Goal: Task Accomplishment & Management: Use online tool/utility

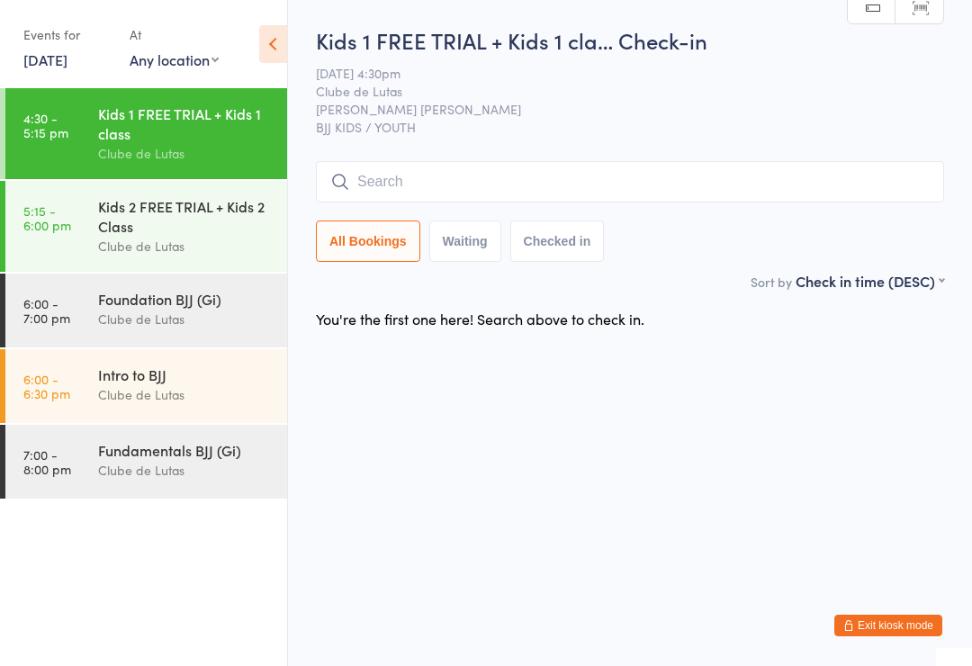
click at [478, 191] on input "search" at bounding box center [630, 181] width 628 height 41
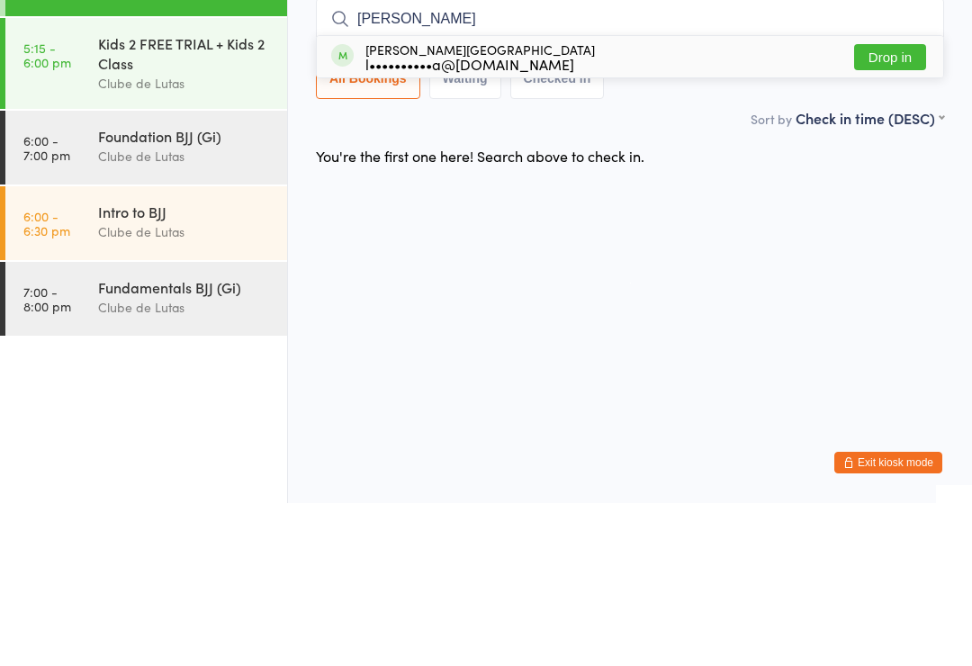
type input "[PERSON_NAME]"
click at [892, 207] on button "Drop in" at bounding box center [890, 220] width 72 height 26
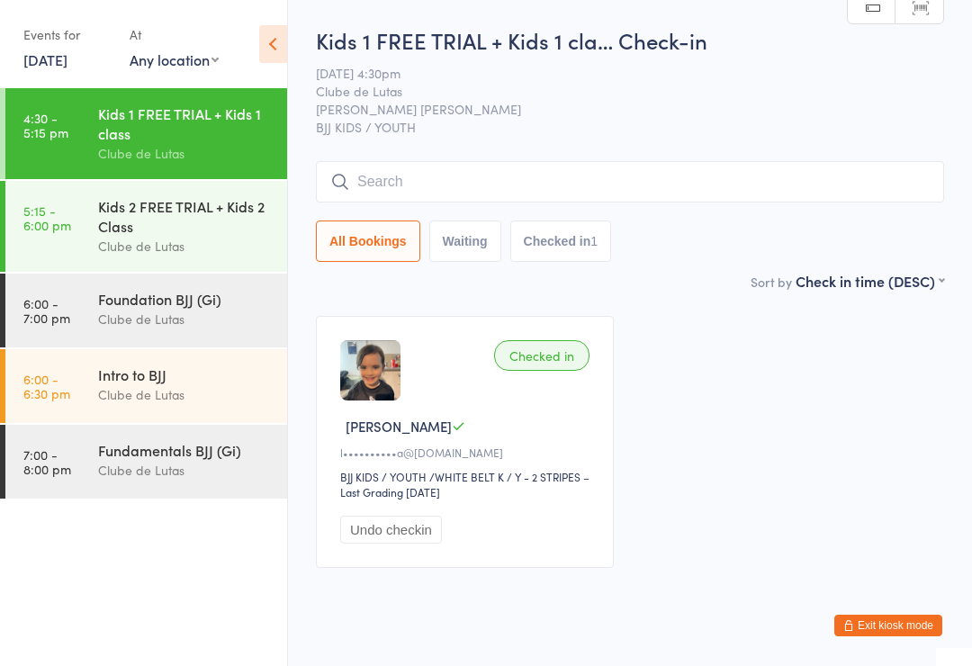
click at [200, 212] on div "Kids 2 FREE TRIAL + Kids 2 Class" at bounding box center [185, 216] width 174 height 40
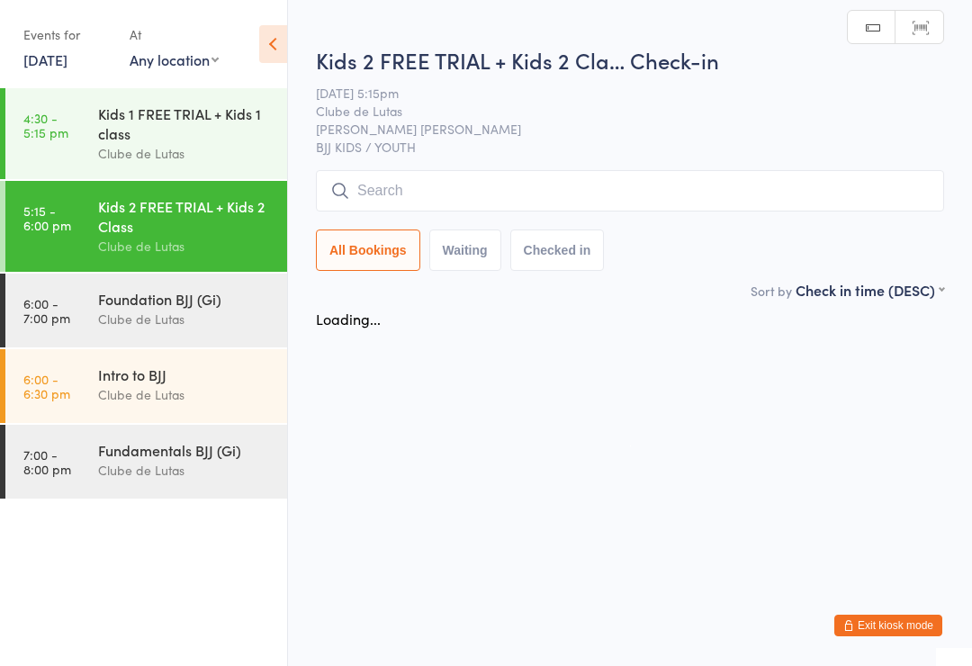
click at [383, 197] on input "search" at bounding box center [630, 190] width 628 height 41
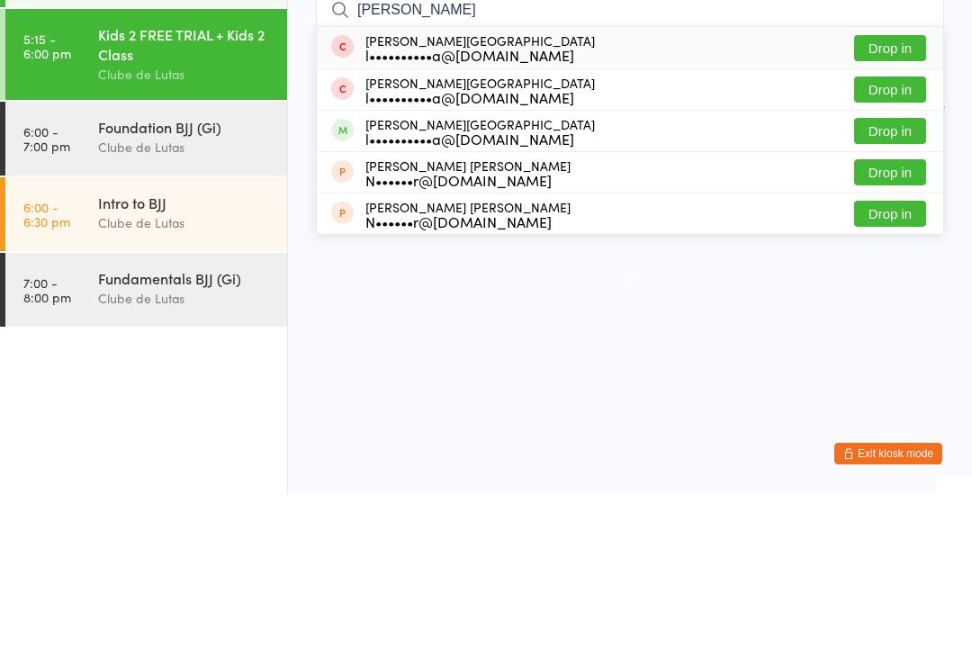
type input "[PERSON_NAME]"
click at [891, 290] on button "Drop in" at bounding box center [890, 303] width 72 height 26
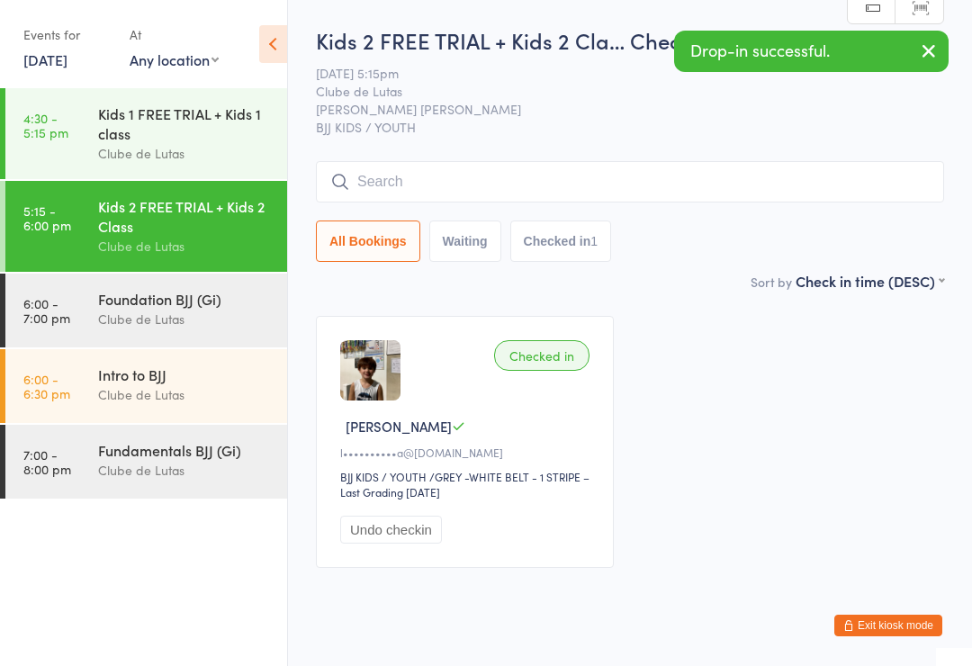
click at [488, 173] on input "search" at bounding box center [630, 181] width 628 height 41
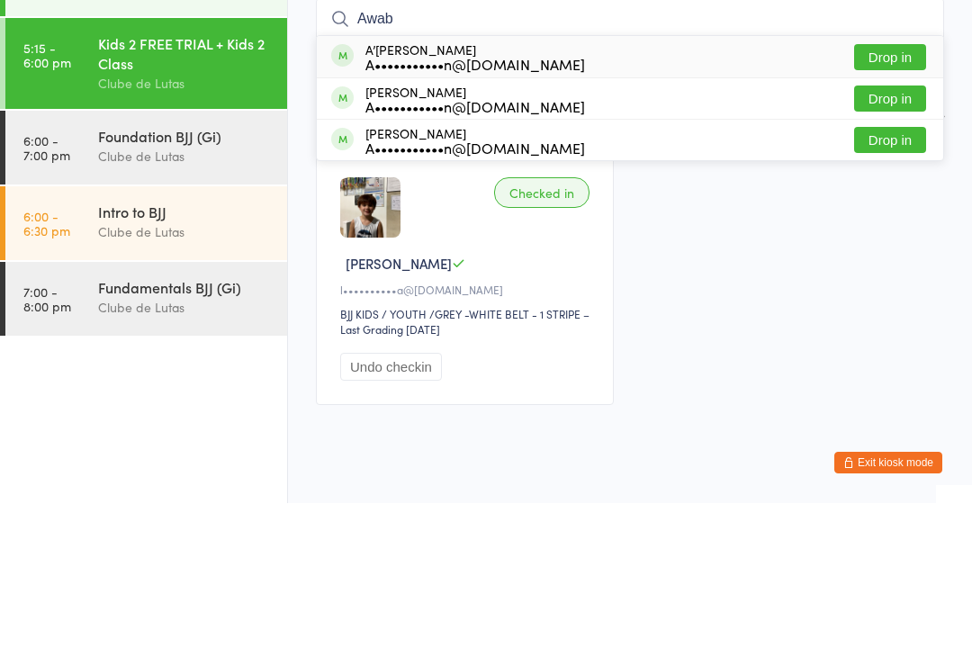
type input "Awab"
click at [907, 207] on button "Drop in" at bounding box center [890, 220] width 72 height 26
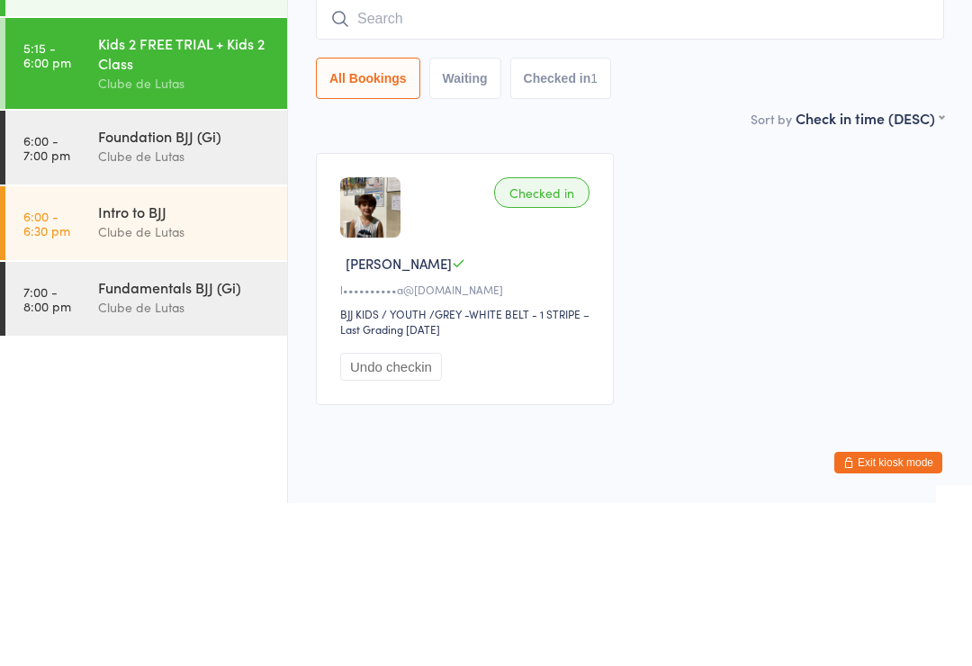
scroll to position [43, 0]
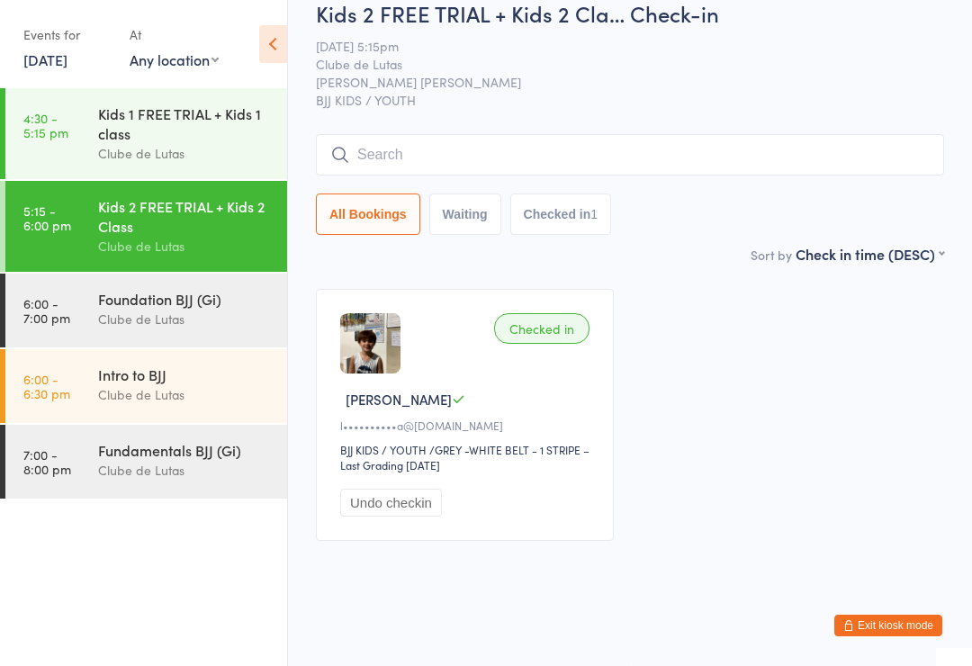
click at [605, 146] on input "search" at bounding box center [630, 154] width 628 height 41
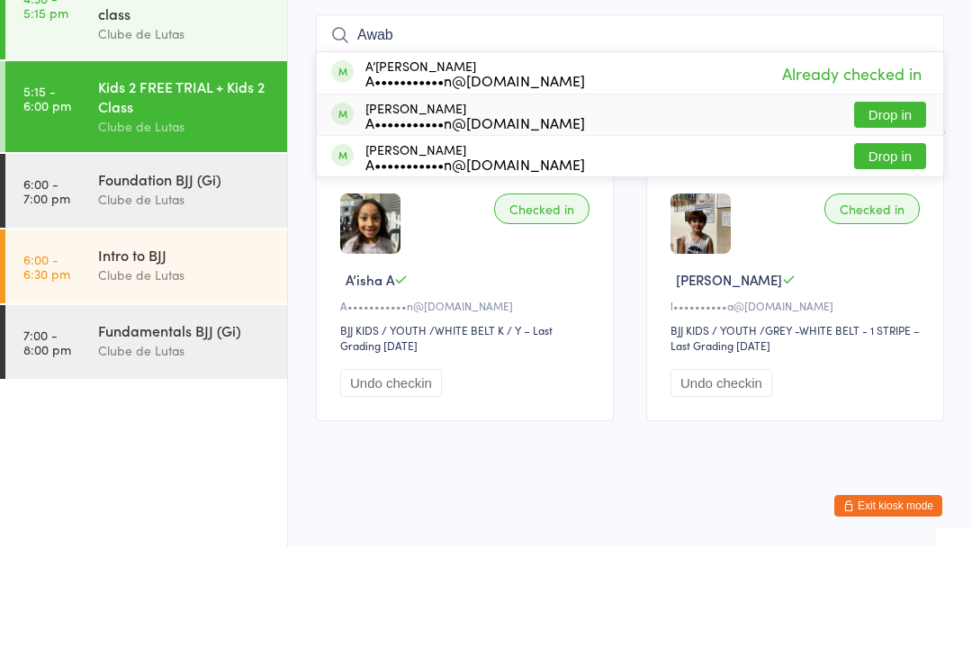
type input "Awab"
click at [888, 214] on div "[PERSON_NAME] A•••••••••••n@[DOMAIN_NAME] Drop in" at bounding box center [630, 234] width 626 height 40
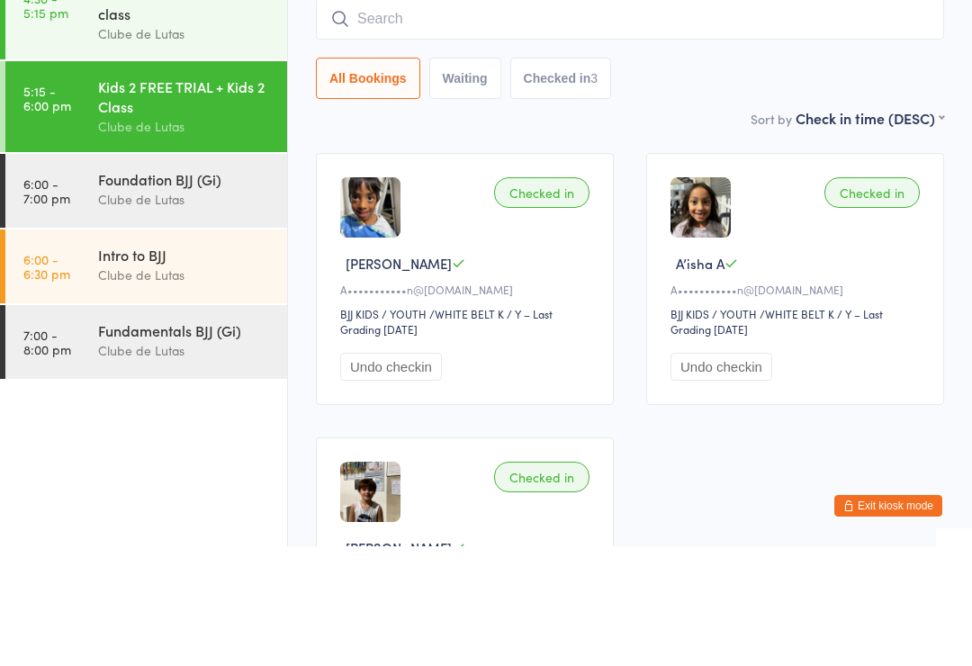
click at [199, 103] on div "Kids 1 FREE TRIAL + Kids 1 class" at bounding box center [185, 123] width 174 height 40
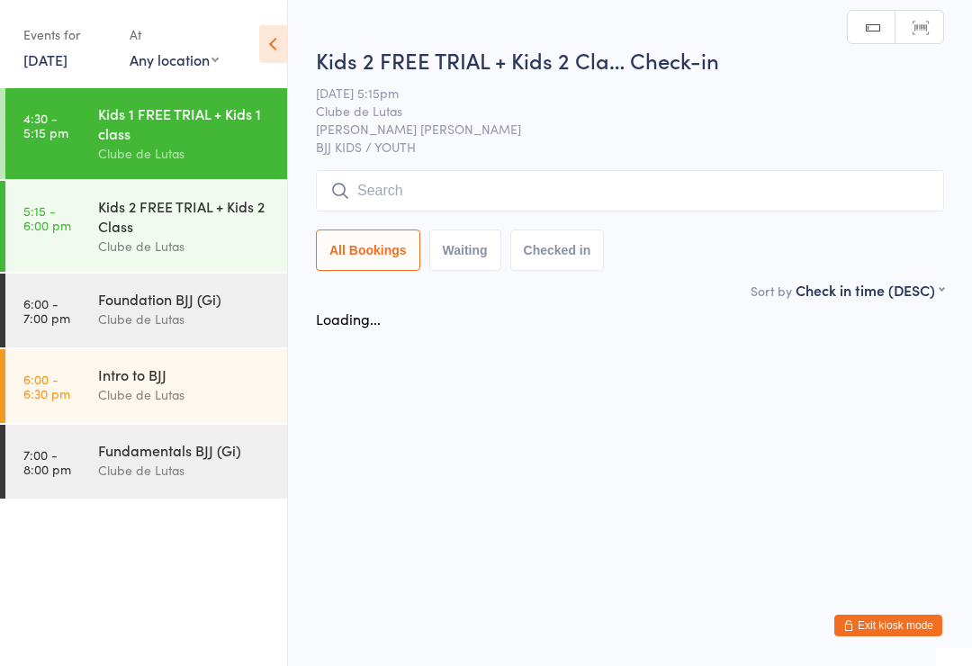
click at [468, 175] on input "search" at bounding box center [630, 190] width 628 height 41
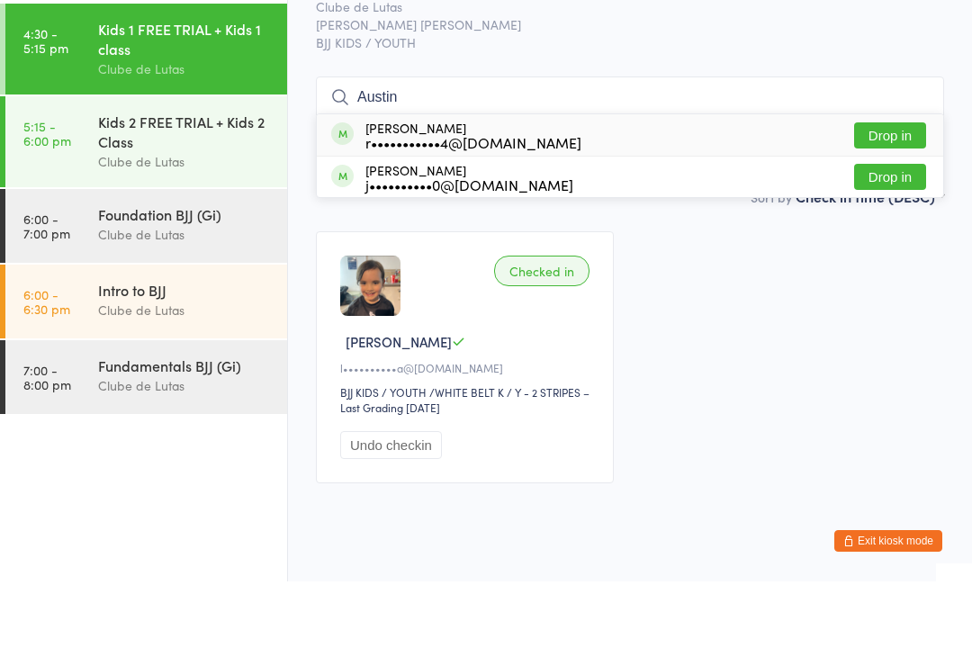
type input "Austin"
click at [884, 207] on button "Drop in" at bounding box center [890, 220] width 72 height 26
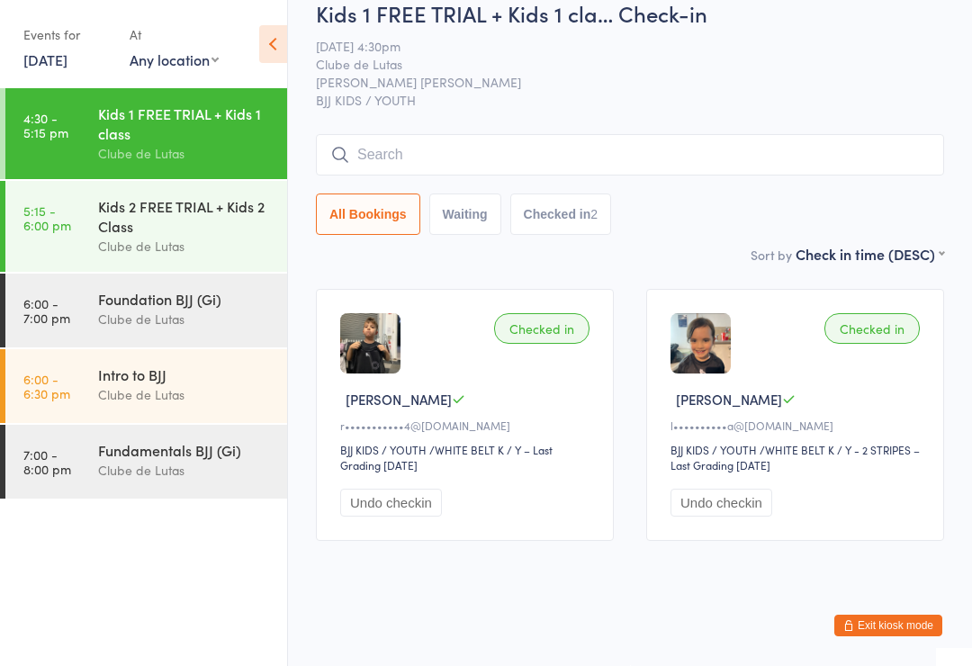
click at [479, 146] on input "search" at bounding box center [630, 154] width 628 height 41
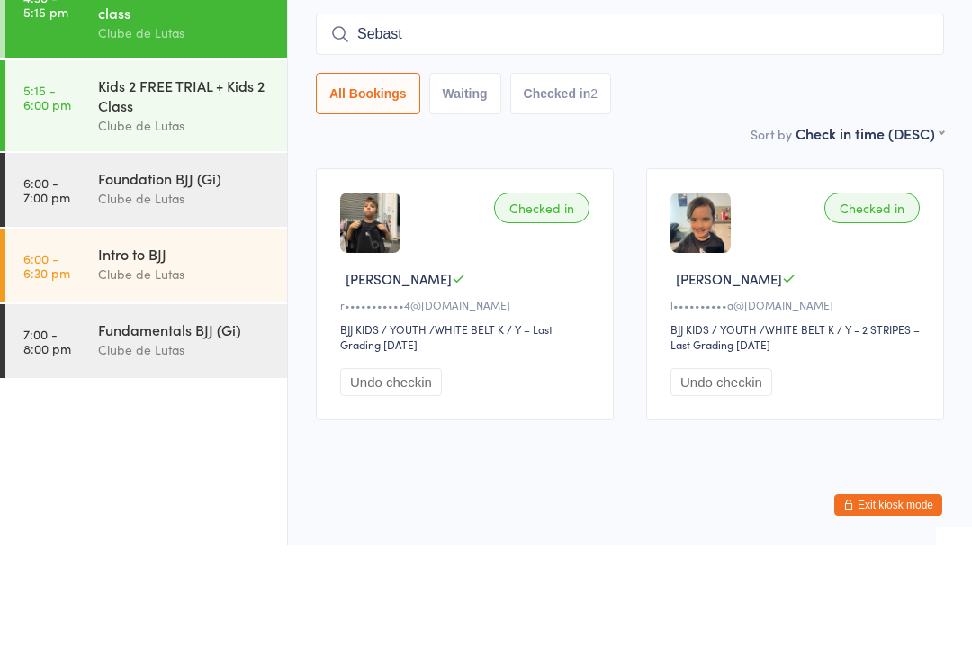
scroll to position [41, 0]
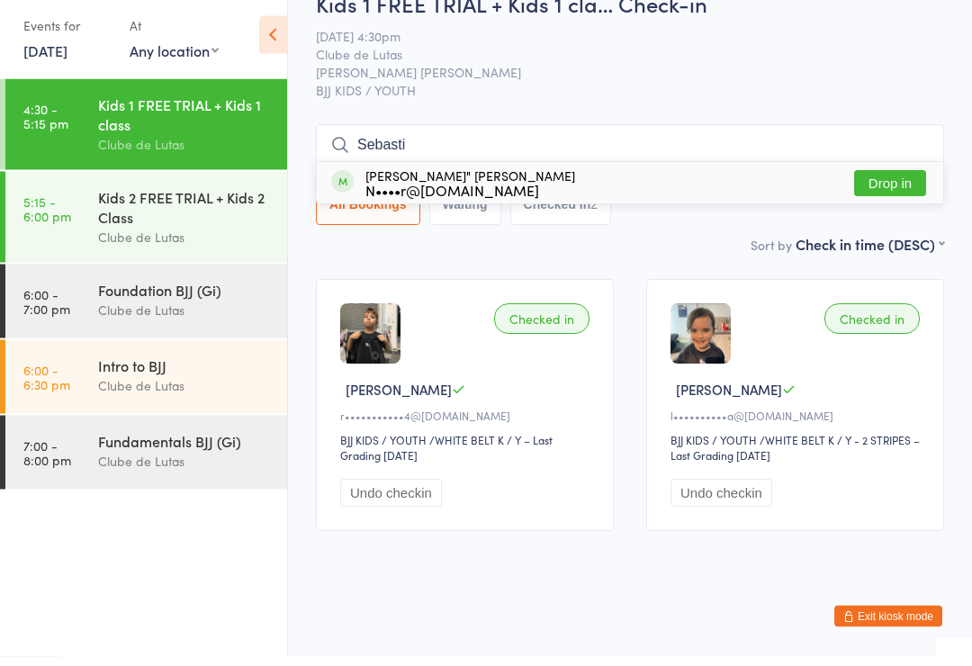
type input "Sebasti"
click at [898, 180] on button "Drop in" at bounding box center [890, 193] width 72 height 26
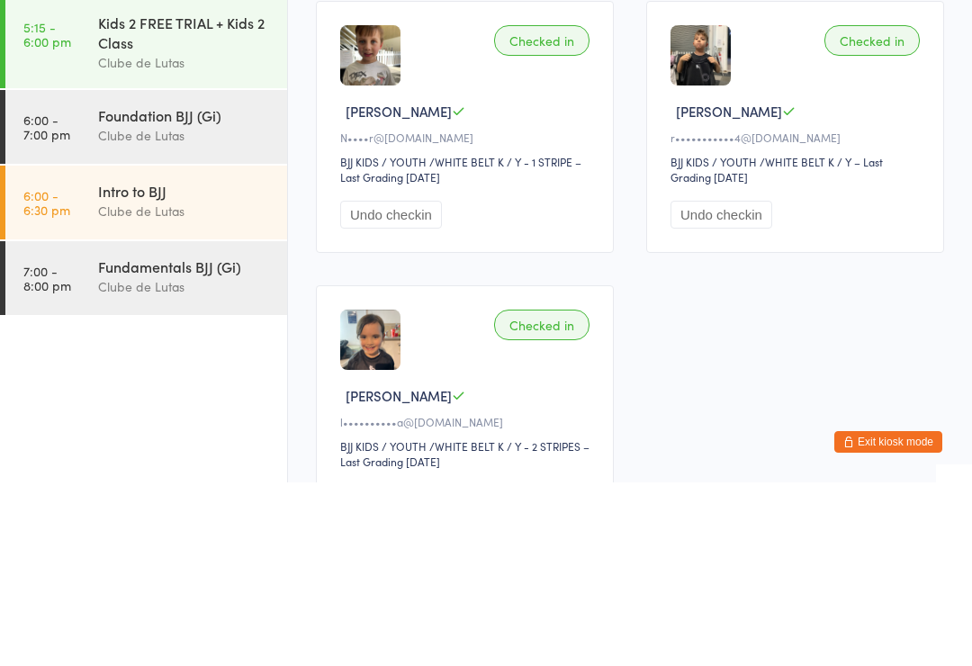
scroll to position [111, 0]
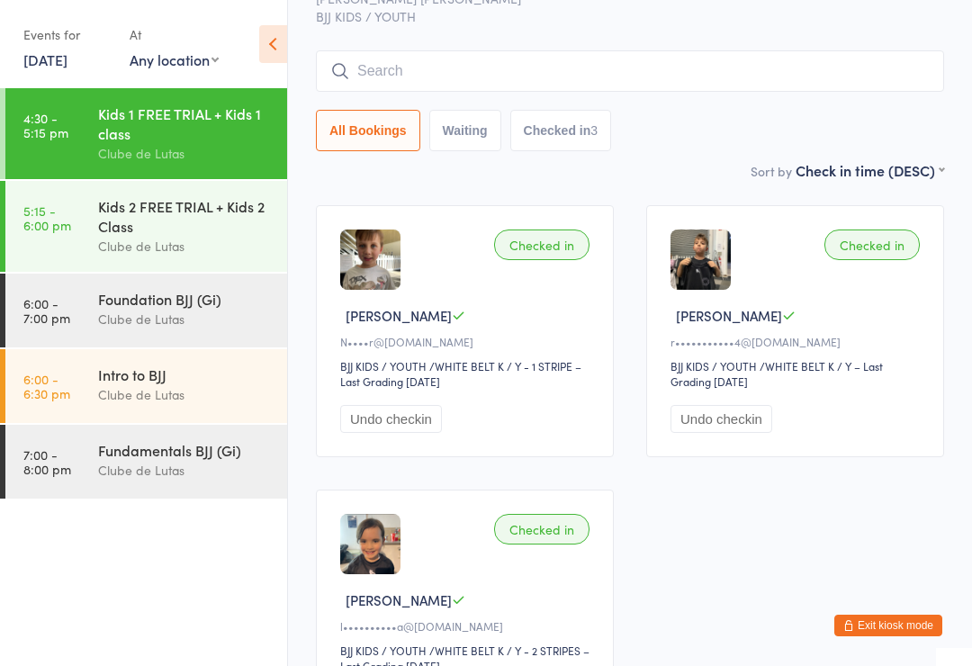
click at [112, 233] on div "Kids 2 FREE TRIAL + Kids 2 Class" at bounding box center [185, 216] width 174 height 40
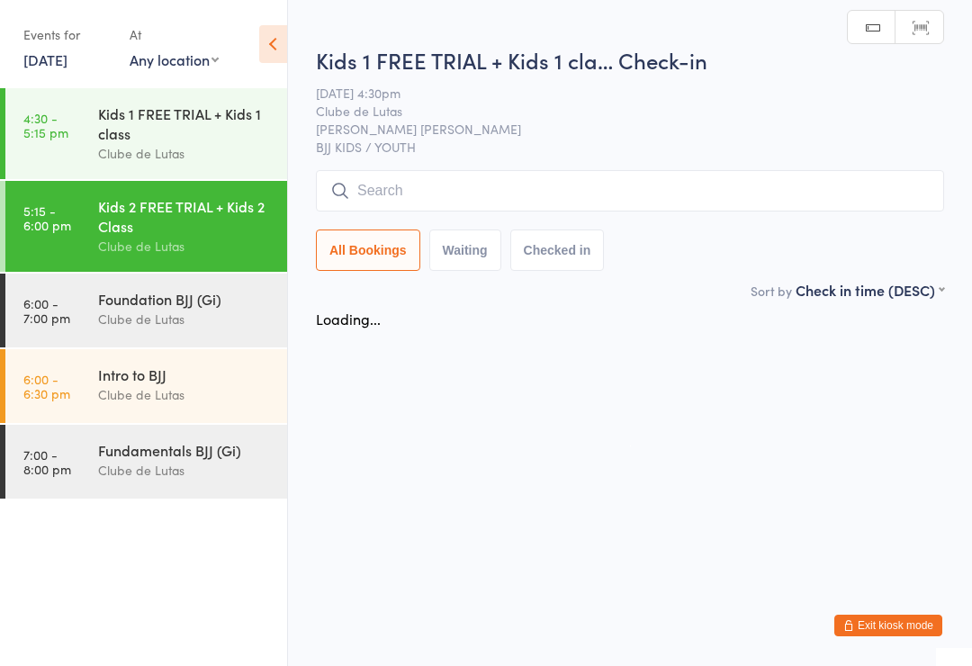
click at [448, 193] on input "search" at bounding box center [630, 190] width 628 height 41
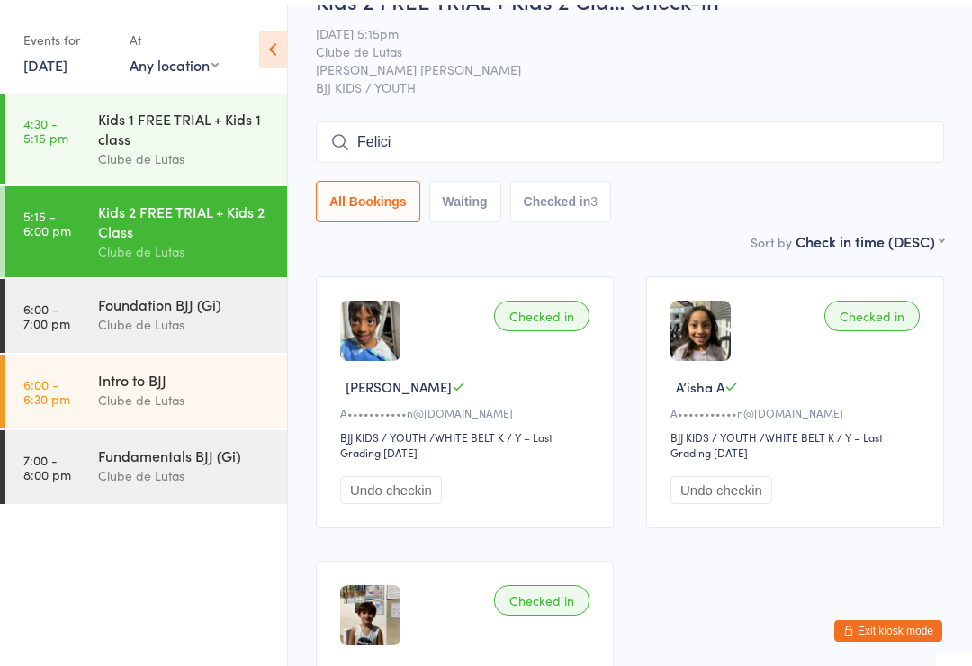
scroll to position [43, 0]
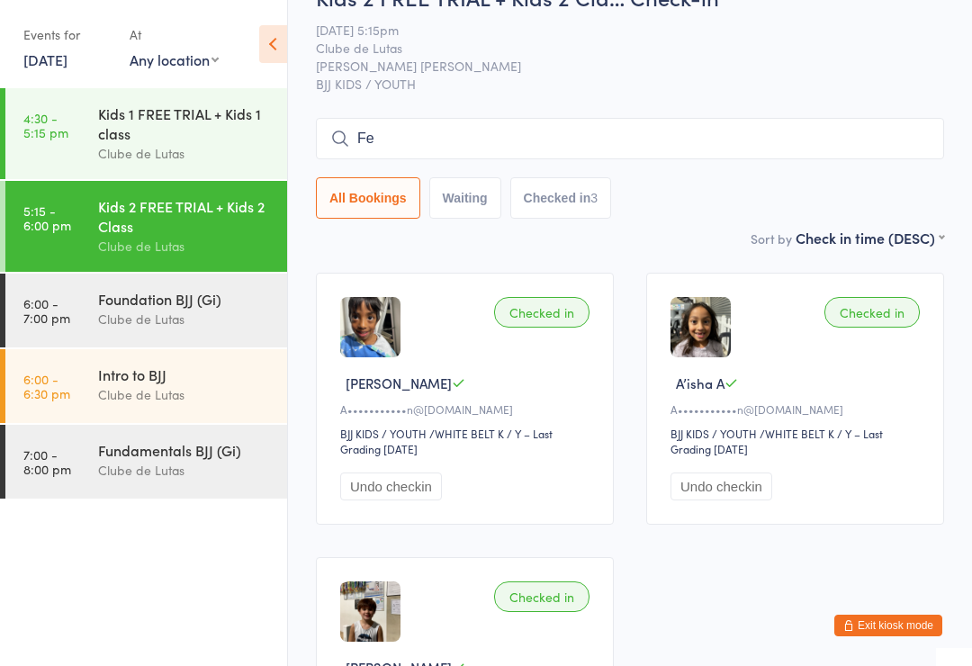
type input "F"
type input "[PERSON_NAME]"
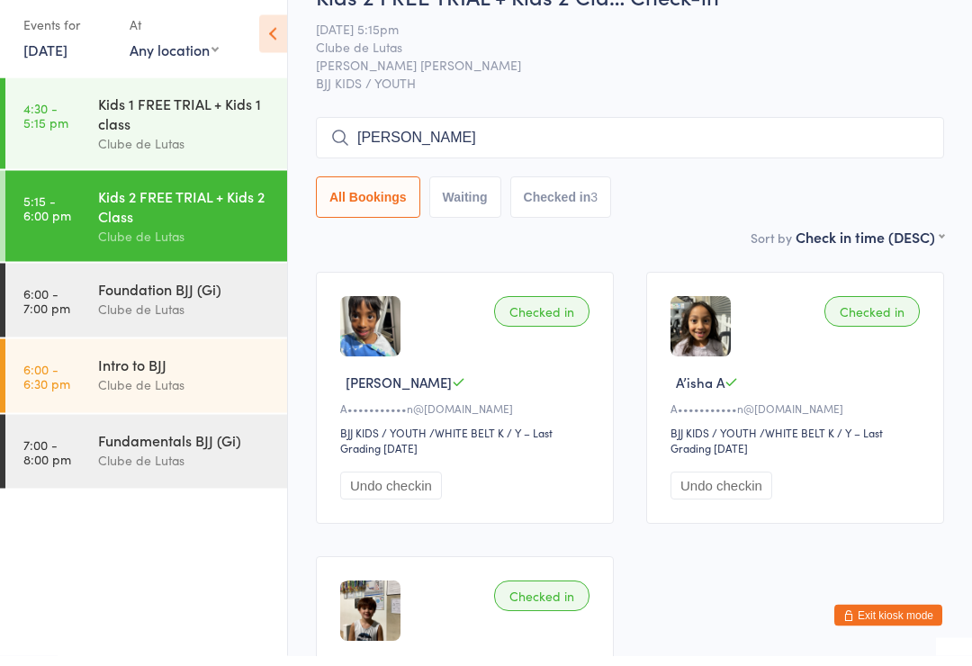
scroll to position [0, 0]
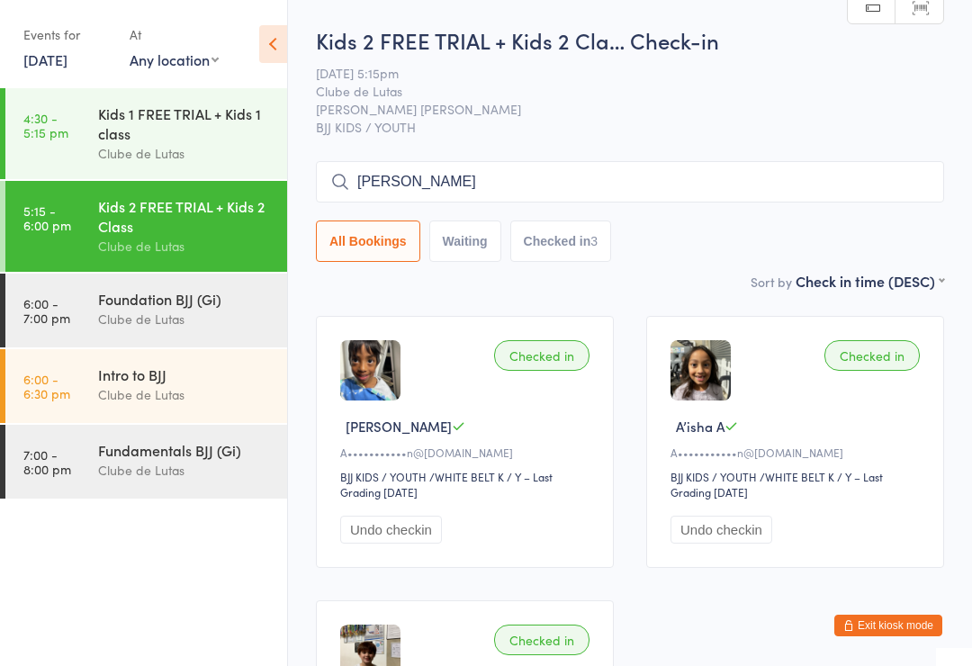
click at [173, 124] on div "Kids 1 FREE TRIAL + Kids 1 class" at bounding box center [185, 123] width 174 height 40
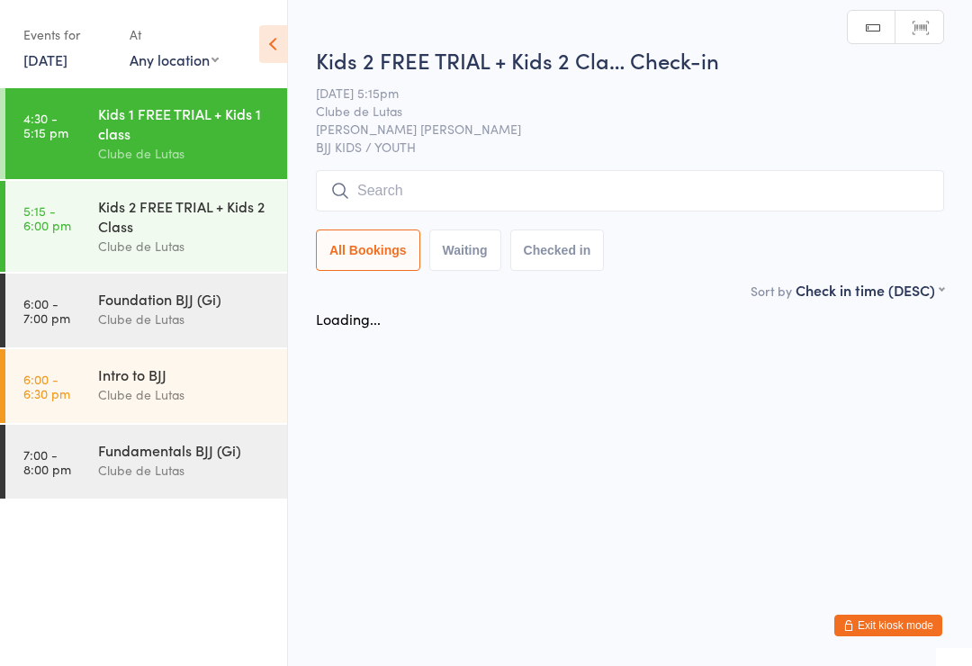
click at [182, 223] on div "Kids 2 FREE TRIAL + Kids 2 Class" at bounding box center [185, 216] width 174 height 40
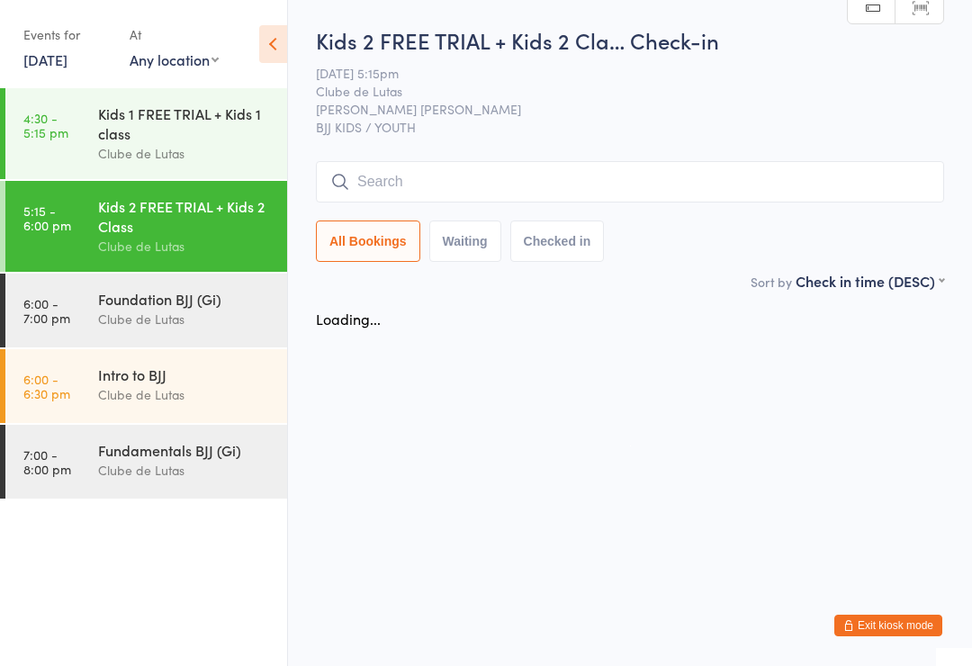
click at [707, 188] on input "search" at bounding box center [630, 181] width 628 height 41
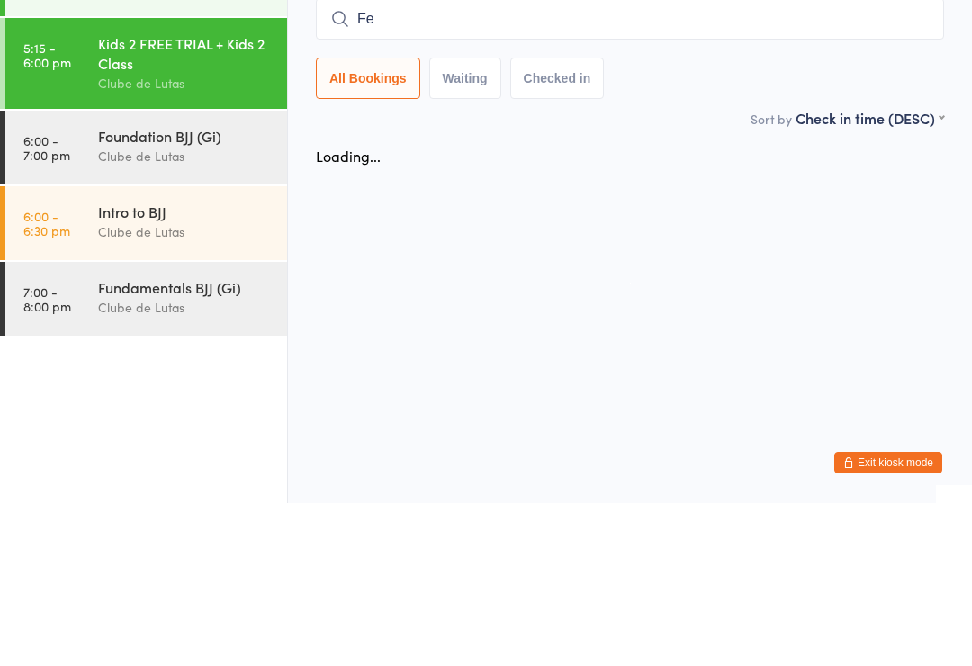
type input "Fel"
click at [175, 309] on div "Clube de Lutas" at bounding box center [185, 319] width 174 height 21
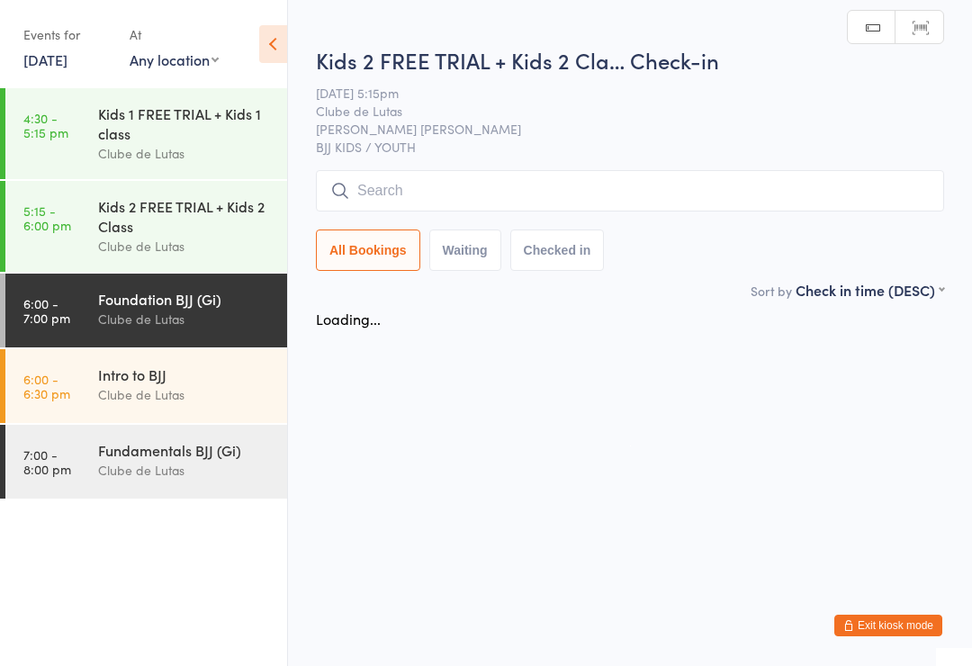
click at [171, 234] on div "Kids 2 FREE TRIAL + Kids 2 Class" at bounding box center [185, 216] width 174 height 40
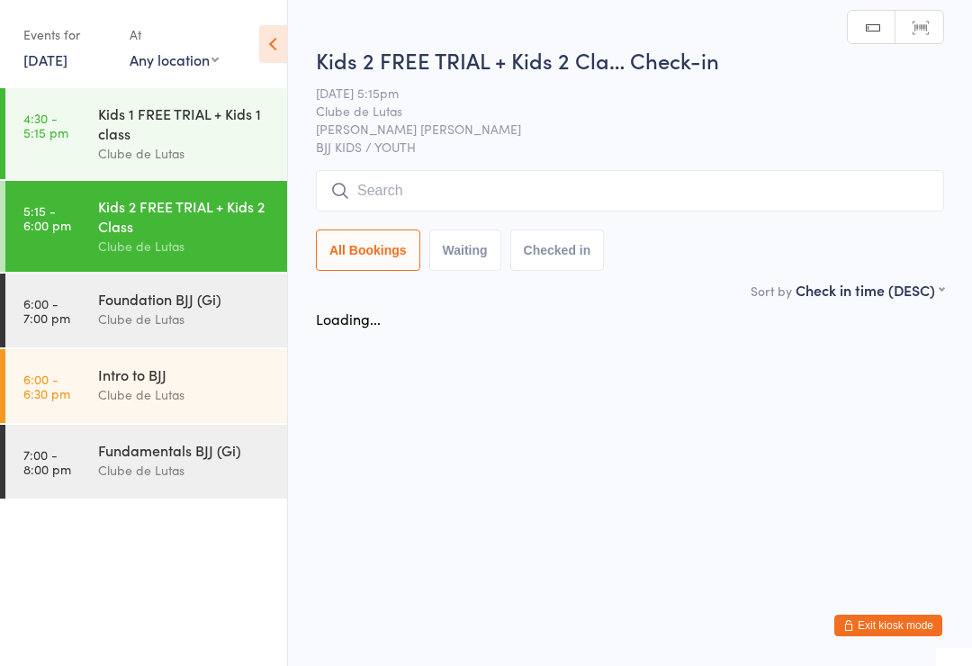
click at [640, 191] on input "search" at bounding box center [630, 190] width 628 height 41
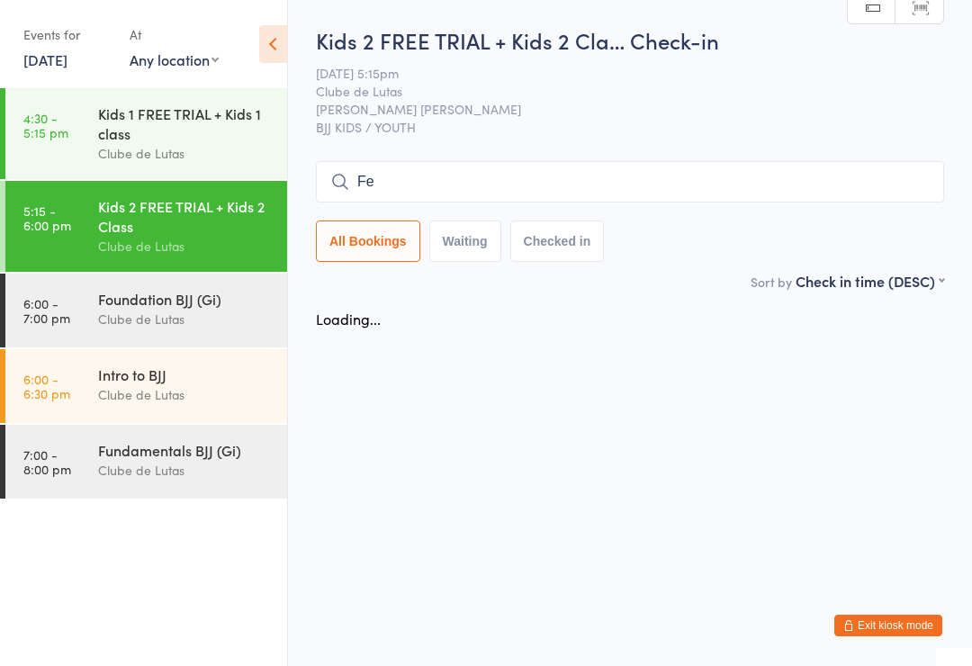
type input "F"
click at [476, 238] on button "Waiting" at bounding box center [465, 240] width 72 height 41
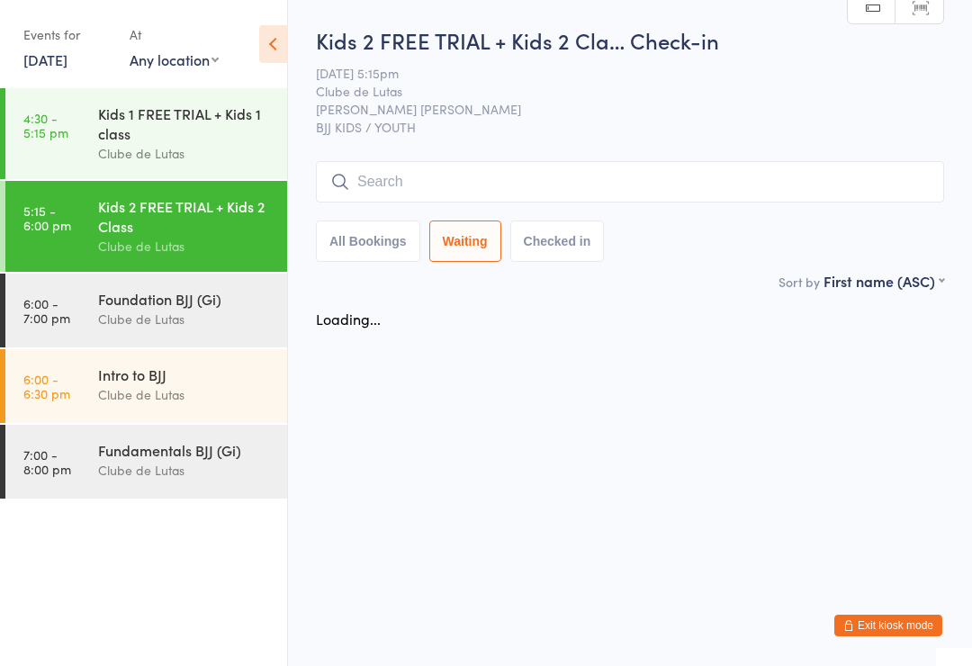
click at [542, 241] on button "Checked in" at bounding box center [557, 240] width 94 height 41
select select "5"
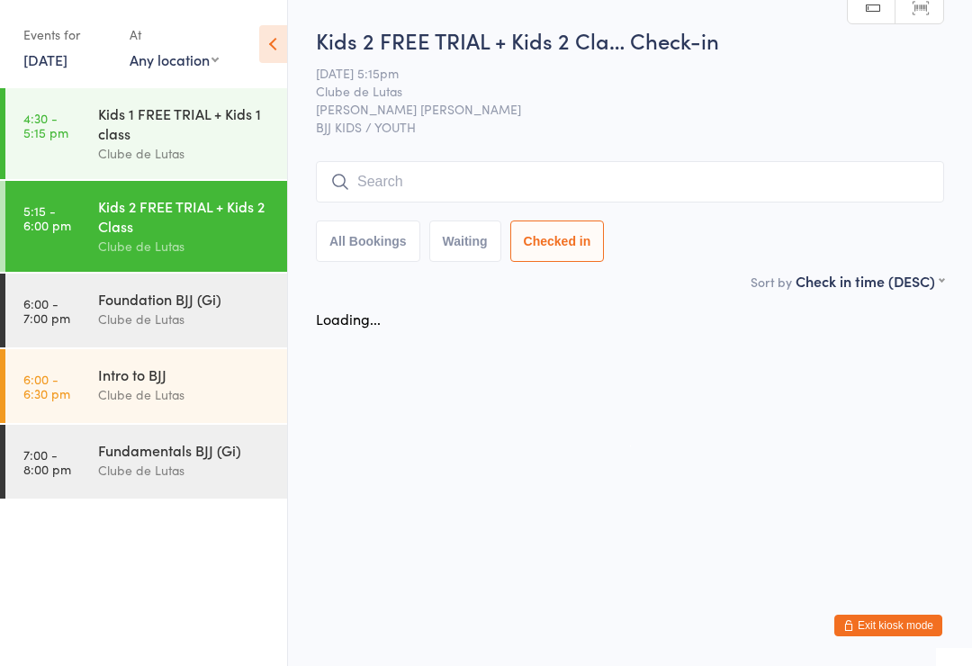
click at [200, 142] on div "Kids 1 FREE TRIAL + Kids 1 class" at bounding box center [185, 123] width 174 height 40
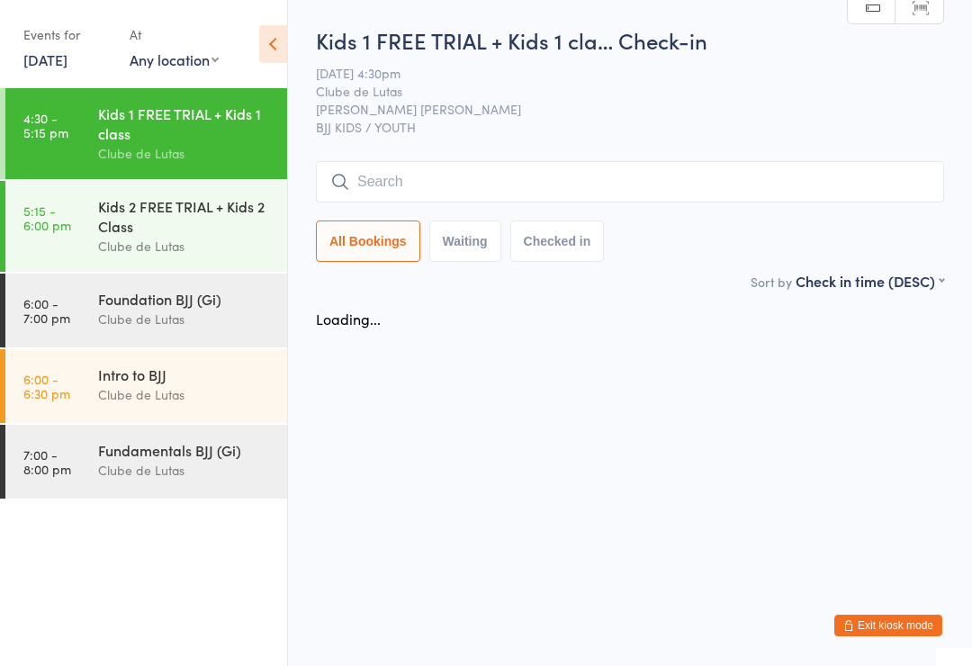
click at [196, 61] on select "Any location [PERSON_NAME][GEOGRAPHIC_DATA][PERSON_NAME] Example Room (Rename m…" at bounding box center [174, 59] width 89 height 20
select select "0"
click at [161, 228] on div "Kids 2 FREE TRIAL + Kids 2 Class" at bounding box center [185, 216] width 174 height 40
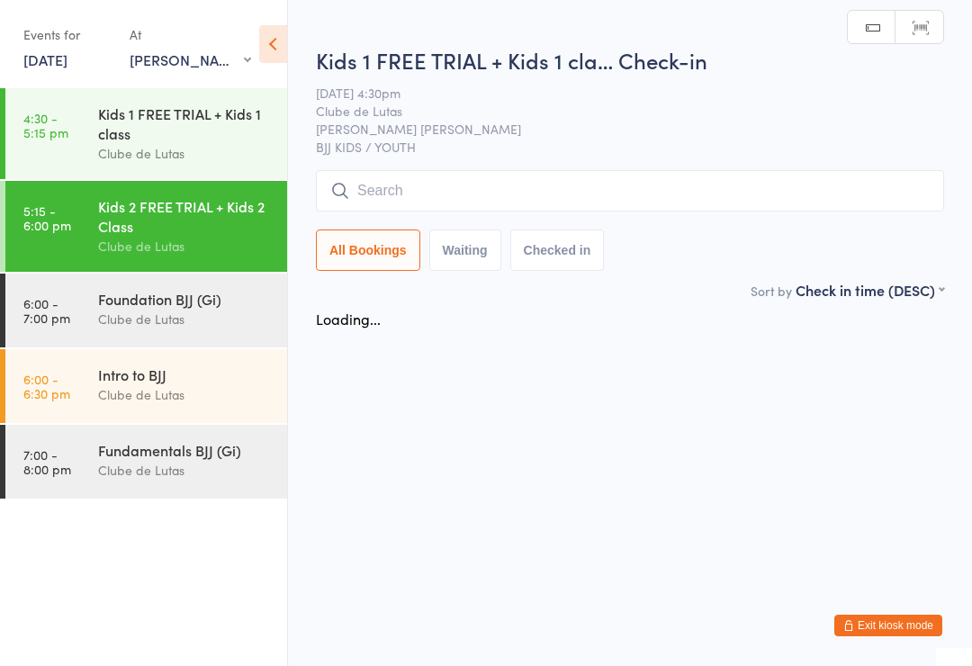
click at [496, 184] on input "search" at bounding box center [630, 190] width 628 height 41
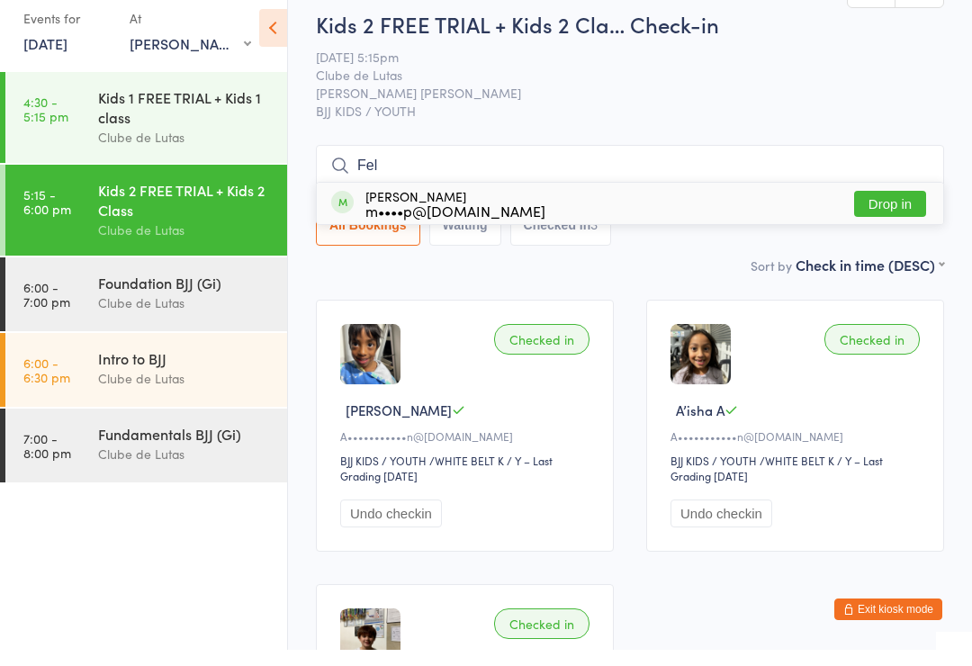
type input "Fel"
click at [543, 202] on div "[PERSON_NAME] m••••p@[DOMAIN_NAME] Drop in" at bounding box center [630, 219] width 626 height 41
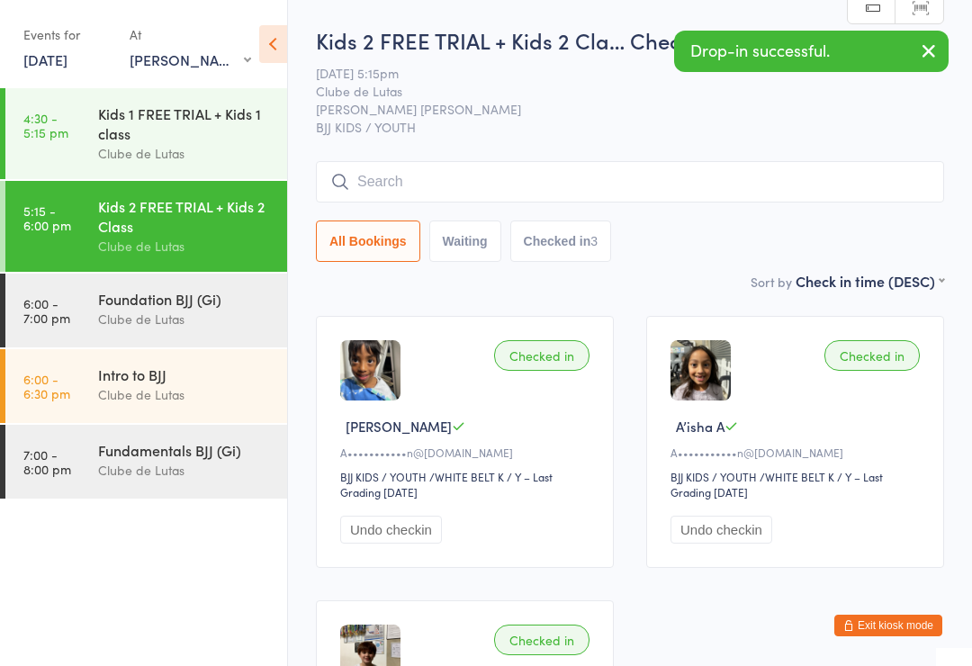
click at [622, 175] on input "search" at bounding box center [630, 181] width 628 height 41
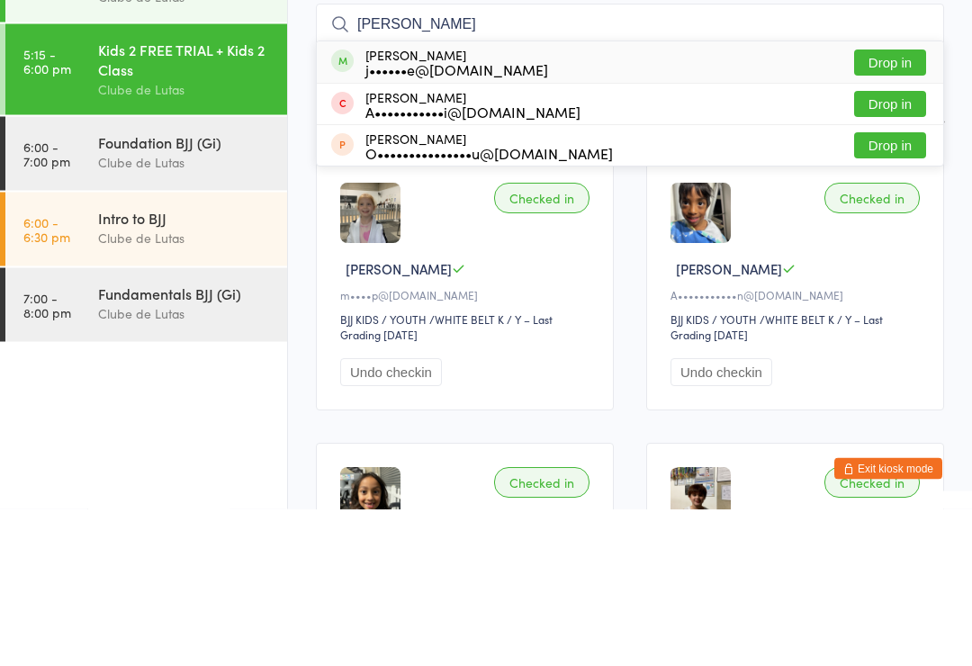
type input "[PERSON_NAME]"
click at [888, 207] on button "Drop in" at bounding box center [890, 220] width 72 height 26
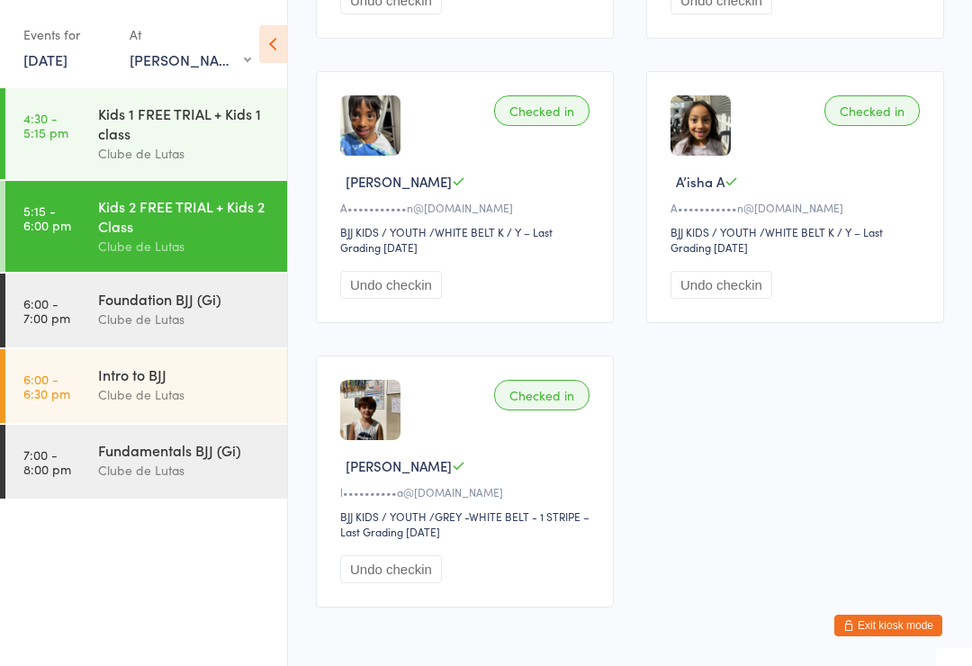
scroll to position [598, 0]
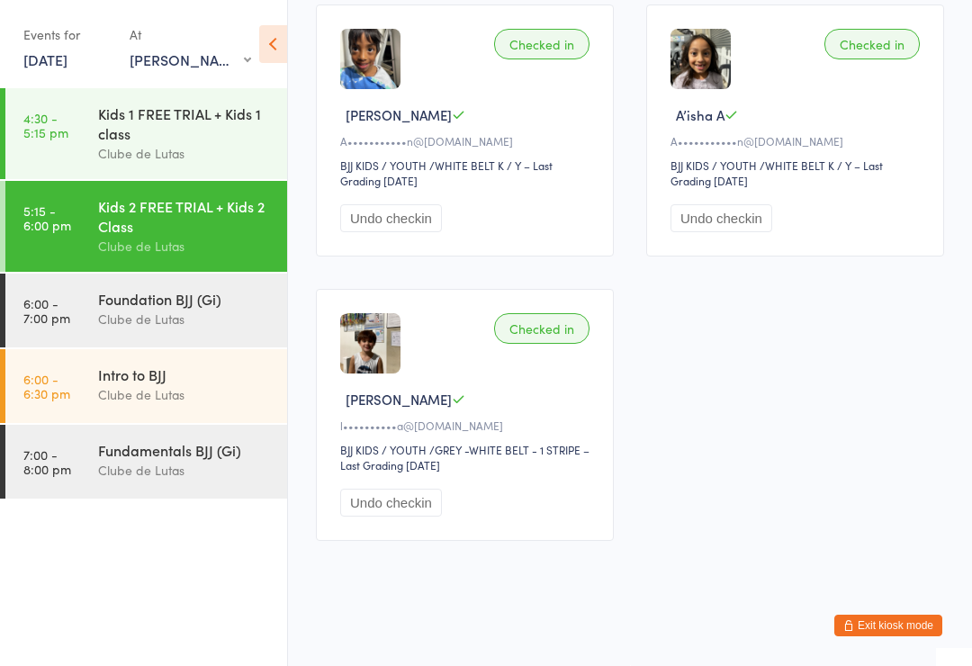
click at [126, 309] on div "Foundation BJJ (Gi)" at bounding box center [185, 299] width 174 height 20
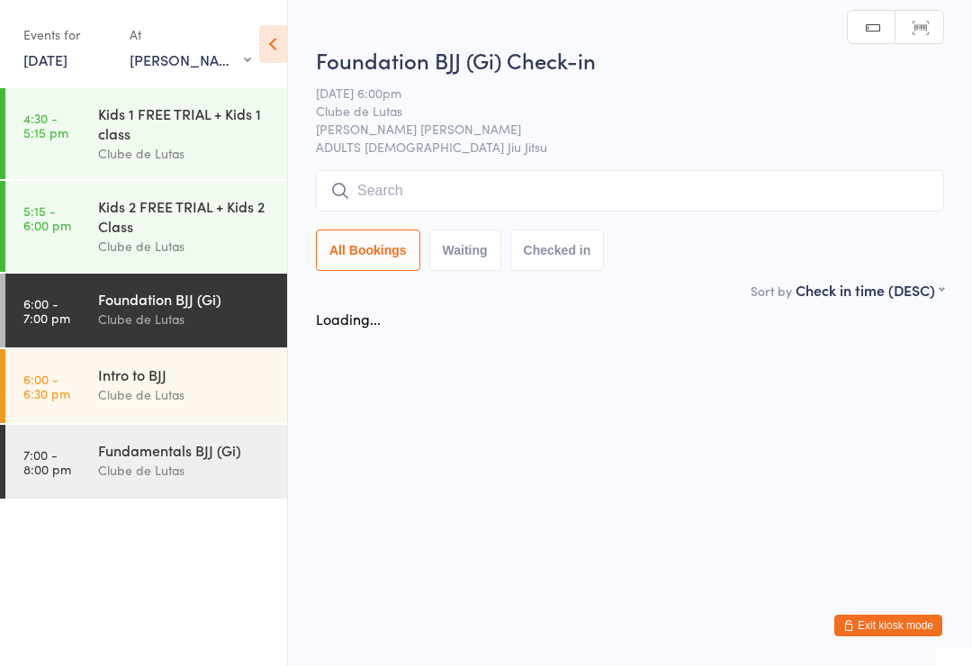
click at [378, 184] on input "search" at bounding box center [630, 190] width 628 height 41
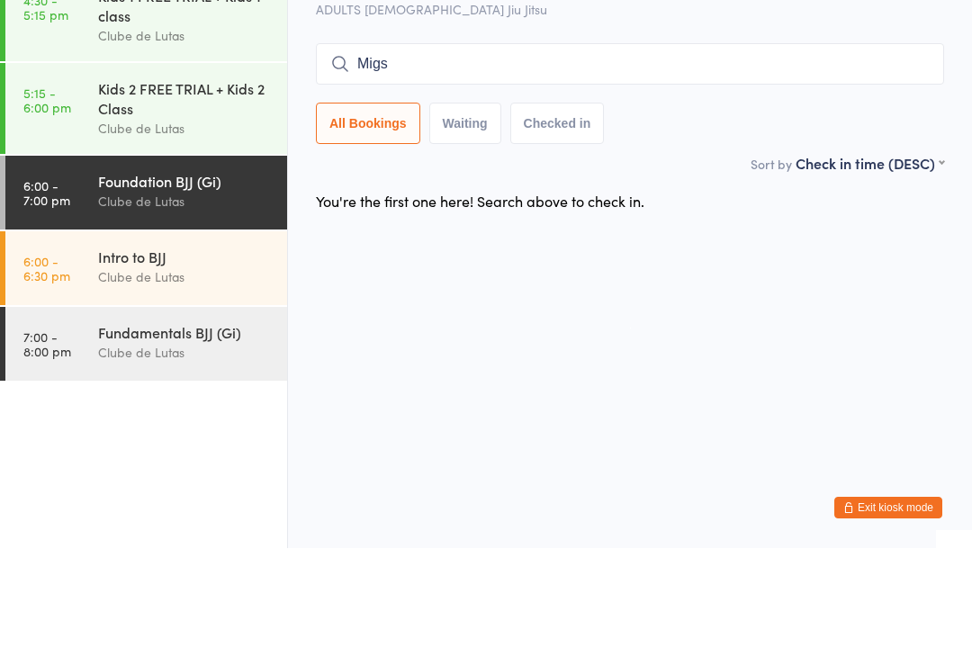
click at [670, 241] on html "You have now entered Kiosk Mode. Members will be able to check themselves in us…" at bounding box center [486, 333] width 972 height 666
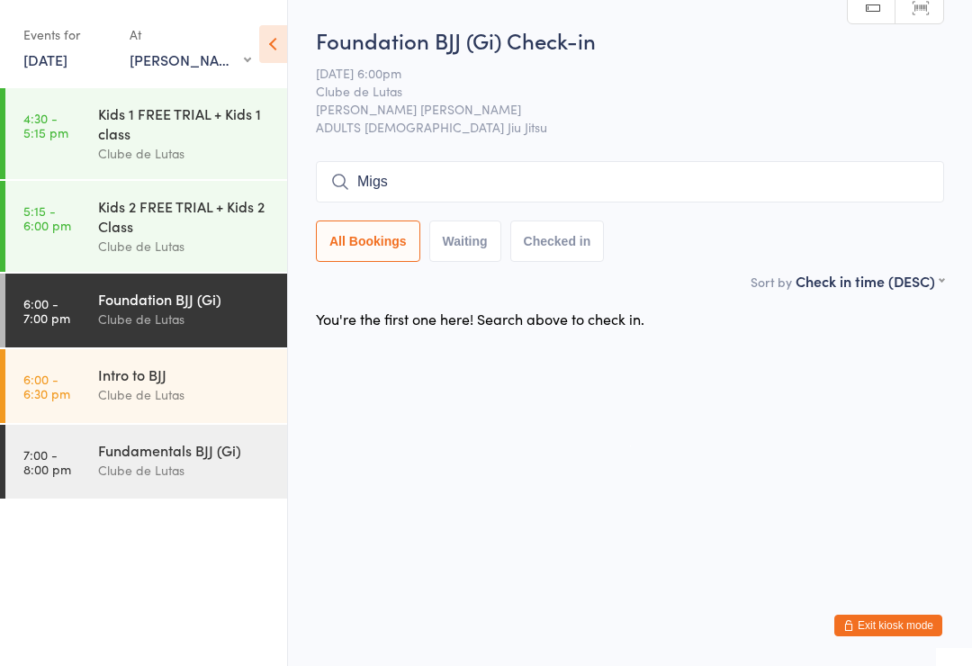
click at [405, 177] on input "Migs" at bounding box center [630, 181] width 628 height 41
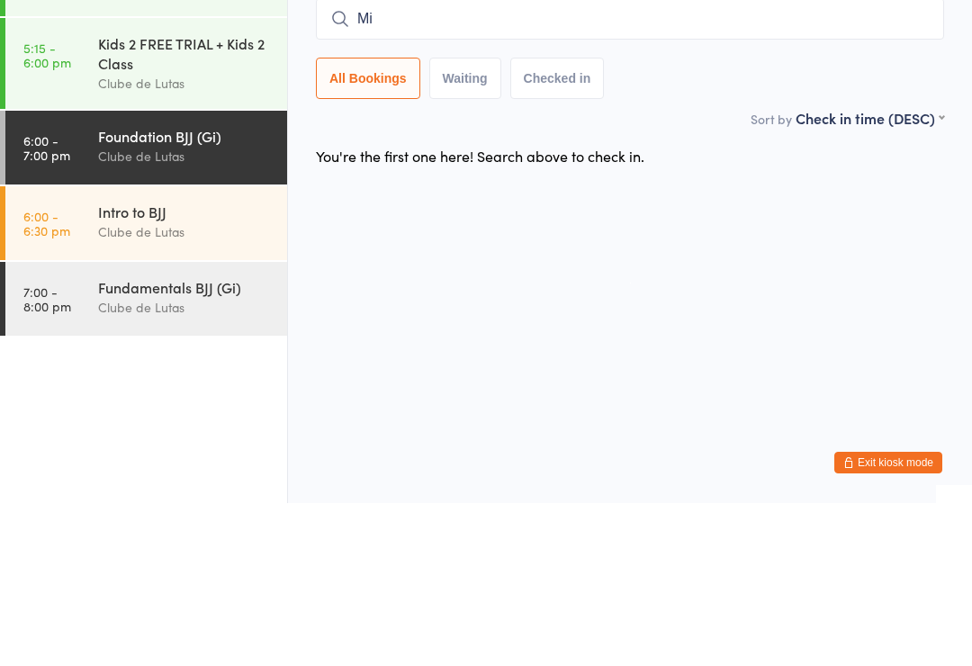
type input "M"
click at [115, 196] on div "Kids 2 FREE TRIAL + Kids 2 Class" at bounding box center [185, 216] width 174 height 40
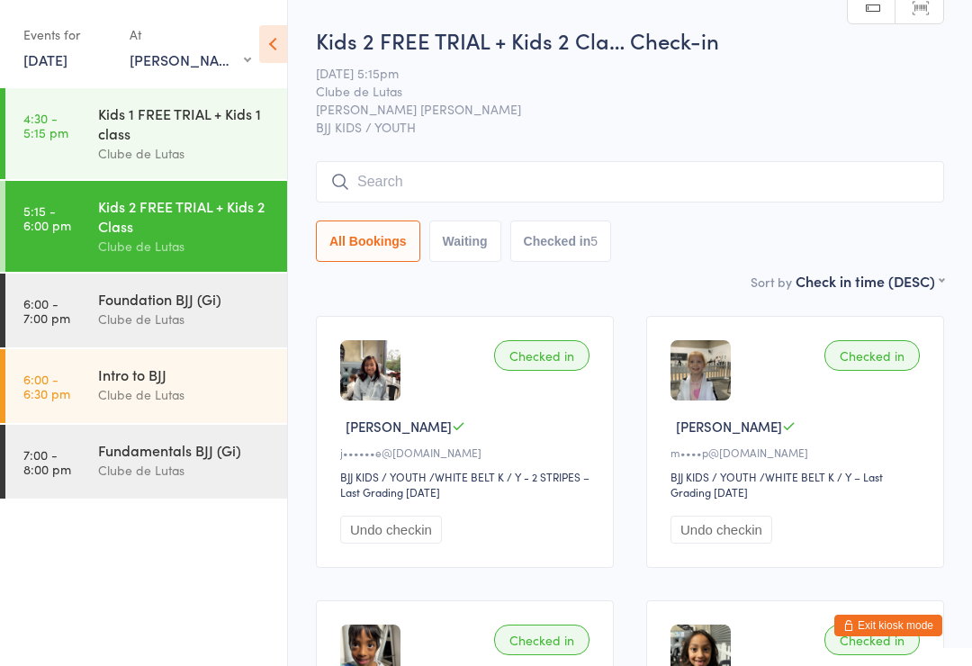
click at [123, 319] on div "Clube de Lutas" at bounding box center [185, 319] width 174 height 21
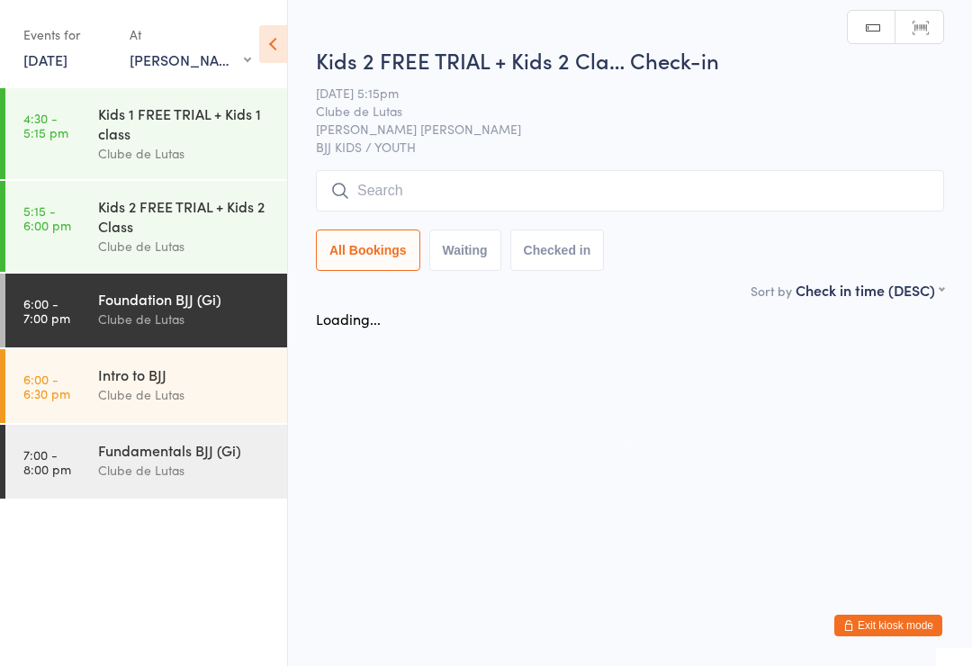
click at [366, 189] on input "search" at bounding box center [630, 190] width 628 height 41
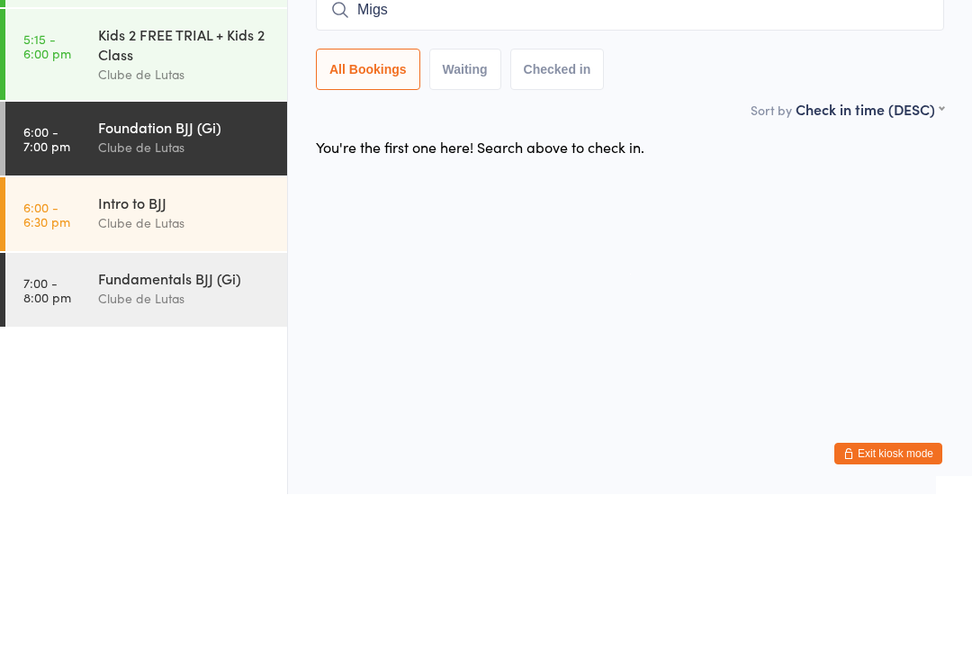
click at [444, 254] on html "You have now entered Kiosk Mode. Members will be able to check themselves in us…" at bounding box center [486, 333] width 972 height 666
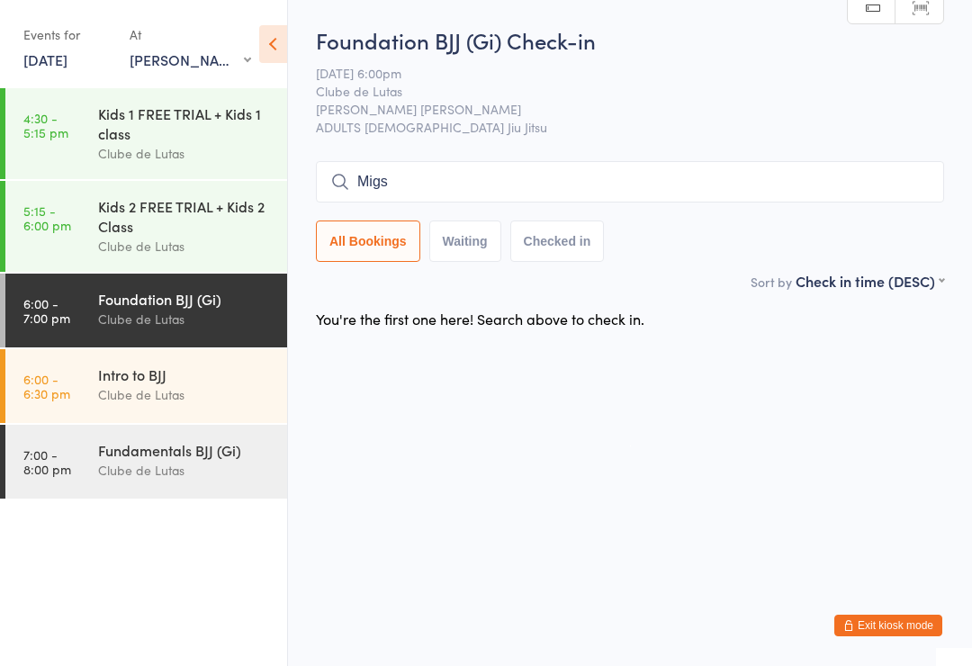
click at [409, 184] on input "Migs" at bounding box center [630, 181] width 628 height 41
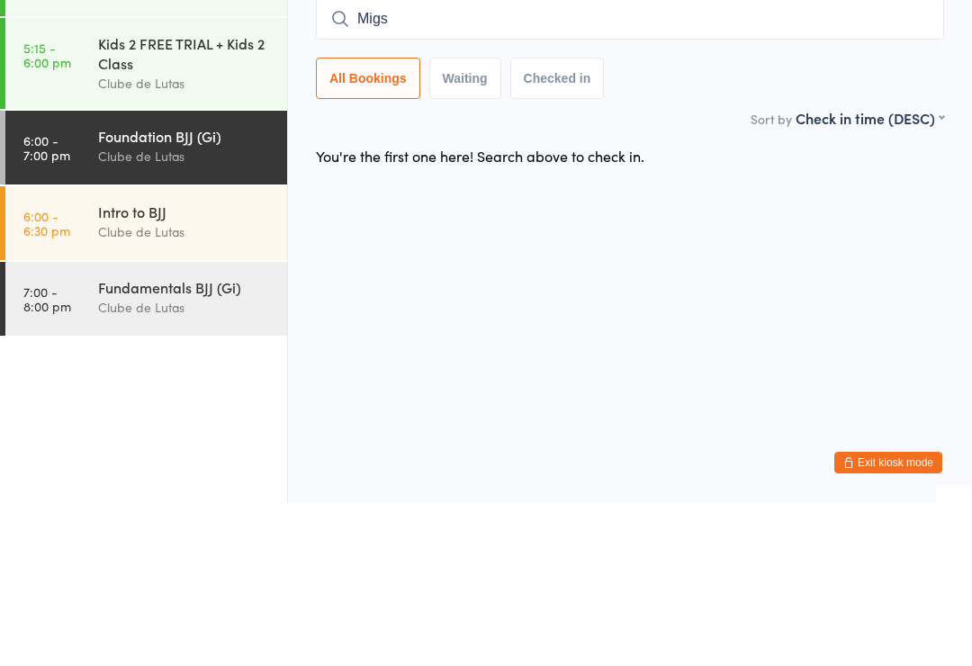
click at [537, 300] on div "You're the first one here! Search above to check in." at bounding box center [630, 319] width 660 height 38
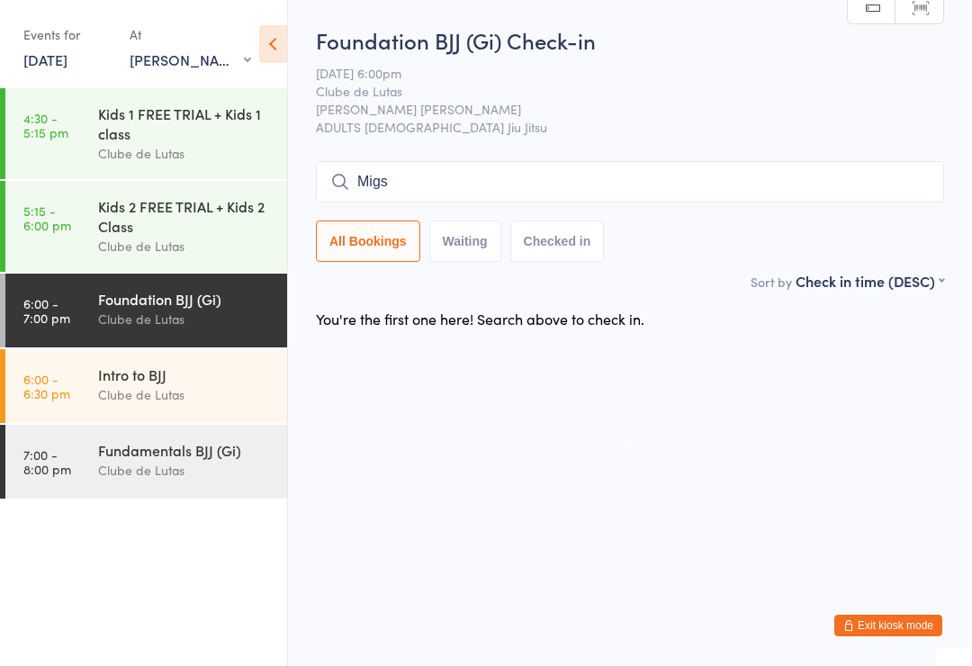
click at [472, 179] on input "Migs" at bounding box center [630, 181] width 628 height 41
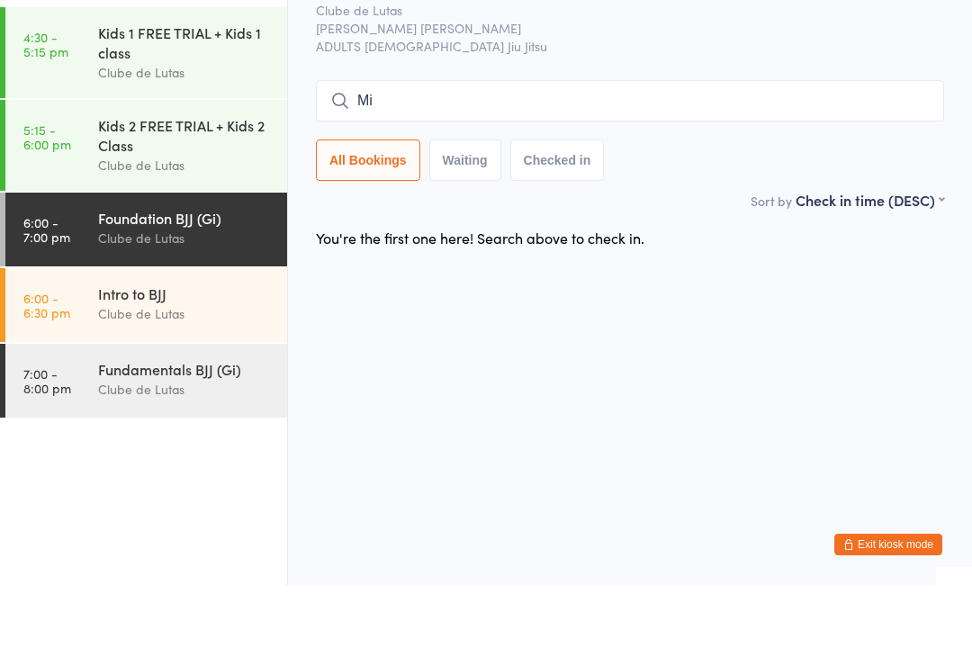
type input "M"
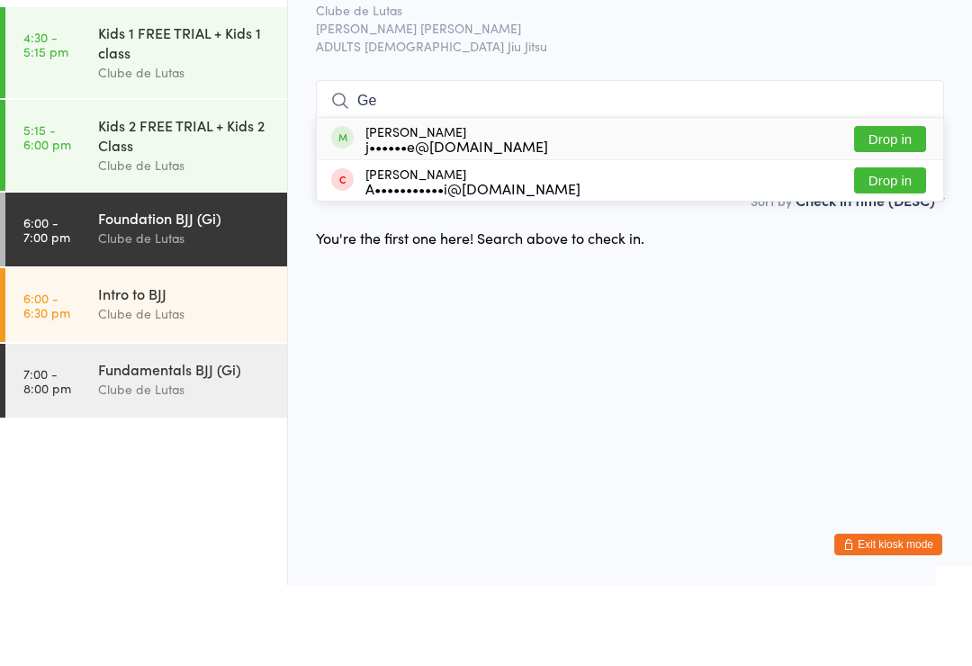
type input "G"
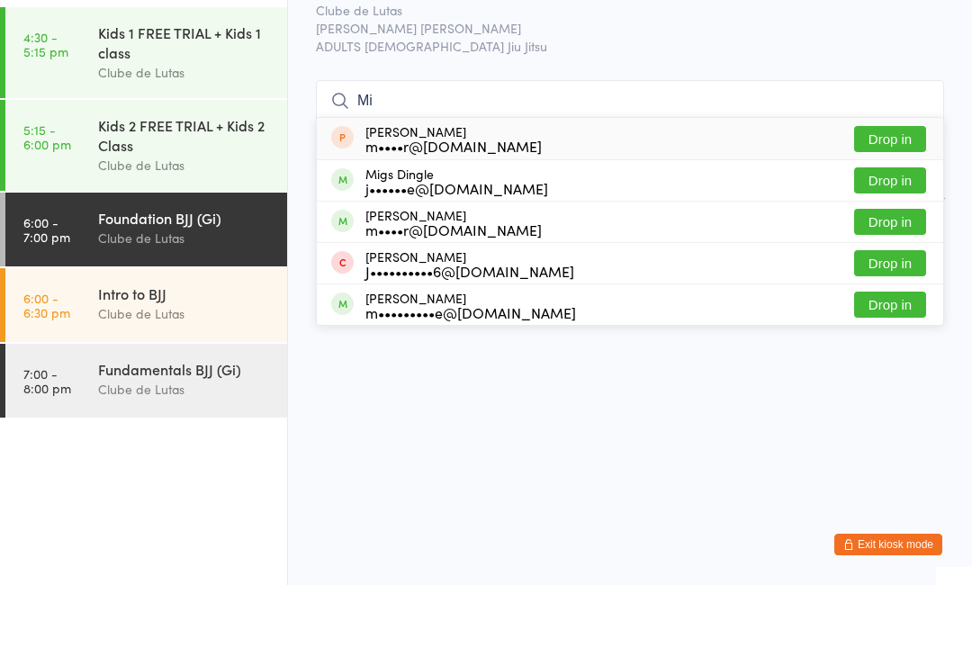
type input "Mi"
click at [867, 248] on button "Drop in" at bounding box center [890, 261] width 72 height 26
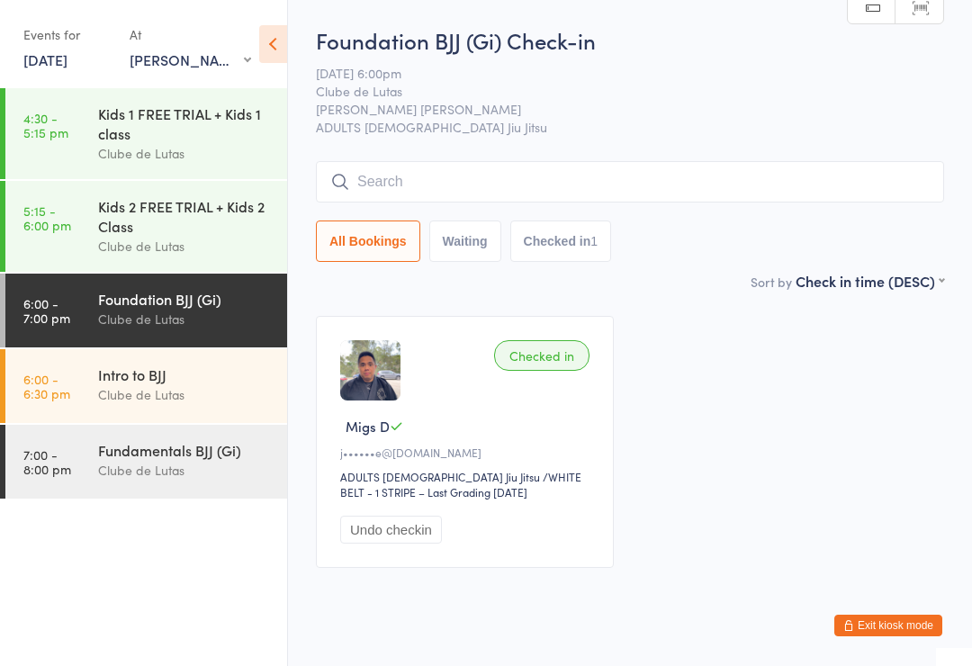
click at [107, 222] on div "Kids 2 FREE TRIAL + Kids 2 Class" at bounding box center [185, 216] width 174 height 40
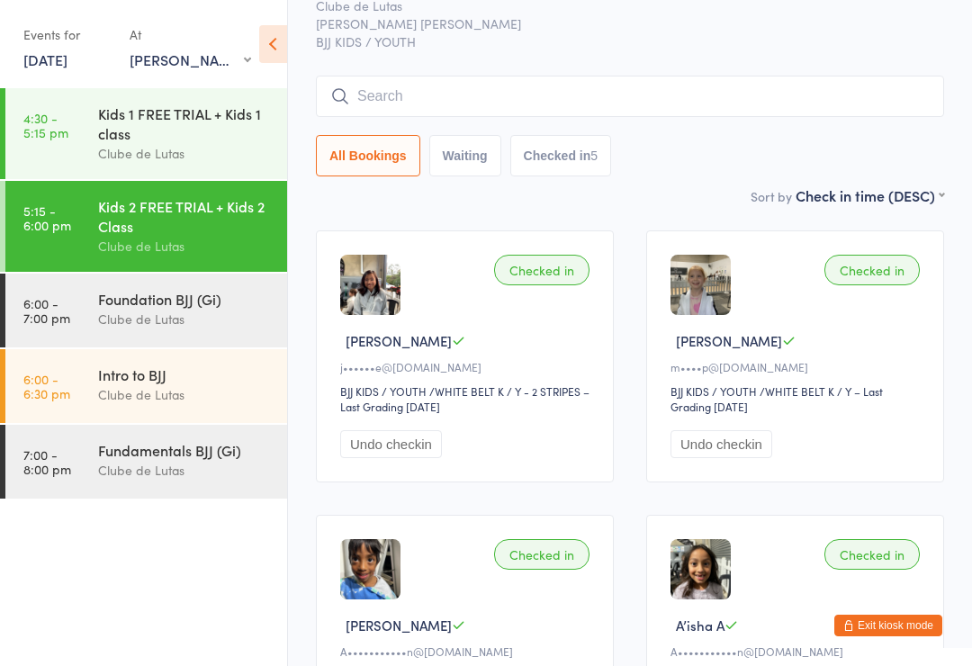
scroll to position [85, 0]
click at [102, 309] on div "Foundation BJJ (Gi)" at bounding box center [185, 299] width 174 height 20
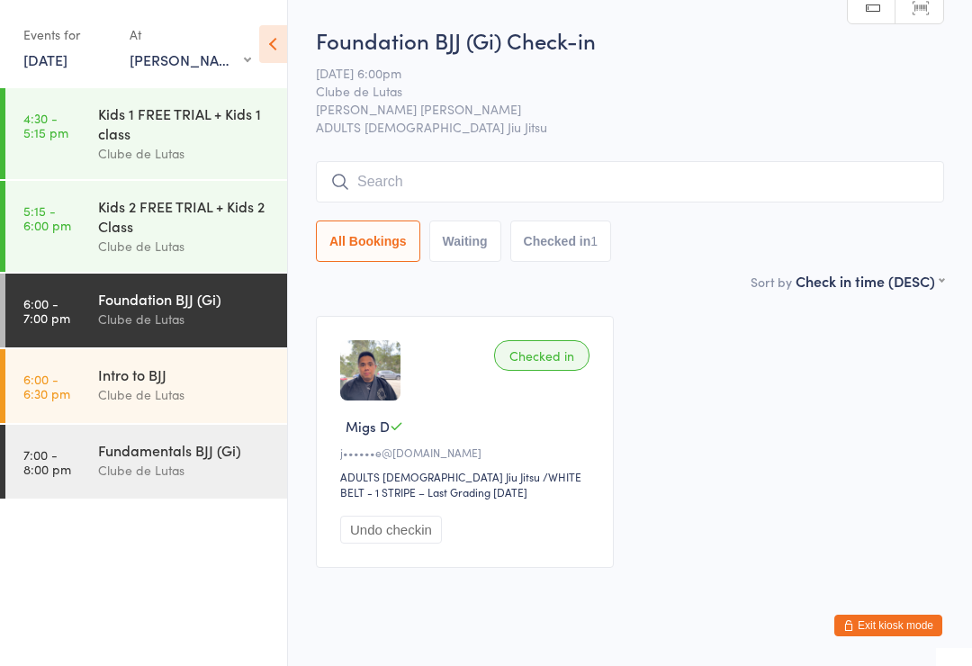
click at [82, 229] on link "5:15 - 6:00 pm Kids 2 FREE TRIAL + Kids 2 Class Clube de Lutas" at bounding box center [146, 226] width 282 height 91
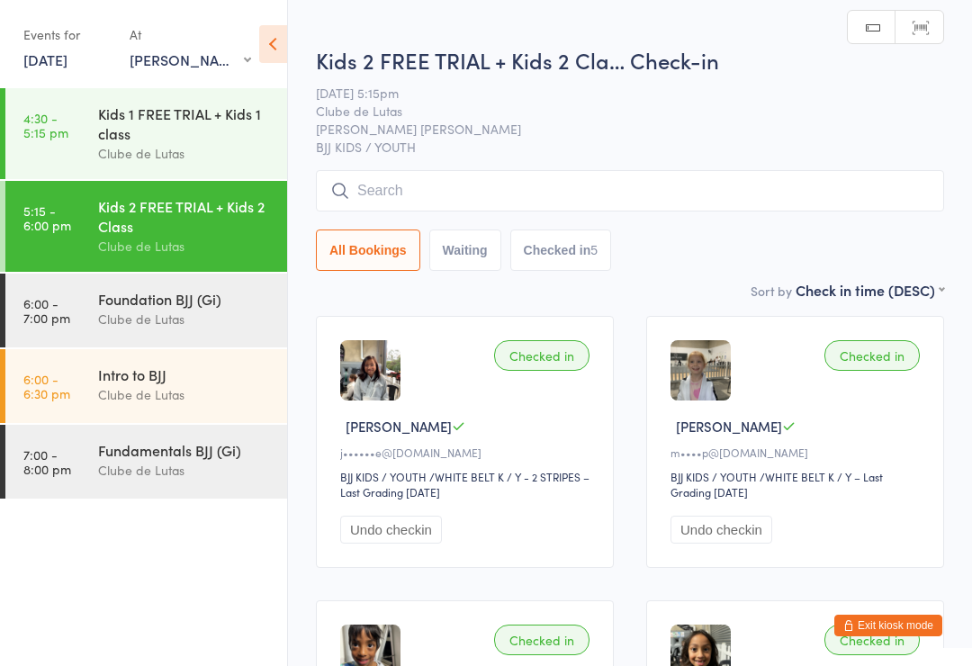
click at [388, 200] on input "search" at bounding box center [630, 190] width 628 height 41
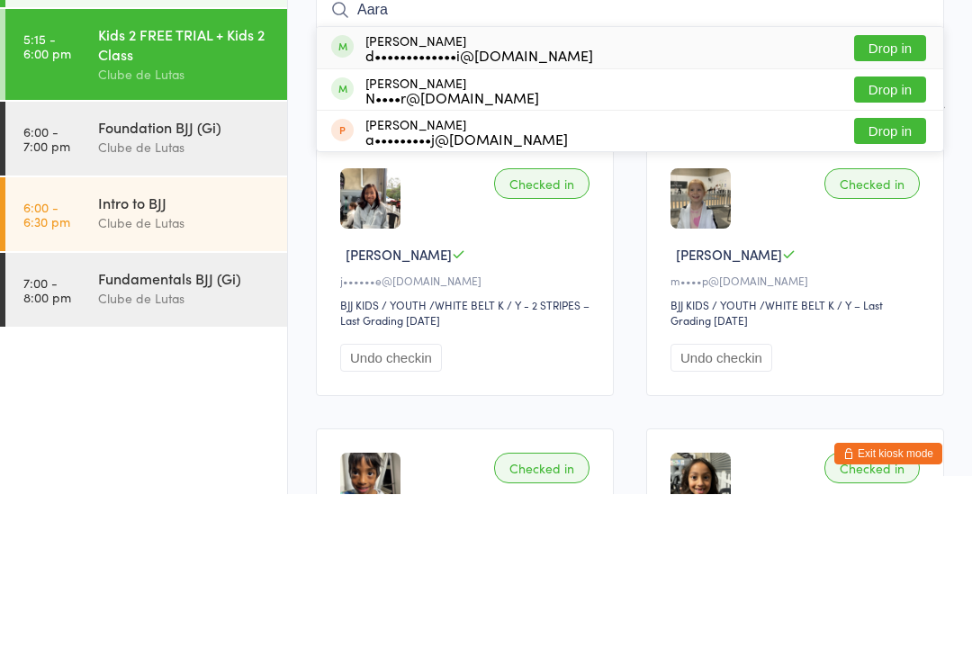
type input "Aara"
click at [872, 207] on button "Drop in" at bounding box center [890, 220] width 72 height 26
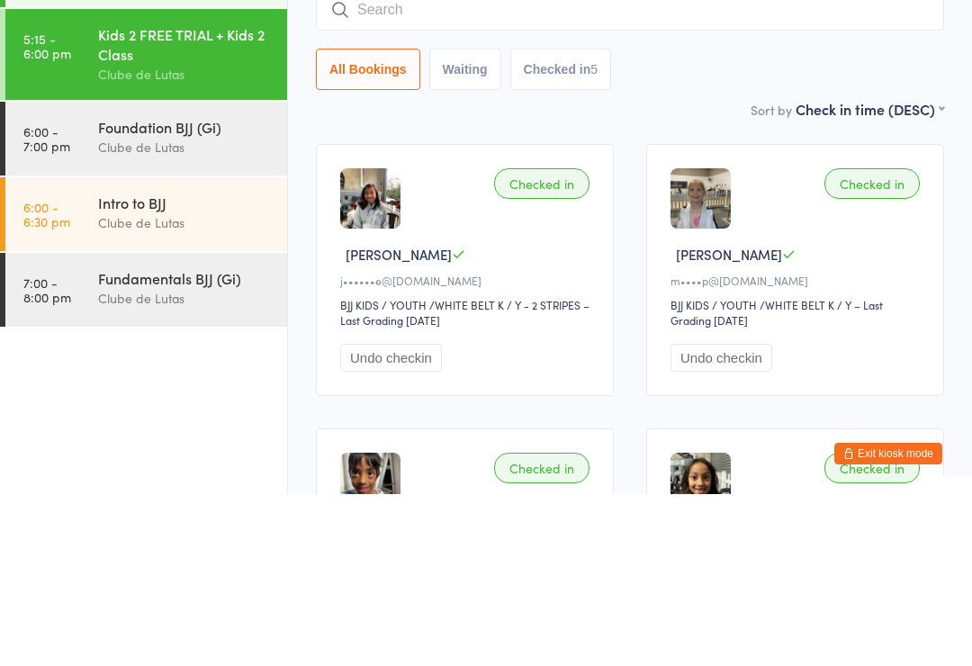
scroll to position [172, 0]
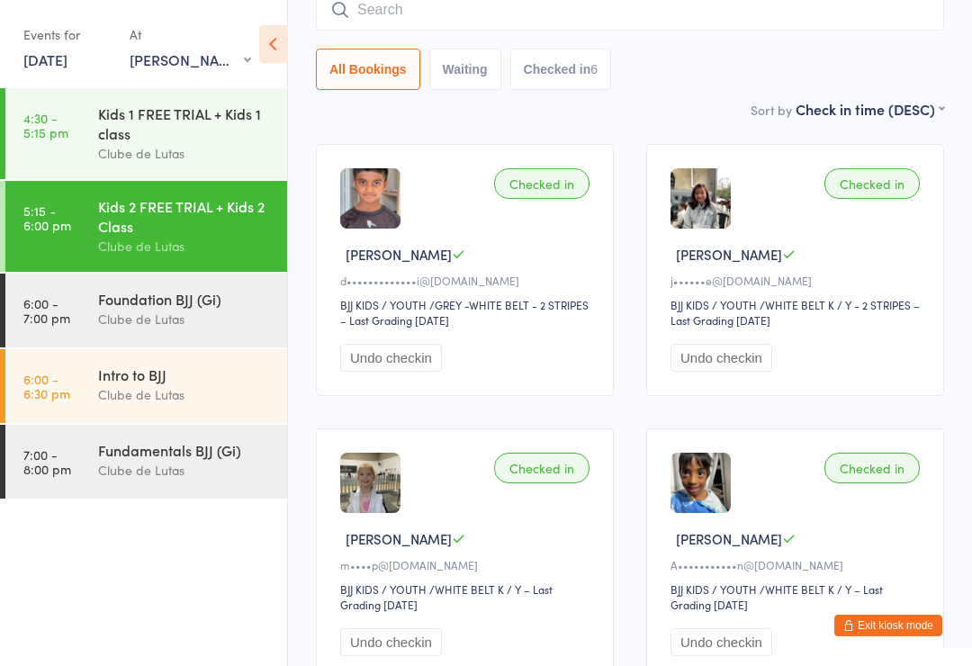
click at [460, 3] on input "search" at bounding box center [630, 9] width 628 height 41
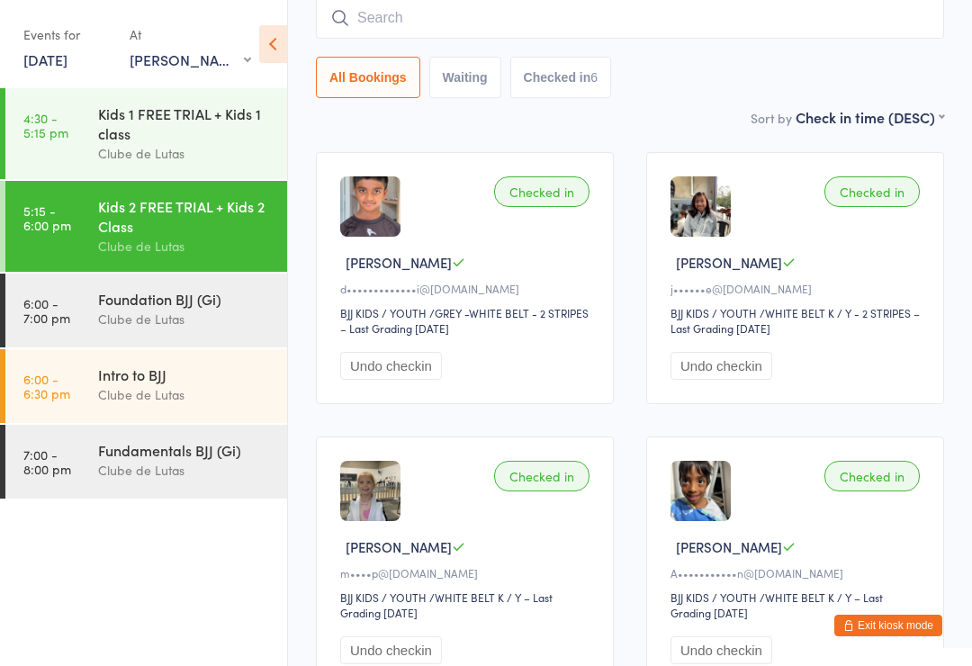
scroll to position [163, 0]
click at [652, 166] on div "Checked in [PERSON_NAME]••••••e@[DOMAIN_NAME] BJJ KIDS / YOUTH BJJ KIDS / YOUTH…" at bounding box center [795, 279] width 298 height 252
click at [434, 32] on input "[PERSON_NAME]" at bounding box center [630, 18] width 628 height 41
type input "T"
click at [739, 138] on main "Kids 2 FREE TRIAL + Kids 2 Cla… Check-in [DATE] 5:15pm Clube de Lutas [PERSON_N…" at bounding box center [630, 425] width 628 height 1127
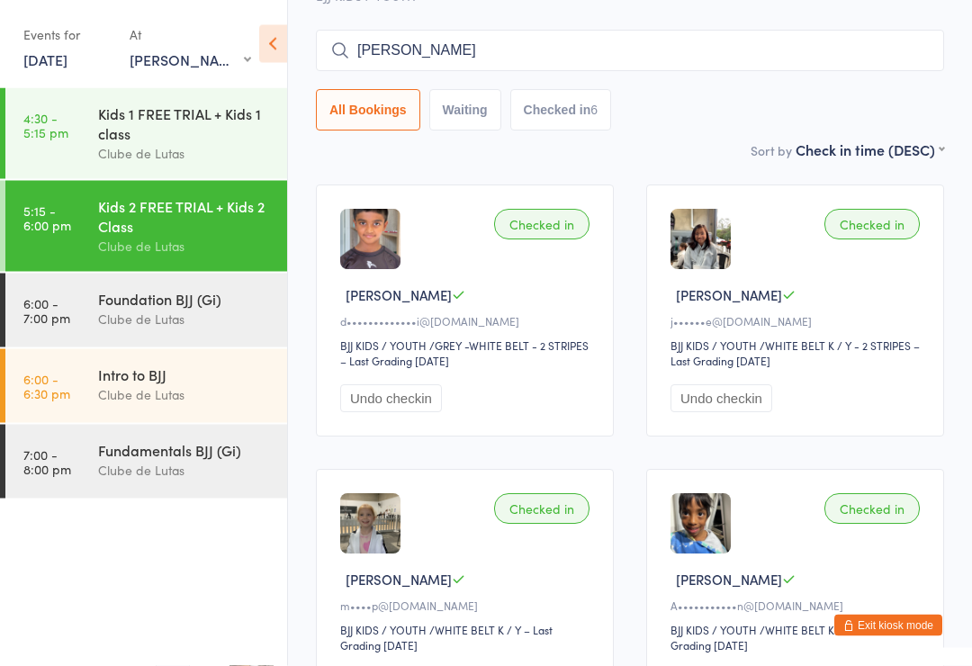
scroll to position [0, 0]
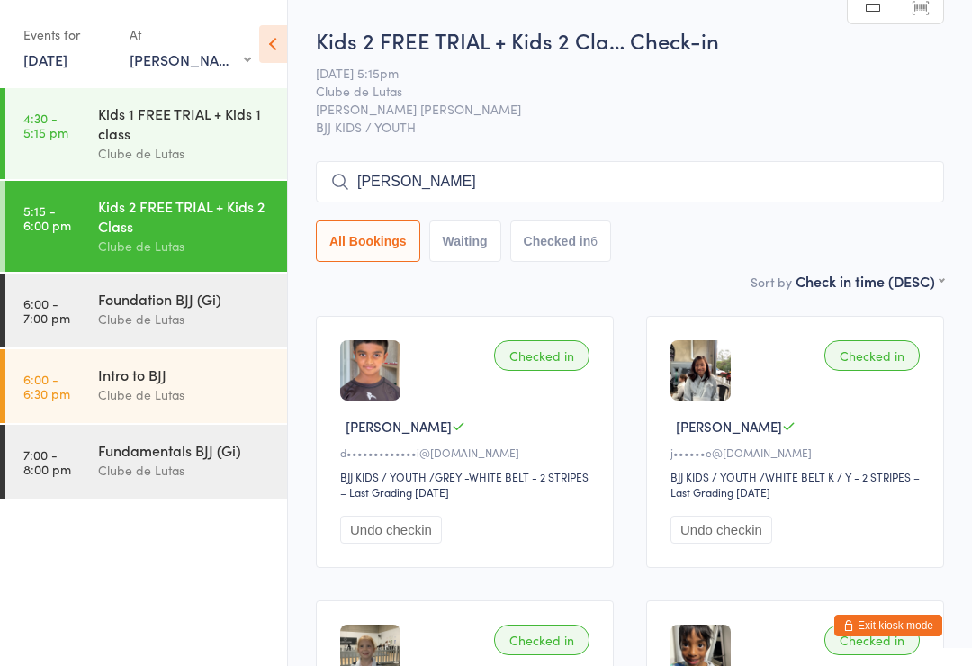
click at [447, 191] on input "[PERSON_NAME]" at bounding box center [630, 181] width 628 height 41
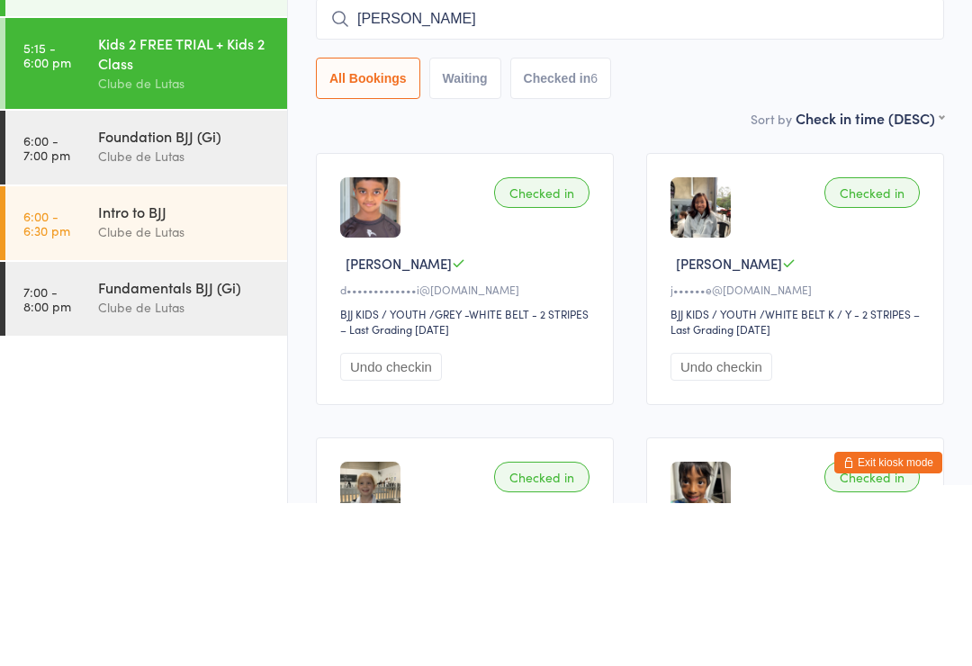
type input "[PERSON_NAME]"
click at [462, 220] on button "Waiting" at bounding box center [465, 240] width 72 height 41
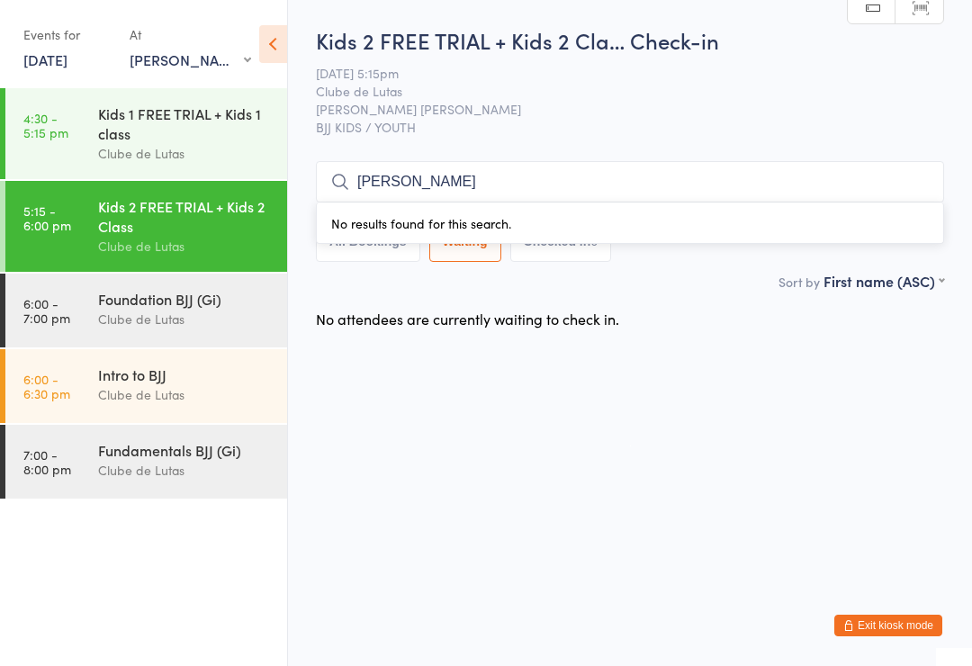
click at [398, 255] on button "All Bookings" at bounding box center [368, 240] width 104 height 41
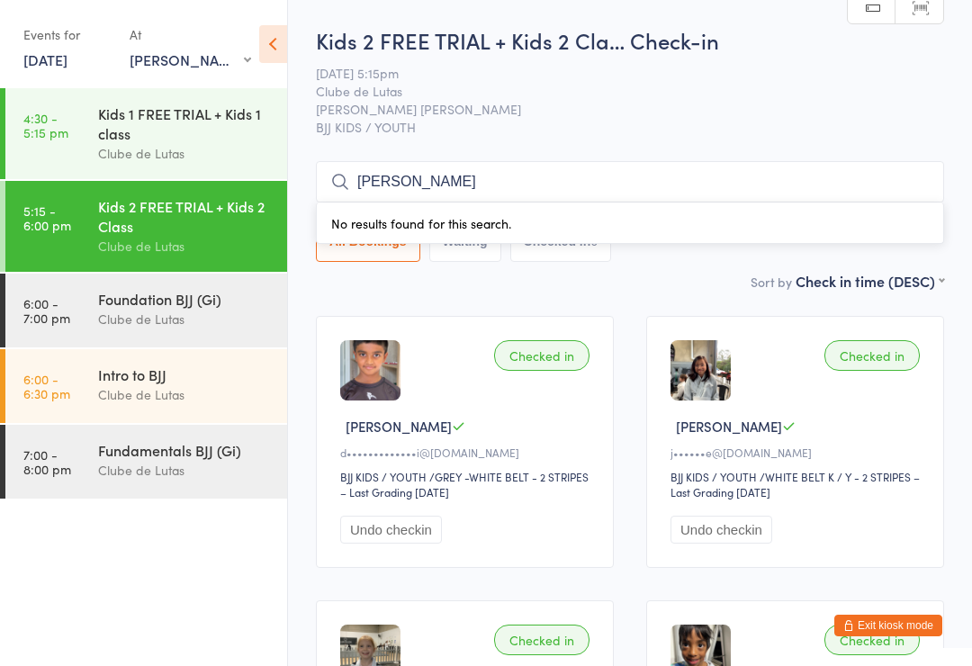
click at [578, 262] on button "Checked in 6" at bounding box center [561, 240] width 102 height 41
click at [464, 252] on button "Waiting" at bounding box center [465, 240] width 72 height 41
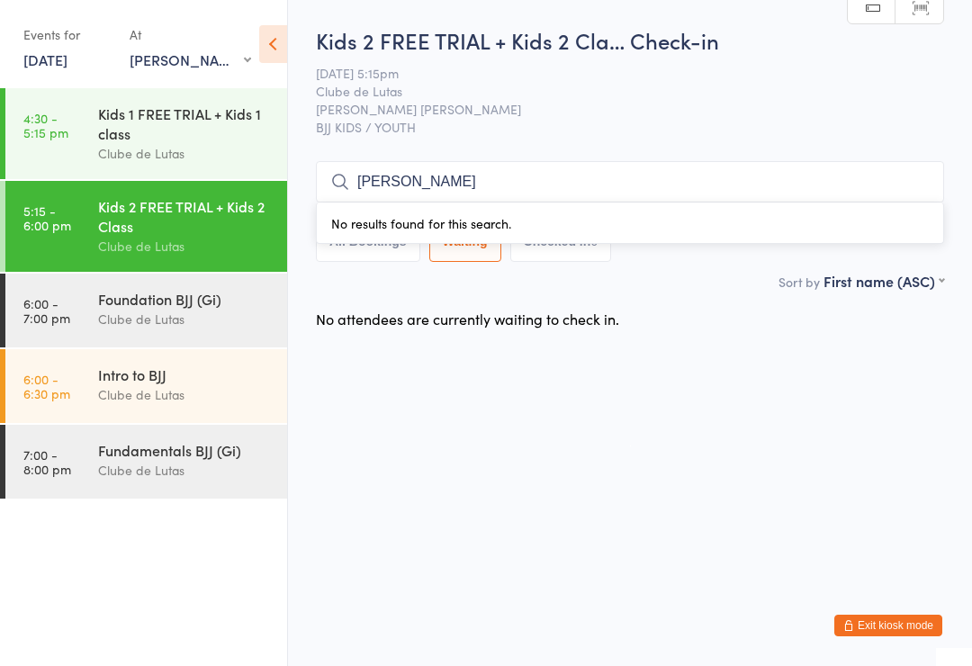
click at [404, 258] on button "All Bookings" at bounding box center [368, 240] width 104 height 41
select select "5"
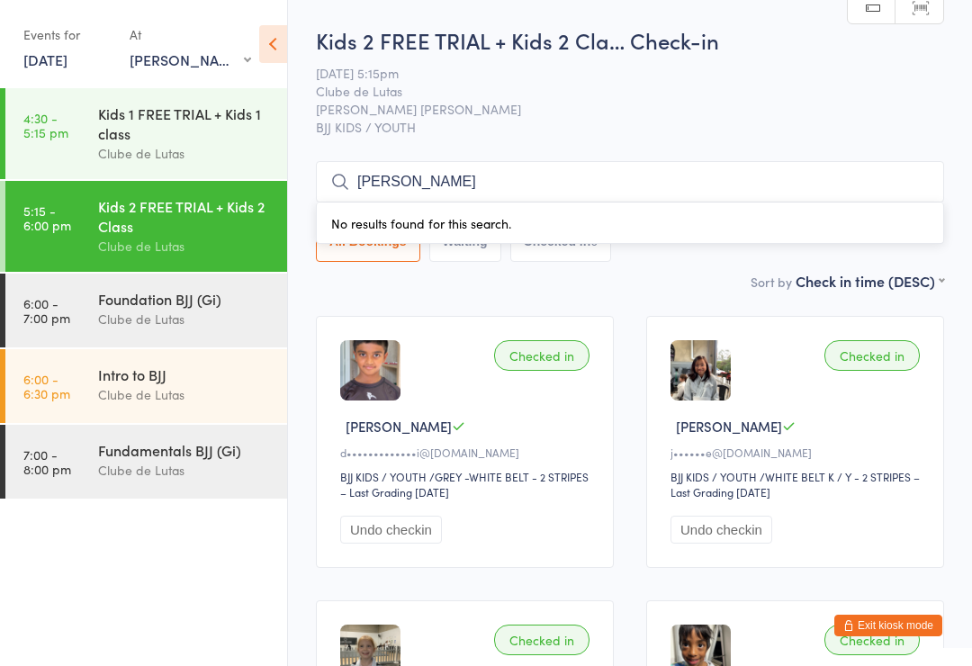
click at [547, 182] on input "[PERSON_NAME]" at bounding box center [630, 181] width 628 height 41
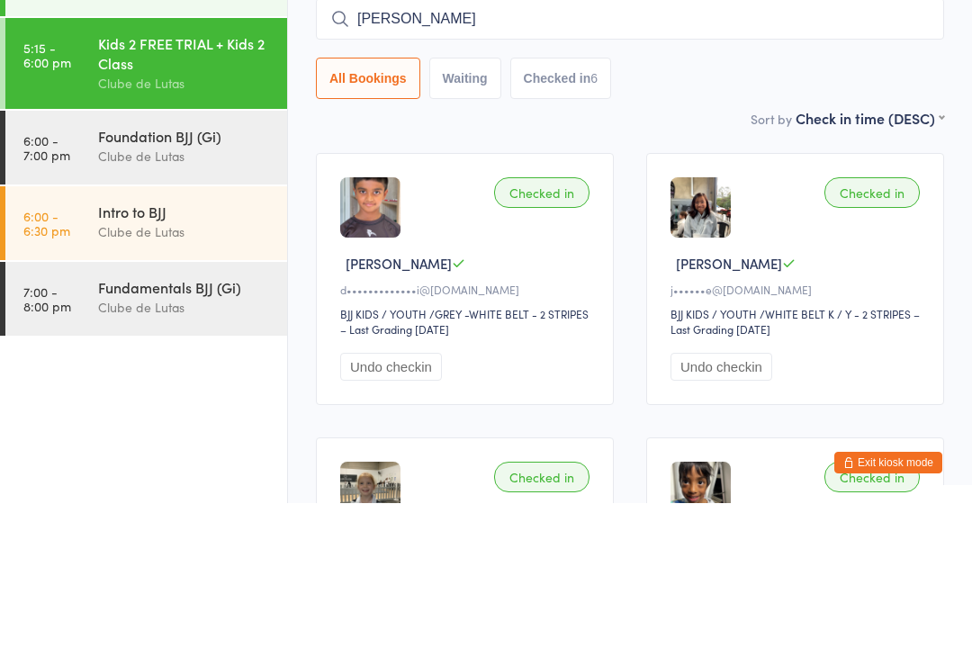
type input "[PERSON_NAME]"
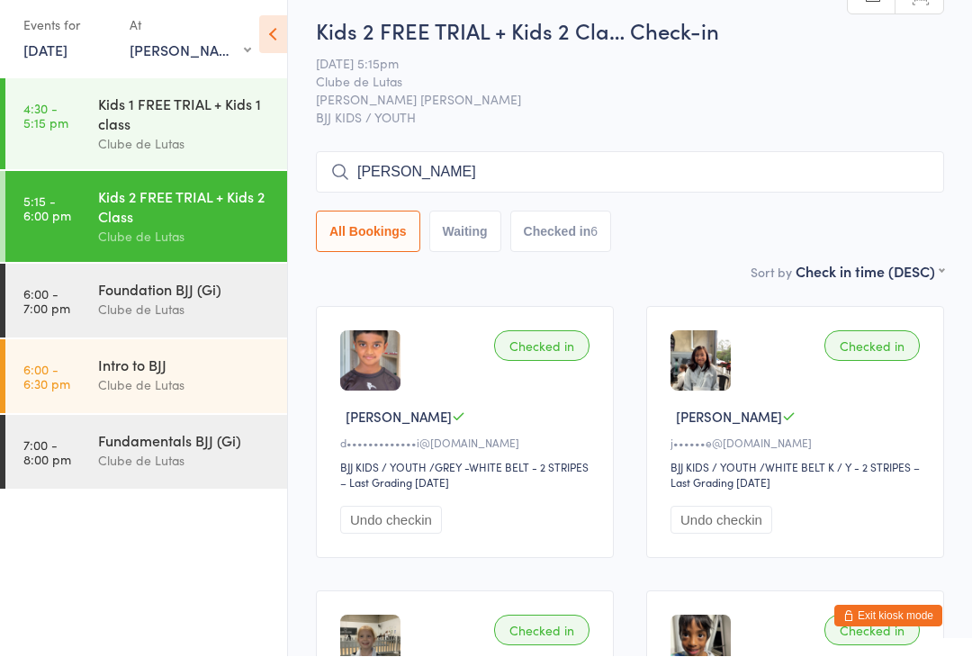
click at [221, 124] on div "Kids 1 FREE TRIAL + Kids 1 class" at bounding box center [185, 123] width 174 height 40
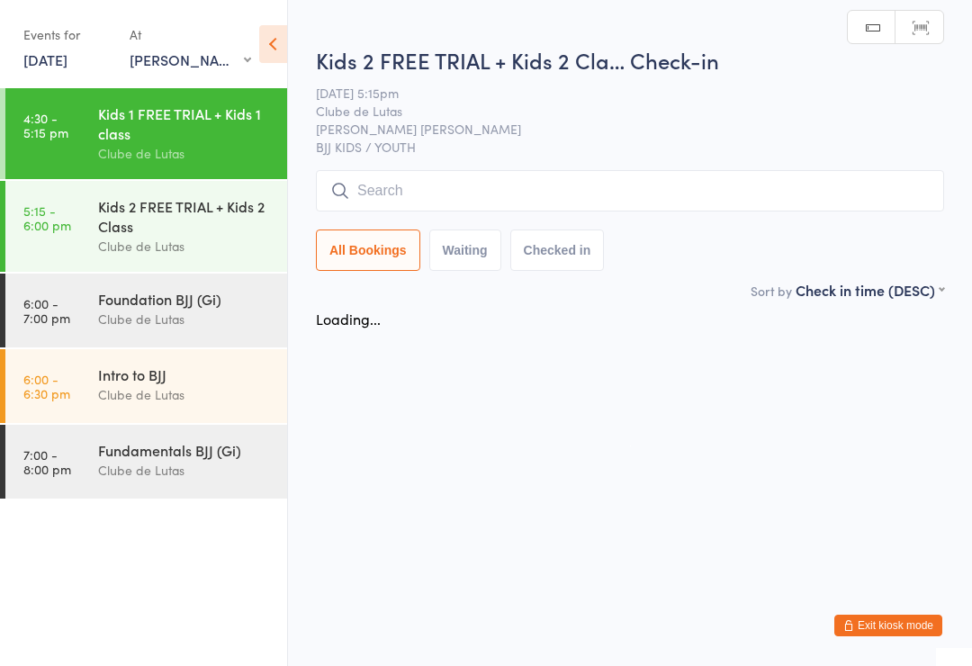
click at [211, 221] on div "Kids 2 FREE TRIAL + Kids 2 Class" at bounding box center [185, 216] width 174 height 40
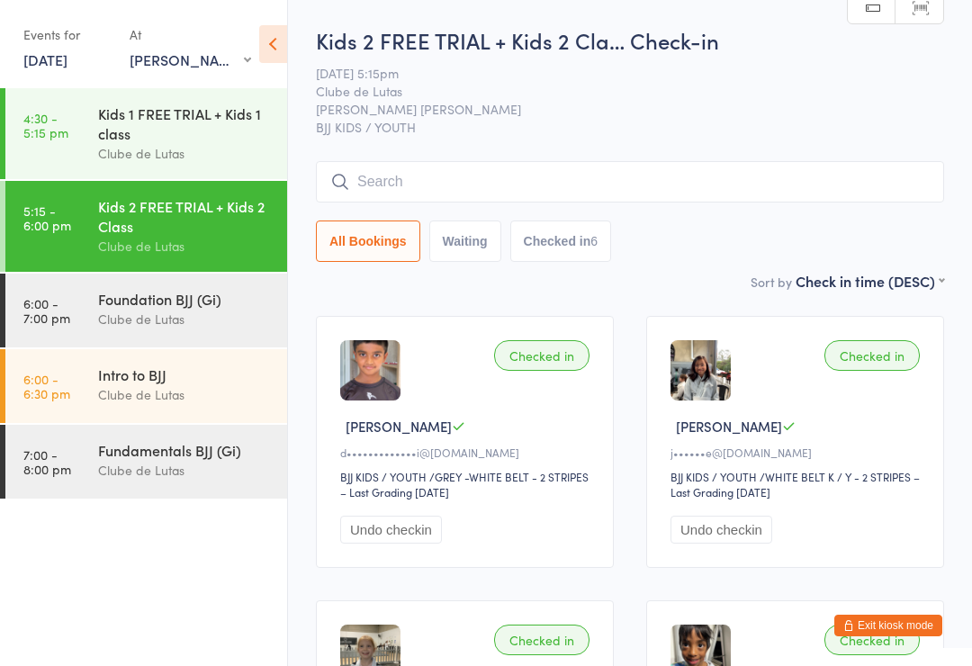
click at [400, 179] on input "search" at bounding box center [630, 181] width 628 height 41
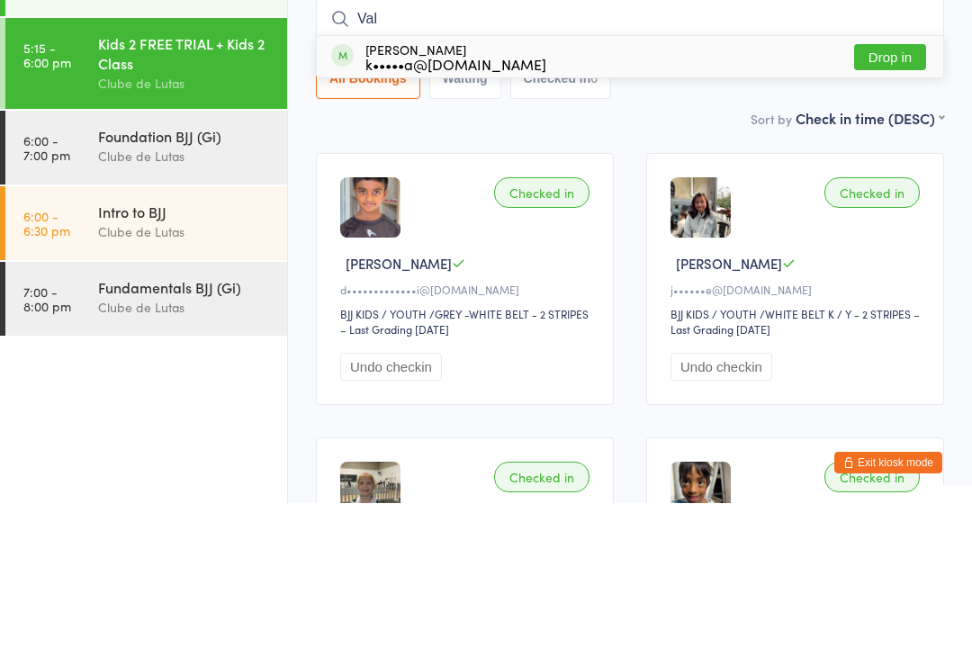
type input "Val"
click at [875, 207] on button "Drop in" at bounding box center [890, 220] width 72 height 26
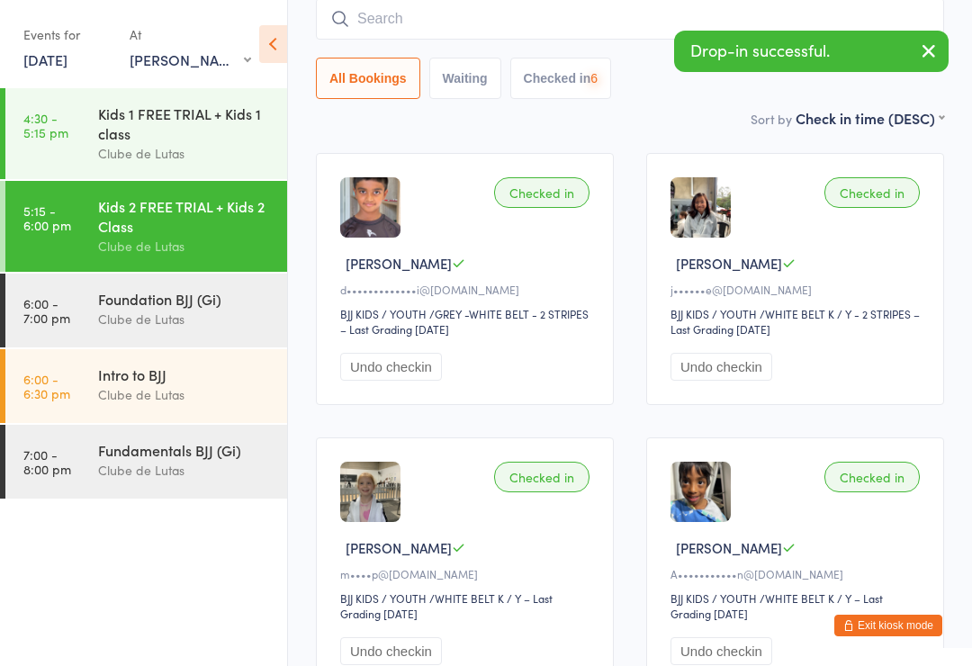
click at [734, 30] on input "search" at bounding box center [630, 18] width 628 height 41
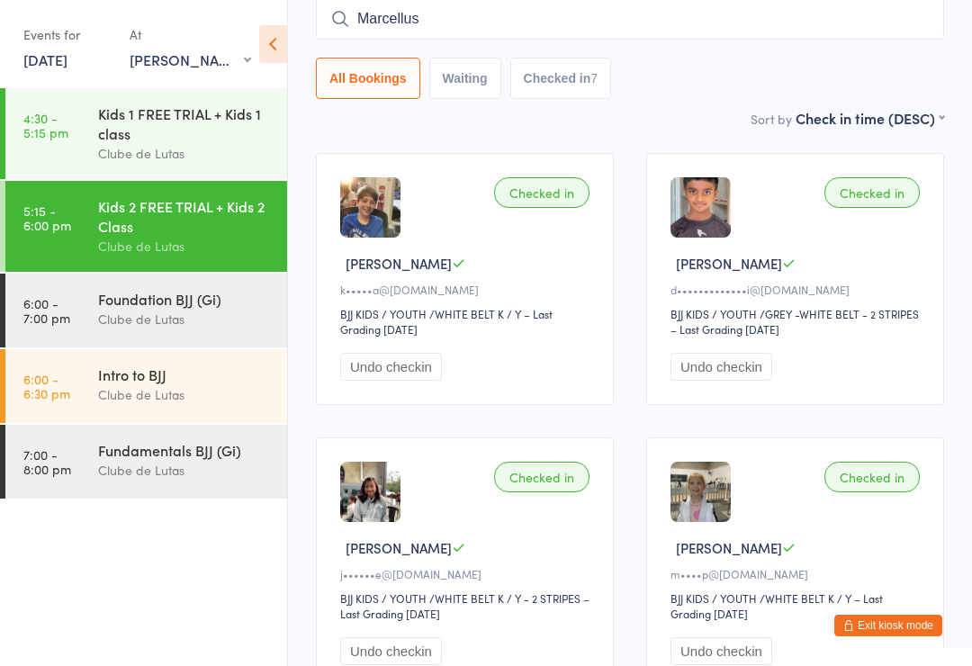
type input "Marcellus"
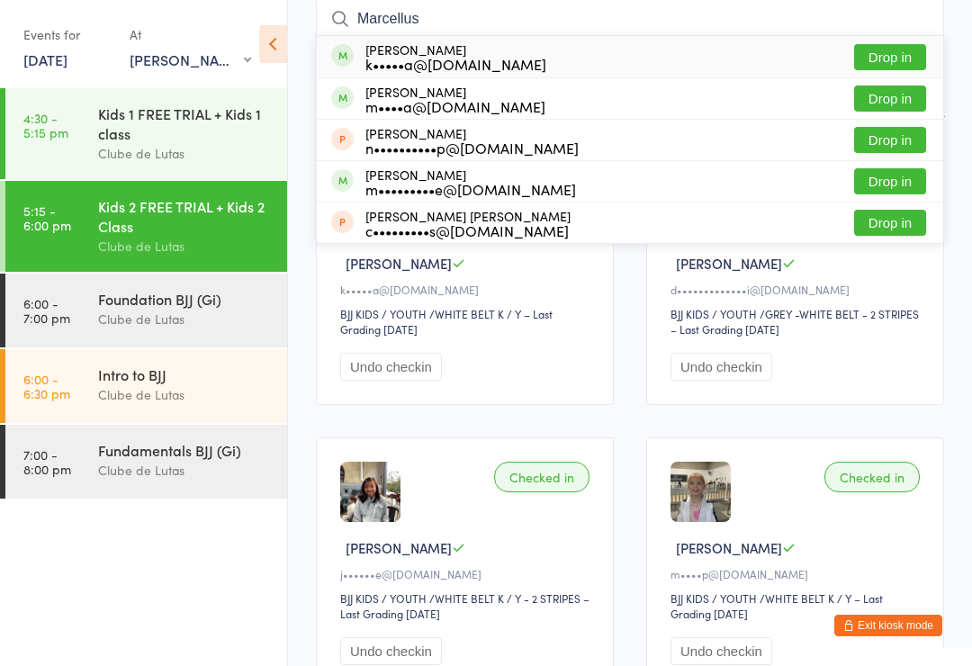
click at [883, 50] on button "Drop in" at bounding box center [890, 57] width 72 height 26
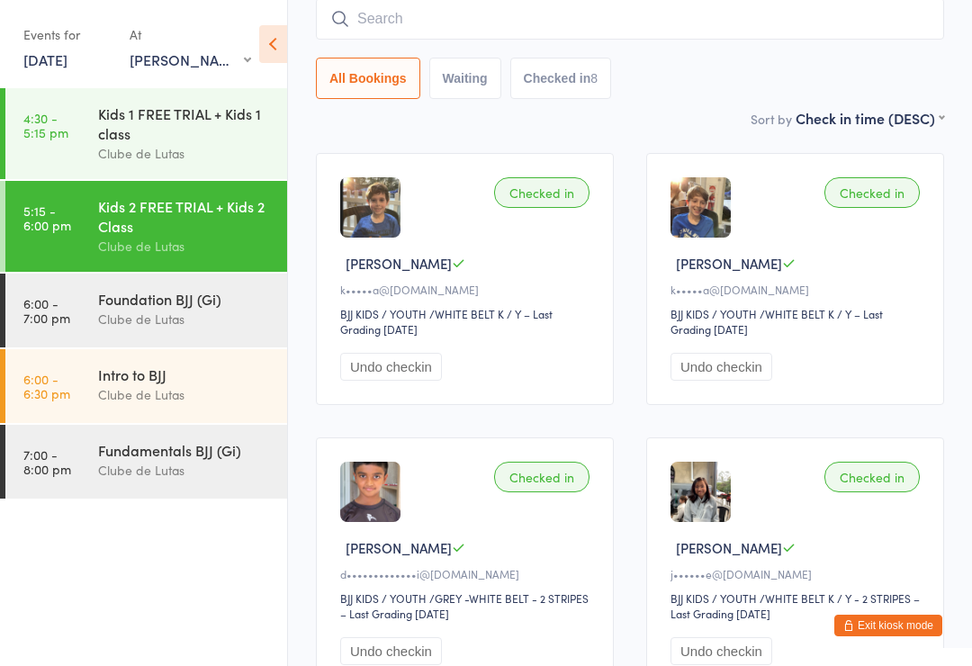
click at [494, 1] on input "search" at bounding box center [630, 18] width 628 height 41
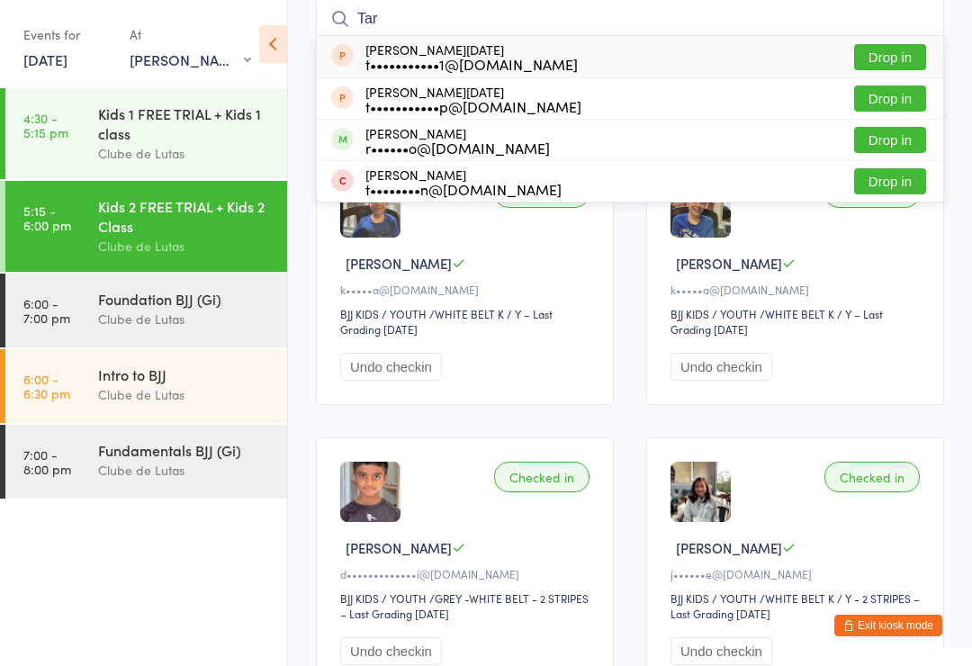
type input "Tar"
click at [903, 151] on button "Drop in" at bounding box center [890, 140] width 72 height 26
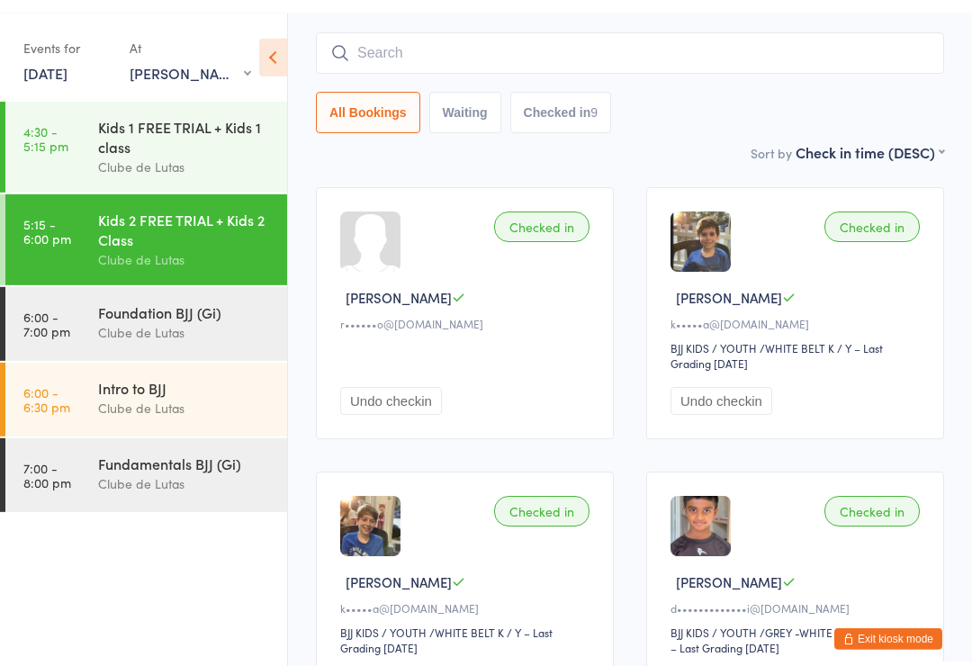
scroll to position [0, 0]
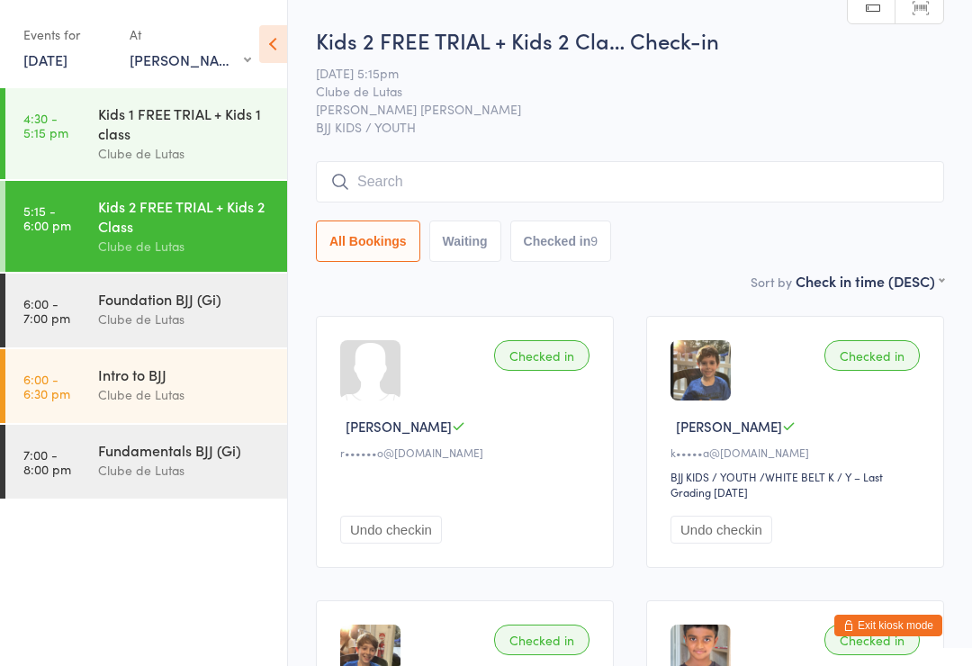
click at [577, 184] on input "search" at bounding box center [630, 181] width 628 height 41
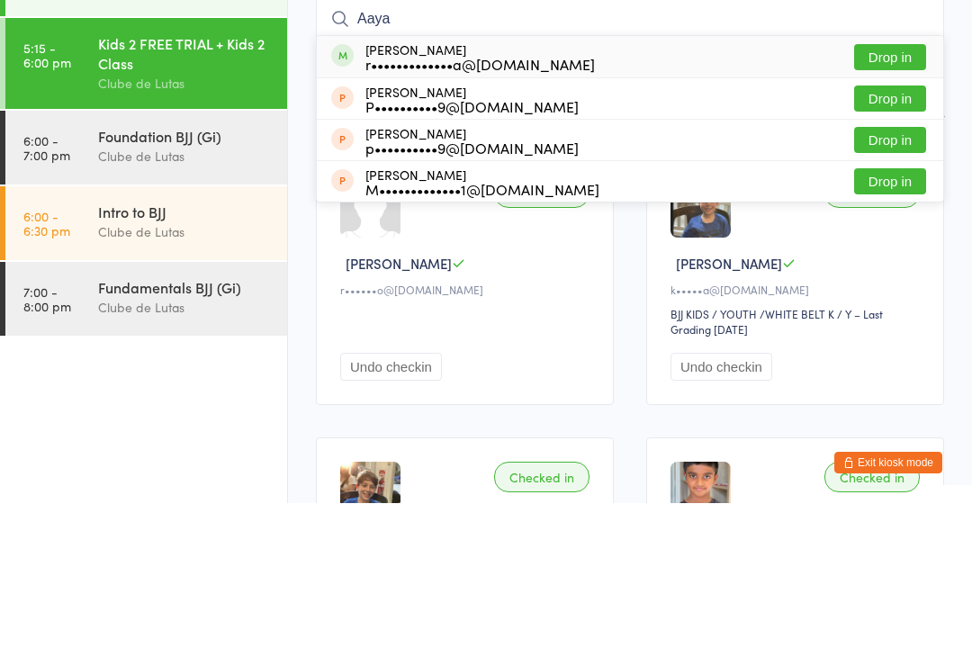
type input "Aaya"
click at [893, 207] on button "Drop in" at bounding box center [890, 220] width 72 height 26
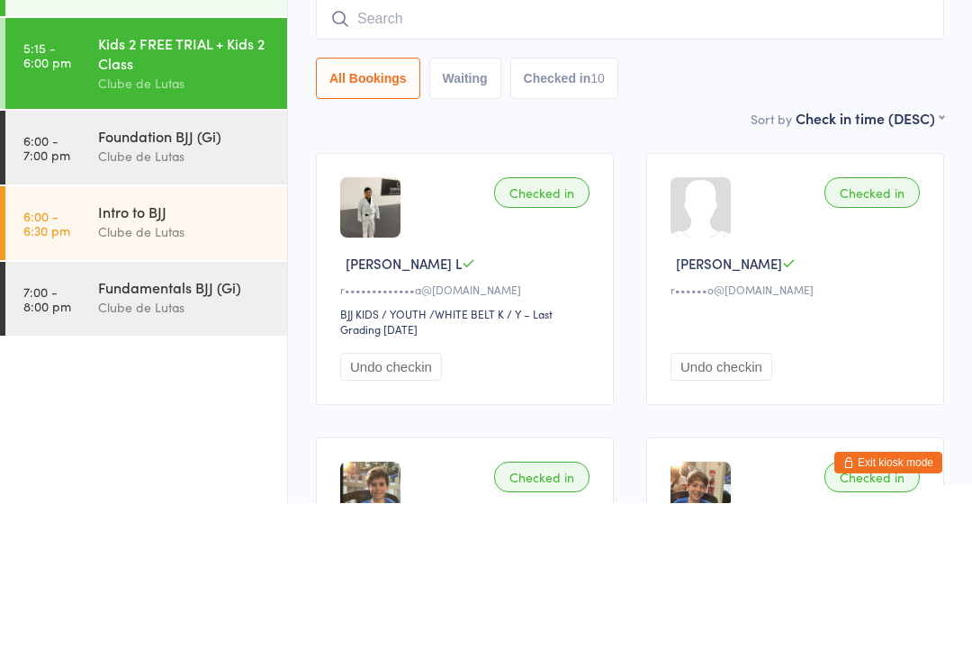
click at [190, 309] on div "Clube de Lutas" at bounding box center [185, 319] width 174 height 21
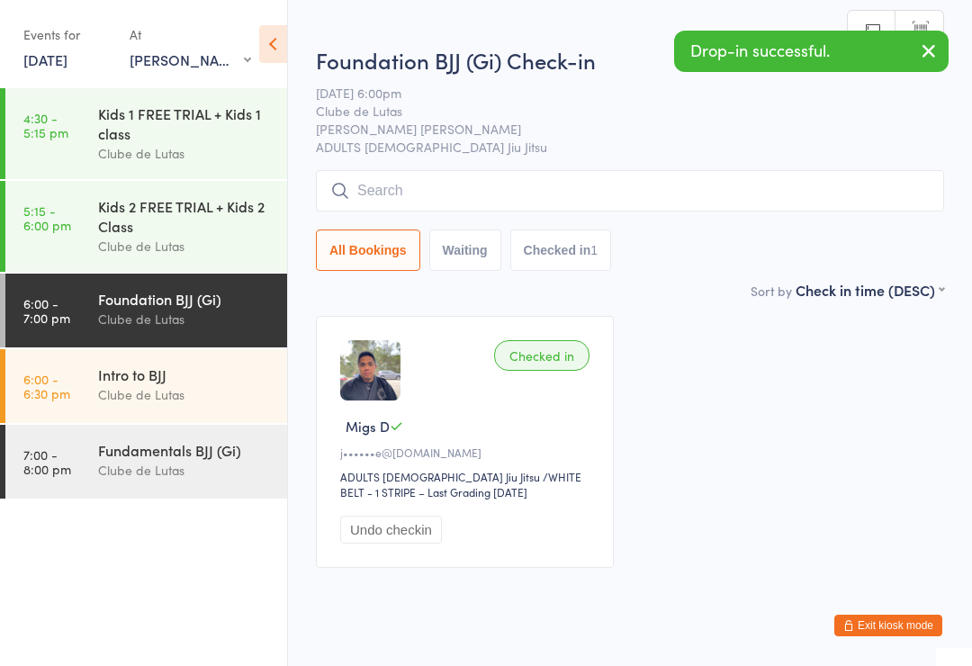
click at [431, 190] on input "search" at bounding box center [630, 190] width 628 height 41
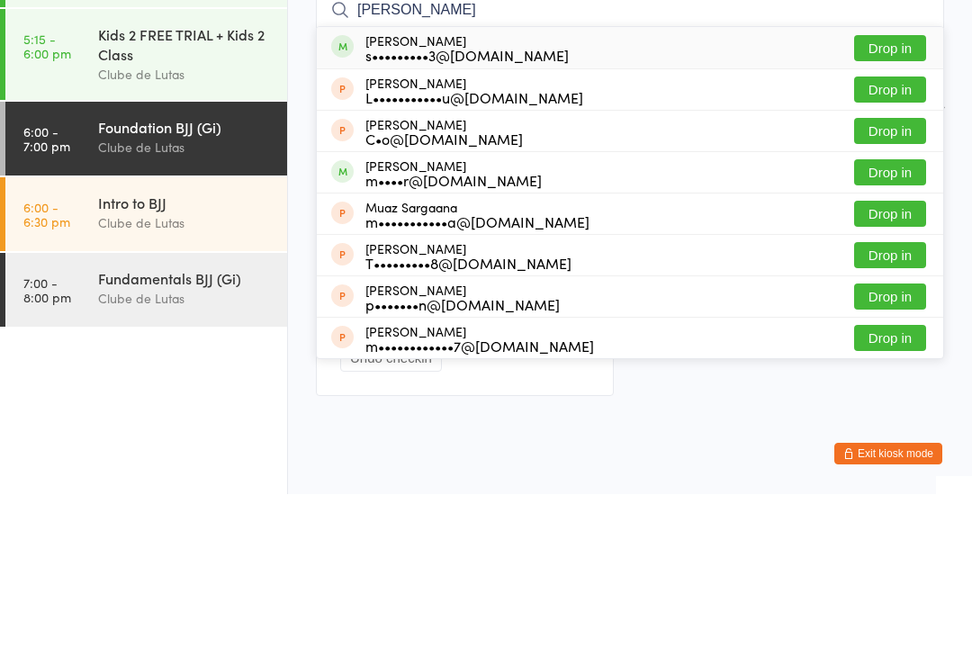
type input "[PERSON_NAME]"
click at [892, 207] on button "Drop in" at bounding box center [890, 220] width 72 height 26
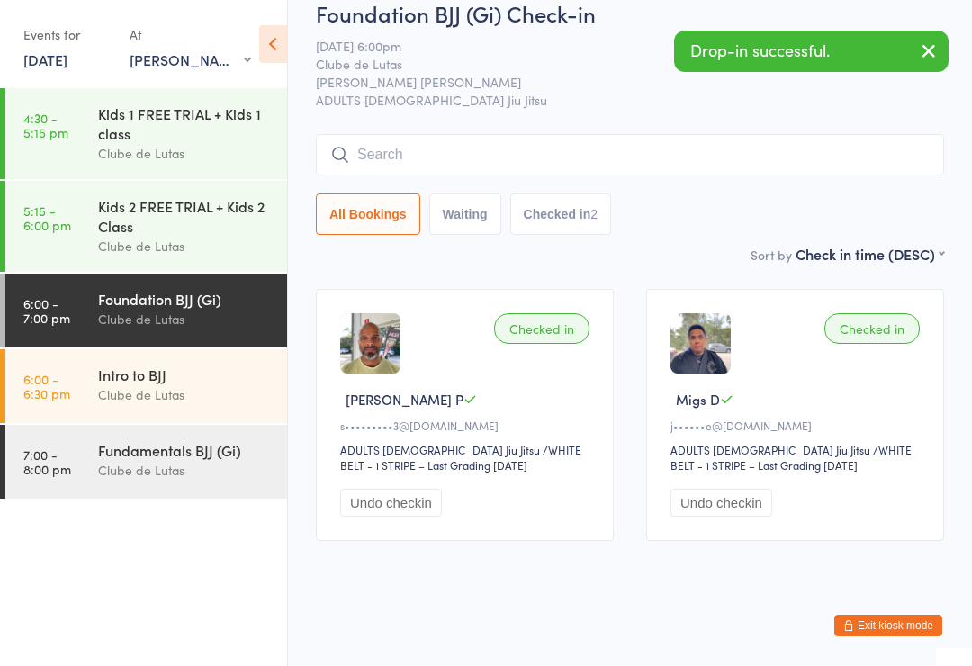
click at [610, 139] on input "search" at bounding box center [630, 154] width 628 height 41
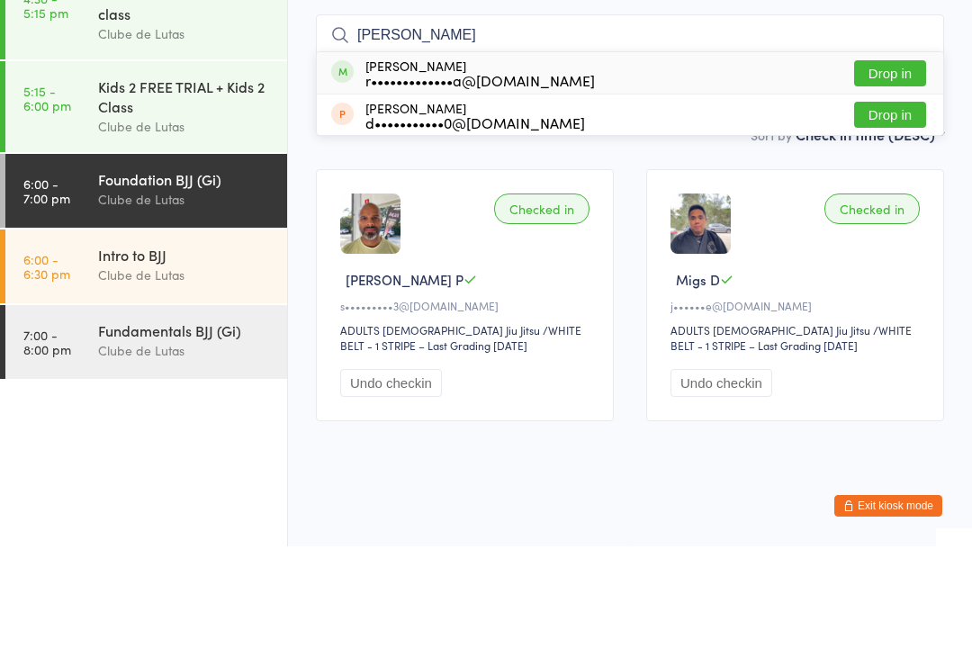
type input "[PERSON_NAME]"
click at [884, 180] on button "Drop in" at bounding box center [890, 193] width 72 height 26
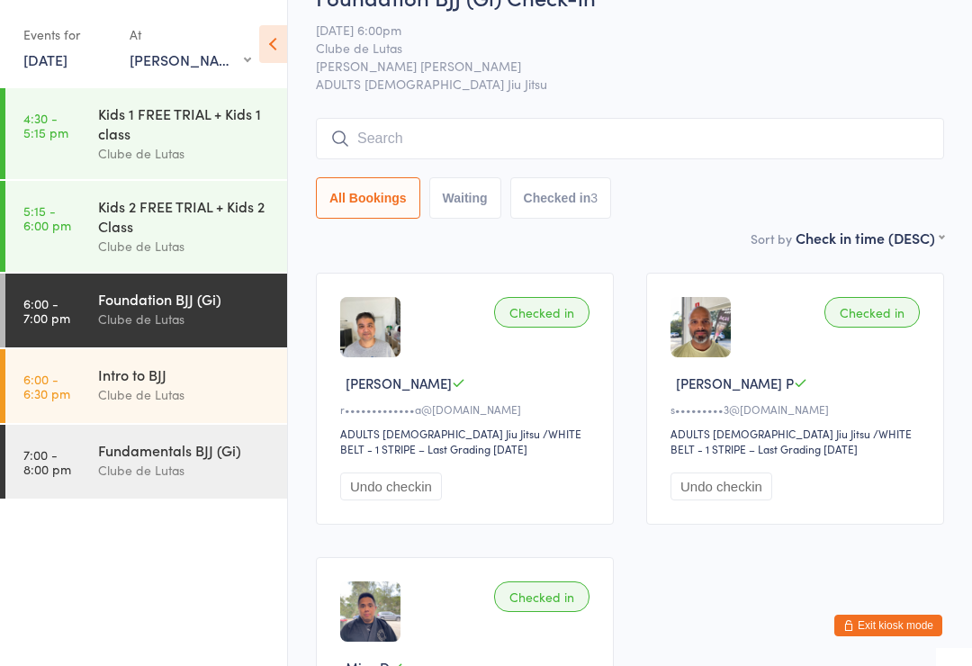
click at [619, 140] on input "search" at bounding box center [630, 138] width 628 height 41
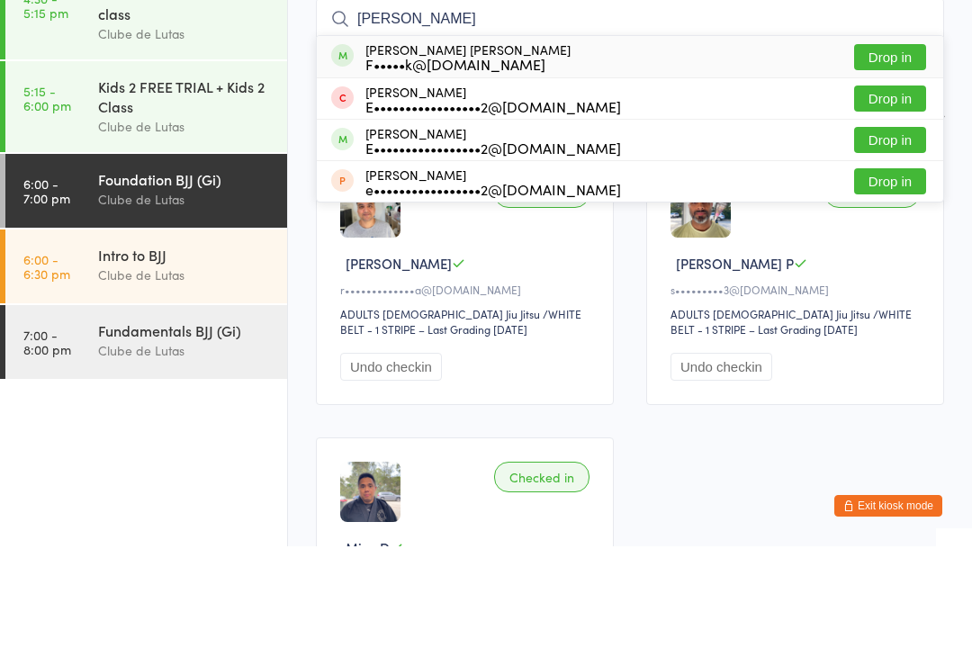
type input "[PERSON_NAME]"
click at [903, 164] on button "Drop in" at bounding box center [890, 177] width 72 height 26
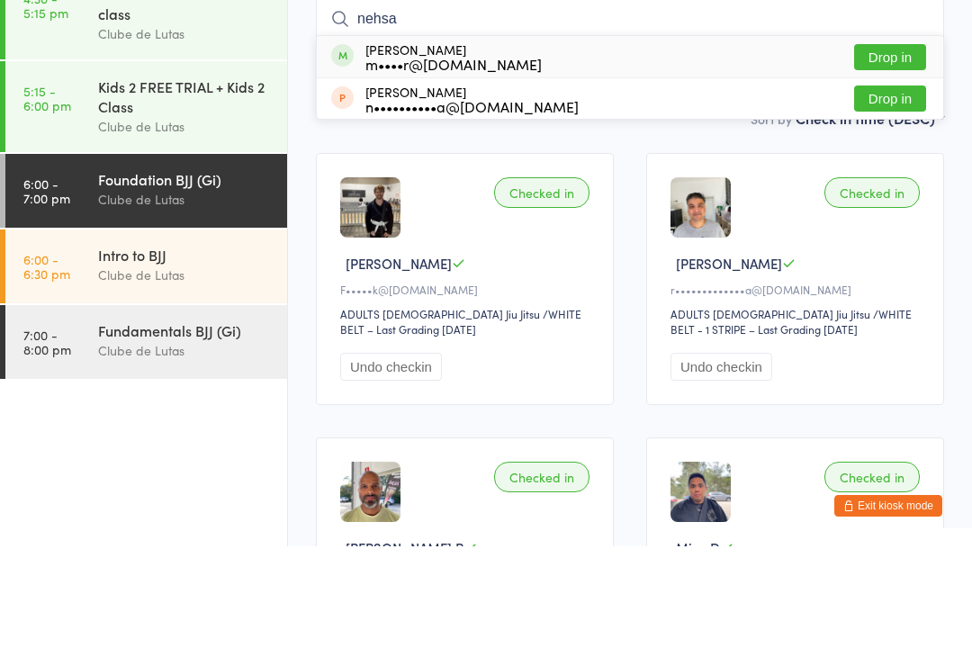
type input "nehsa"
click at [907, 164] on button "Drop in" at bounding box center [890, 177] width 72 height 26
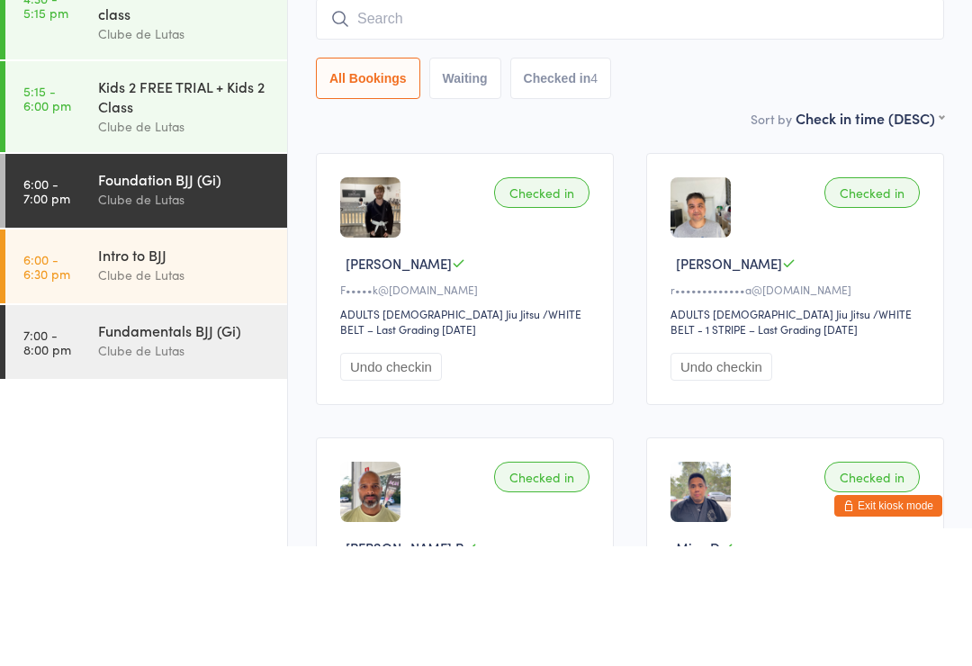
scroll to position [163, 0]
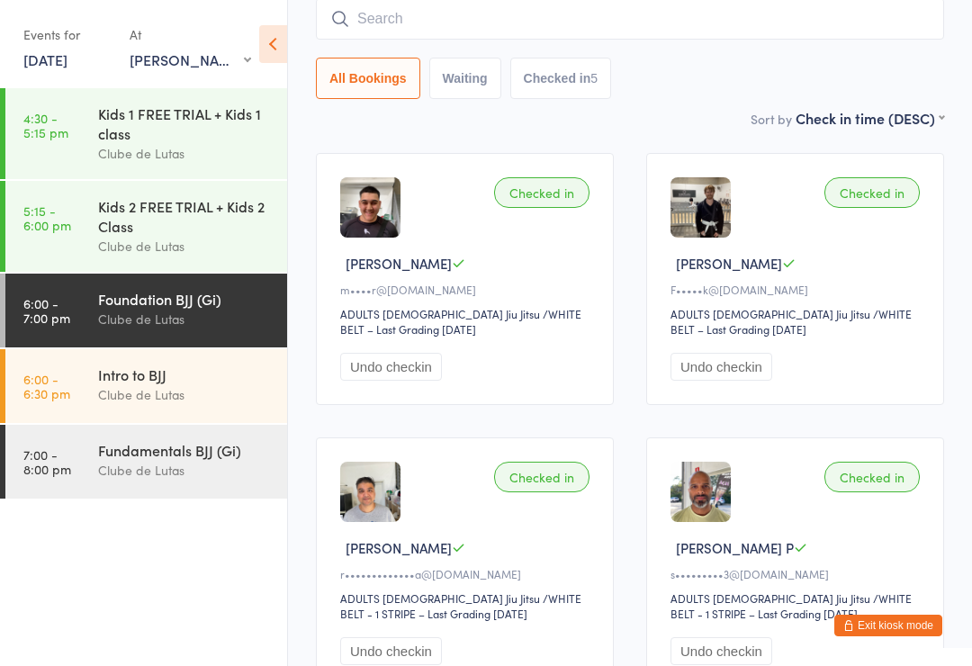
click at [472, 23] on input "search" at bounding box center [630, 18] width 628 height 41
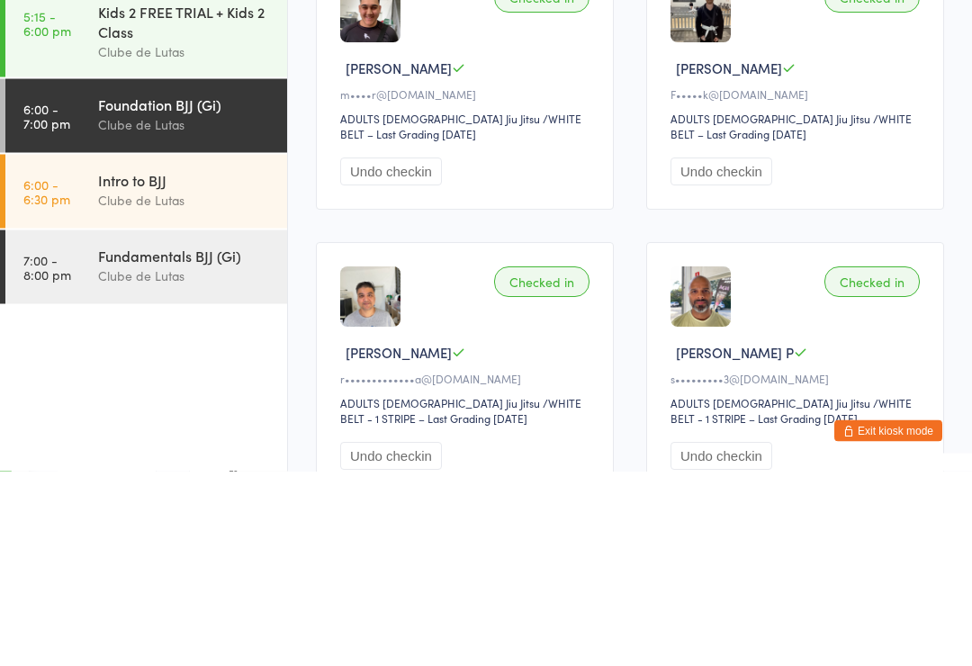
scroll to position [21, 0]
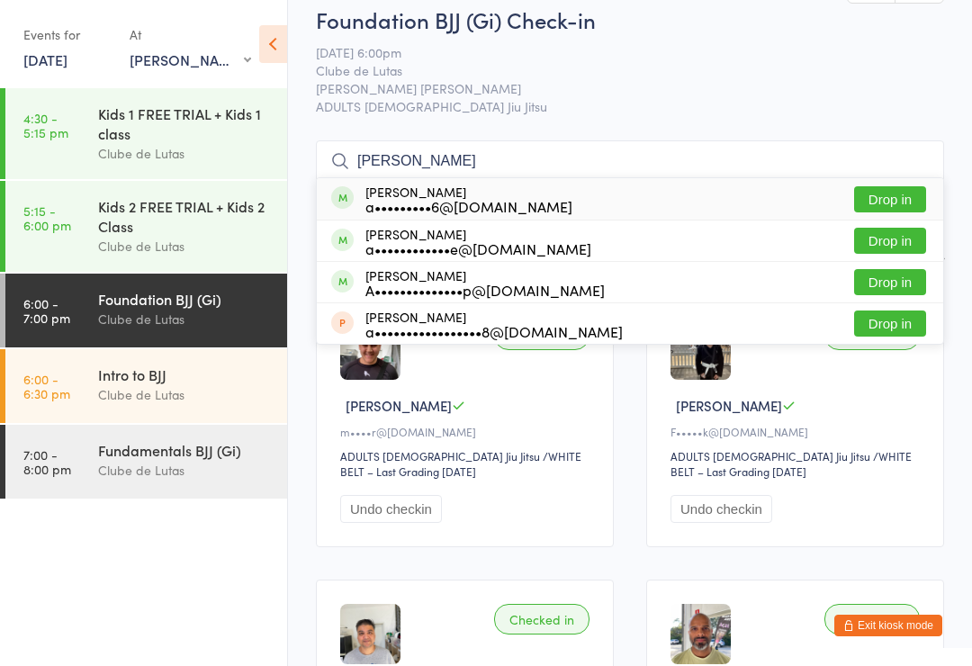
type input "[PERSON_NAME]"
click at [887, 230] on button "Drop in" at bounding box center [890, 241] width 72 height 26
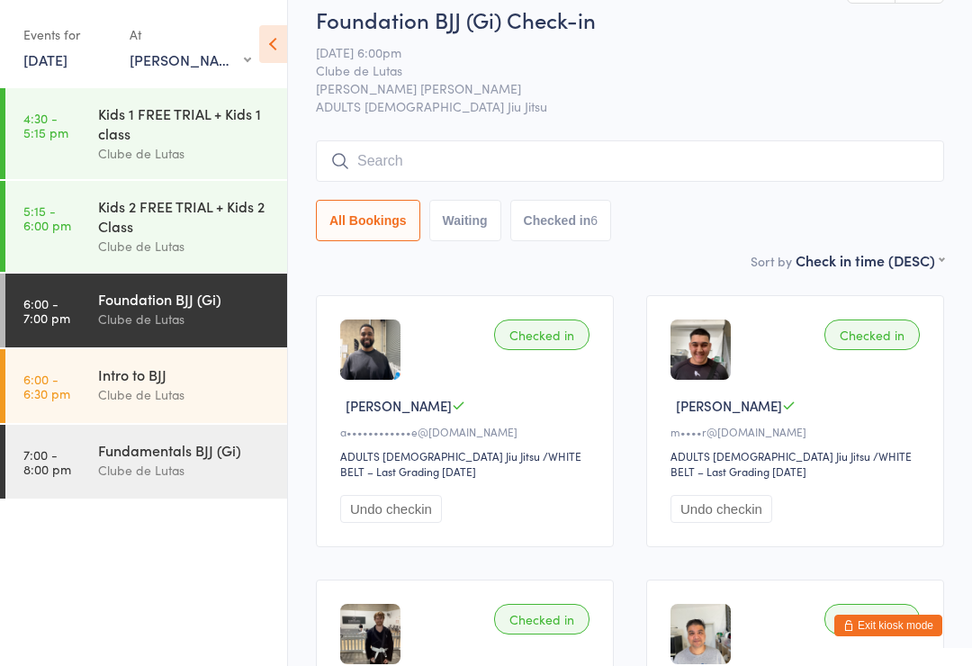
click at [433, 168] on input "search" at bounding box center [630, 160] width 628 height 41
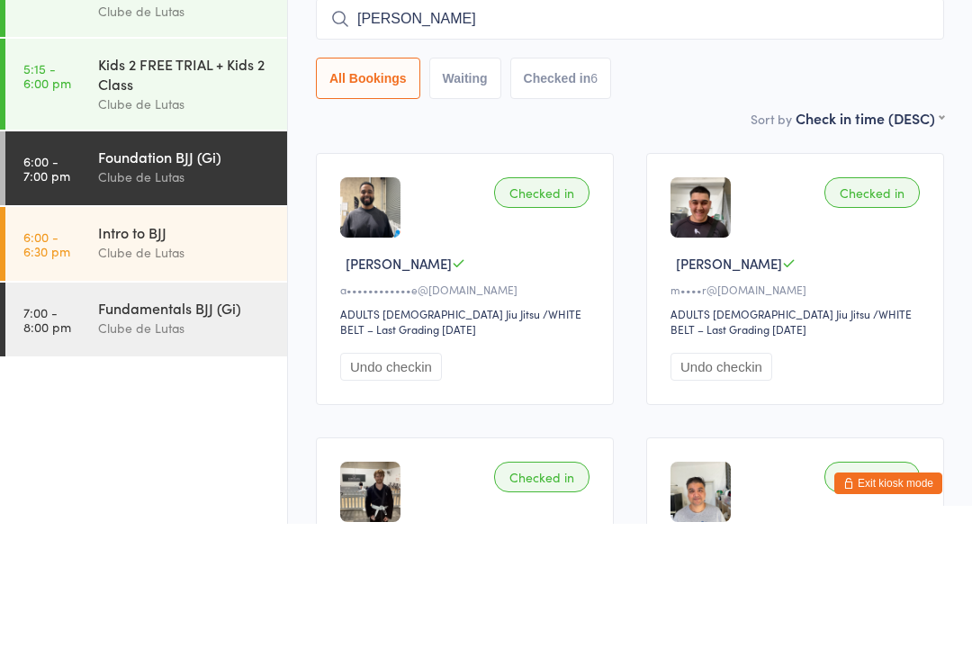
type input "[PERSON_NAME]"
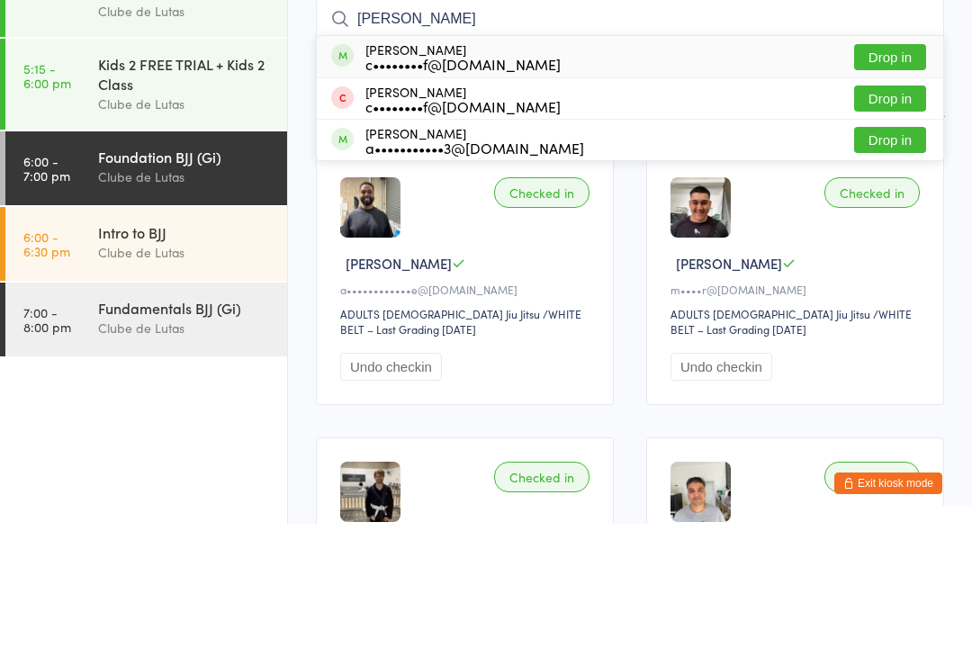
click at [892, 186] on button "Drop in" at bounding box center [890, 199] width 72 height 26
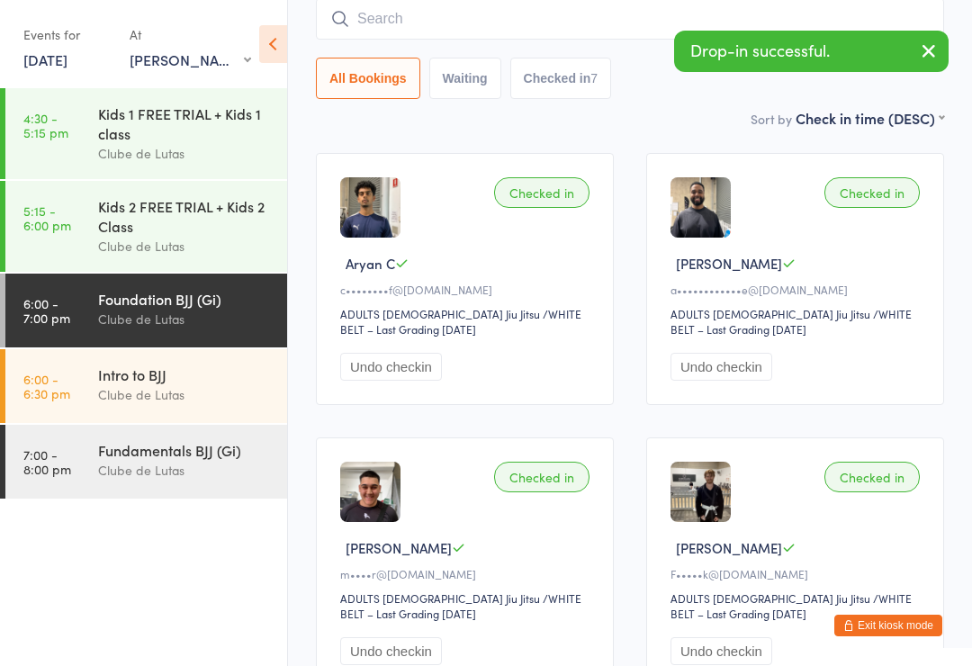
click at [569, 33] on input "search" at bounding box center [630, 18] width 628 height 41
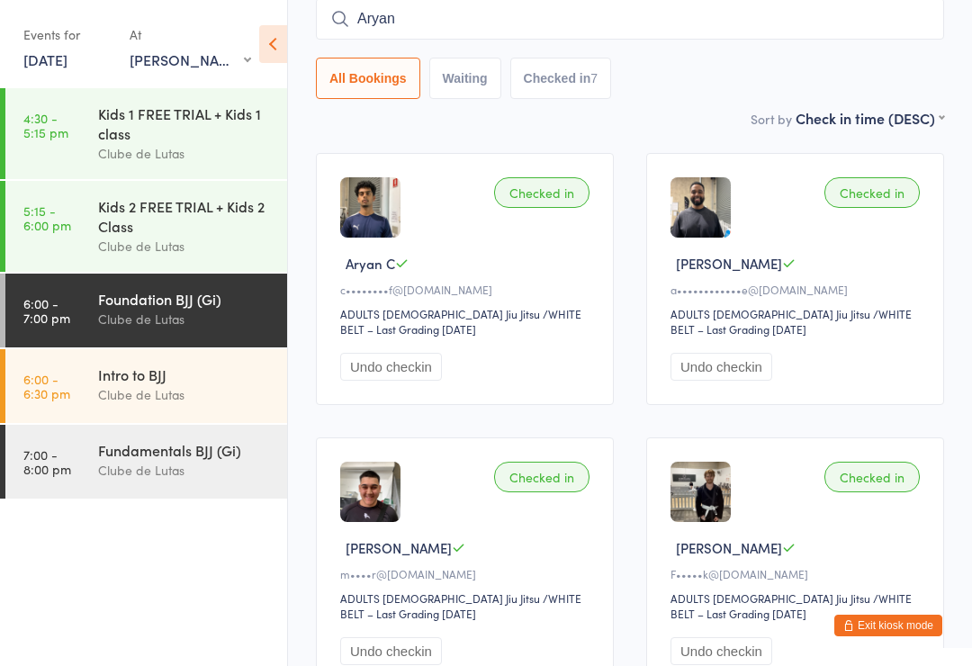
type input "Aryan"
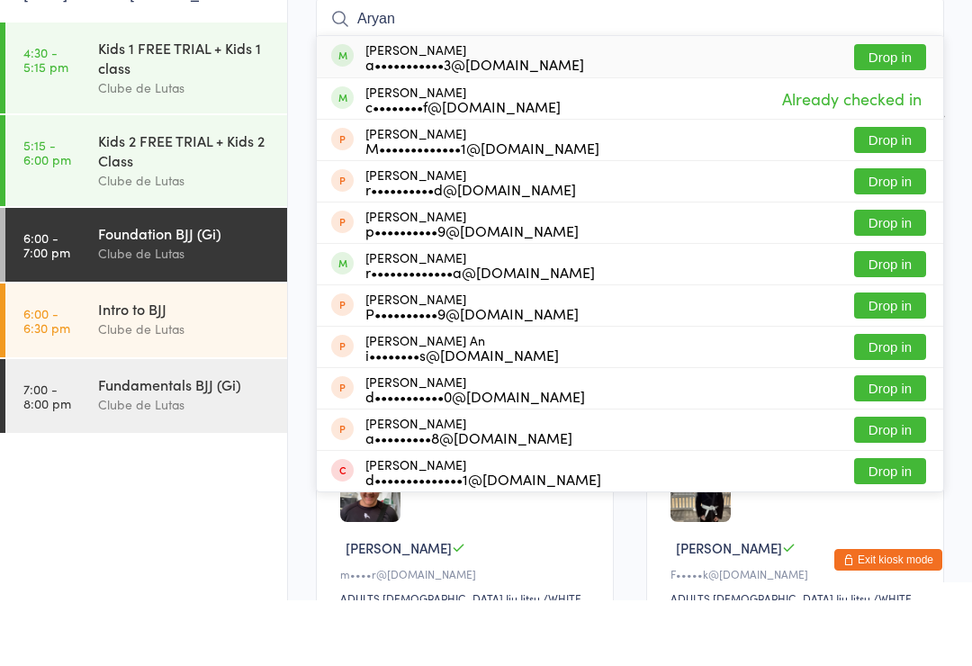
scroll to position [96, 0]
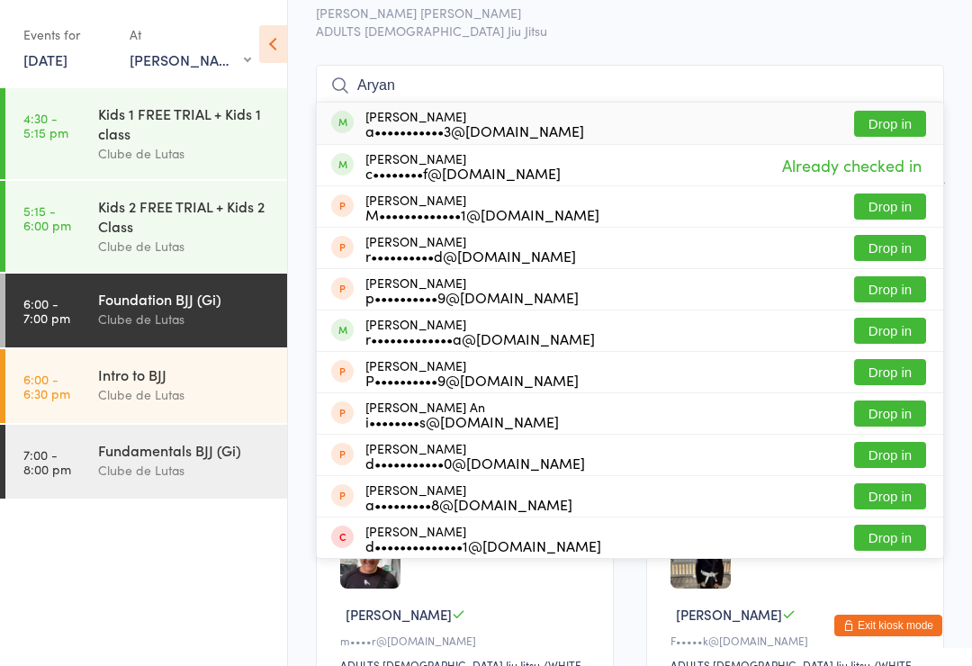
click at [892, 128] on button "Drop in" at bounding box center [890, 124] width 72 height 26
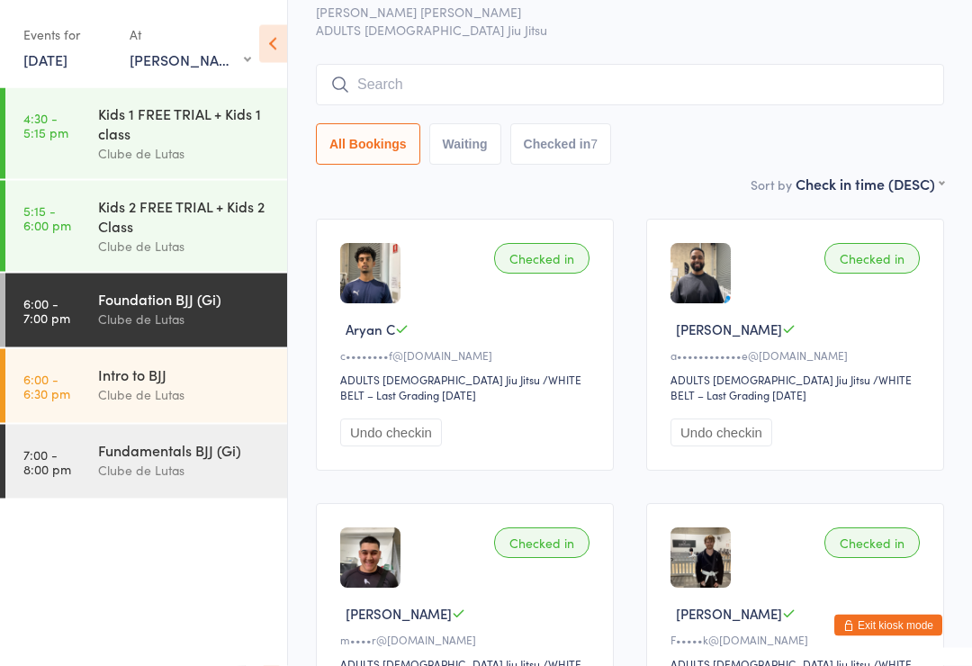
scroll to position [97, 0]
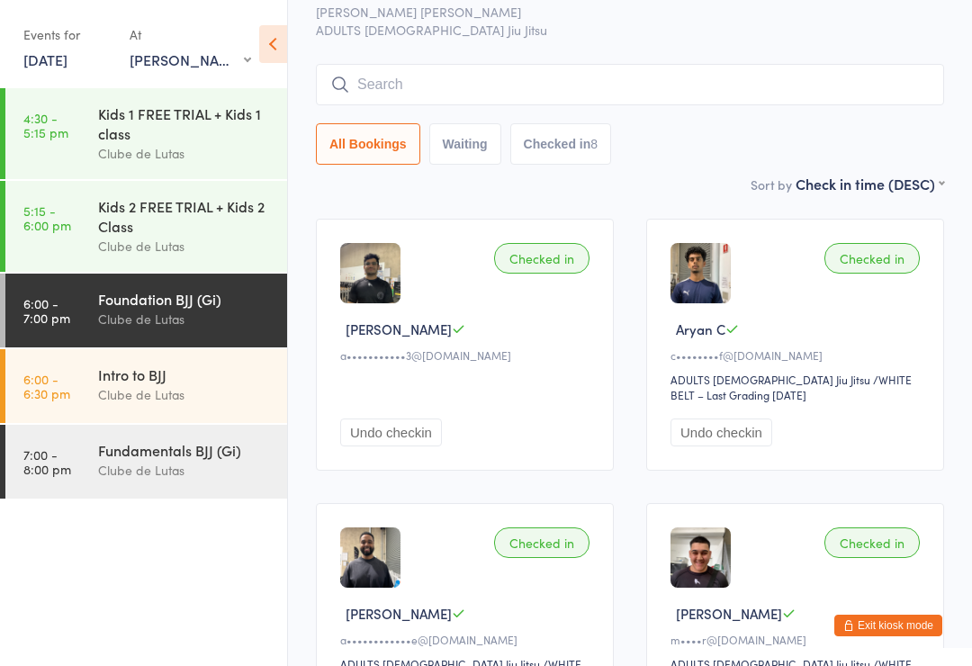
click at [497, 67] on input "search" at bounding box center [630, 84] width 628 height 41
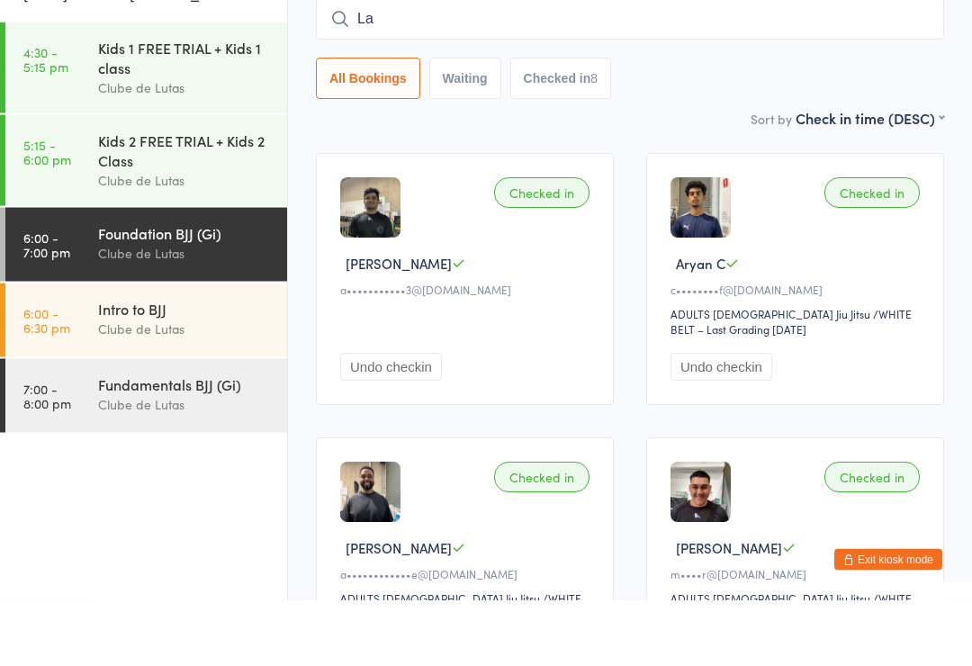
type input "L"
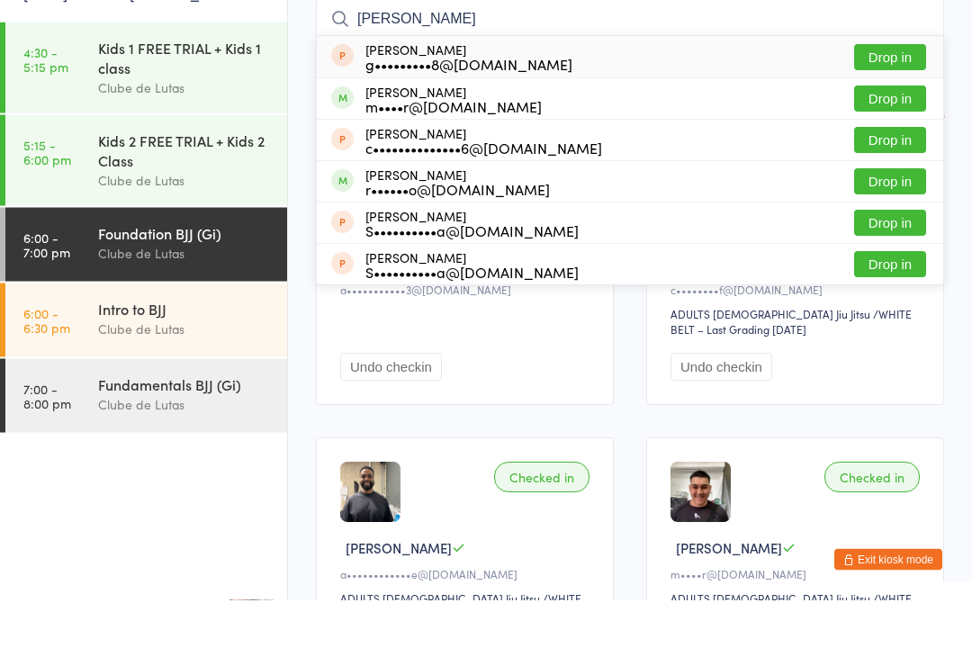
type input "[PERSON_NAME]"
click at [908, 152] on button "Drop in" at bounding box center [890, 165] width 72 height 26
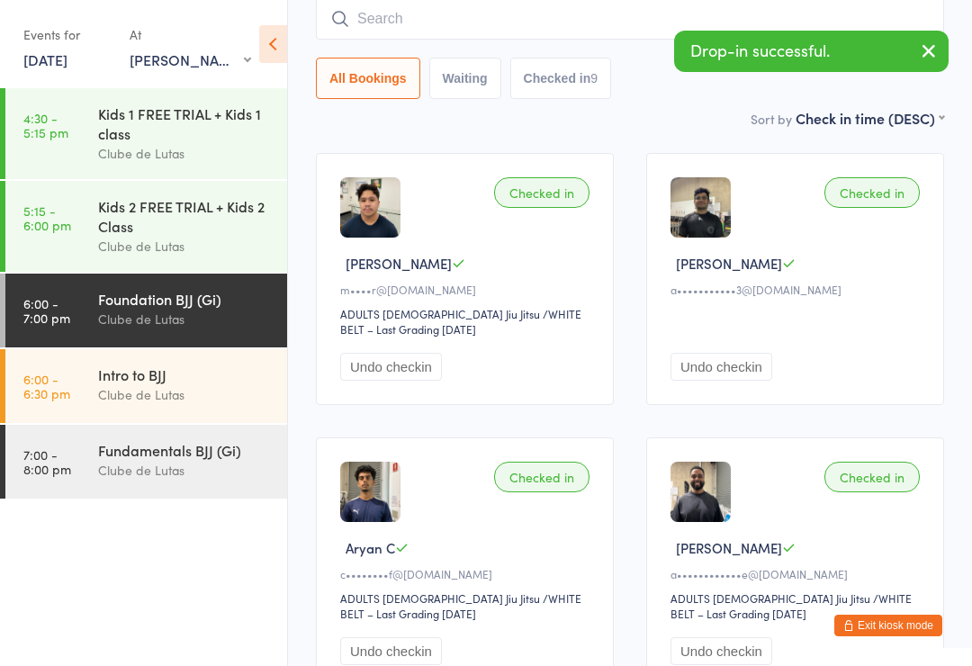
click at [413, 22] on input "search" at bounding box center [630, 18] width 628 height 41
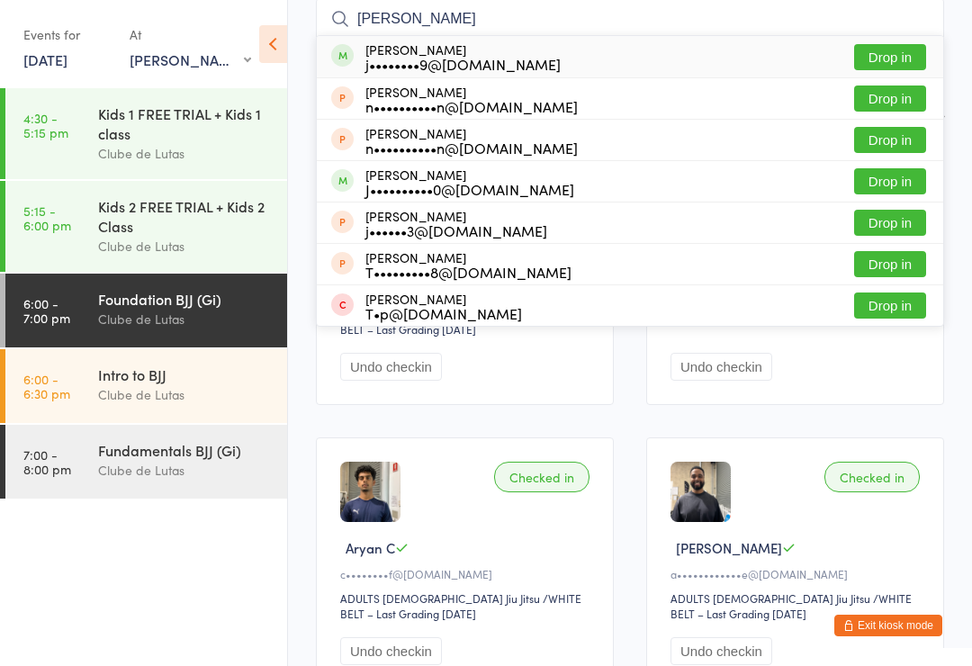
type input "[PERSON_NAME]"
click at [878, 53] on button "Drop in" at bounding box center [890, 57] width 72 height 26
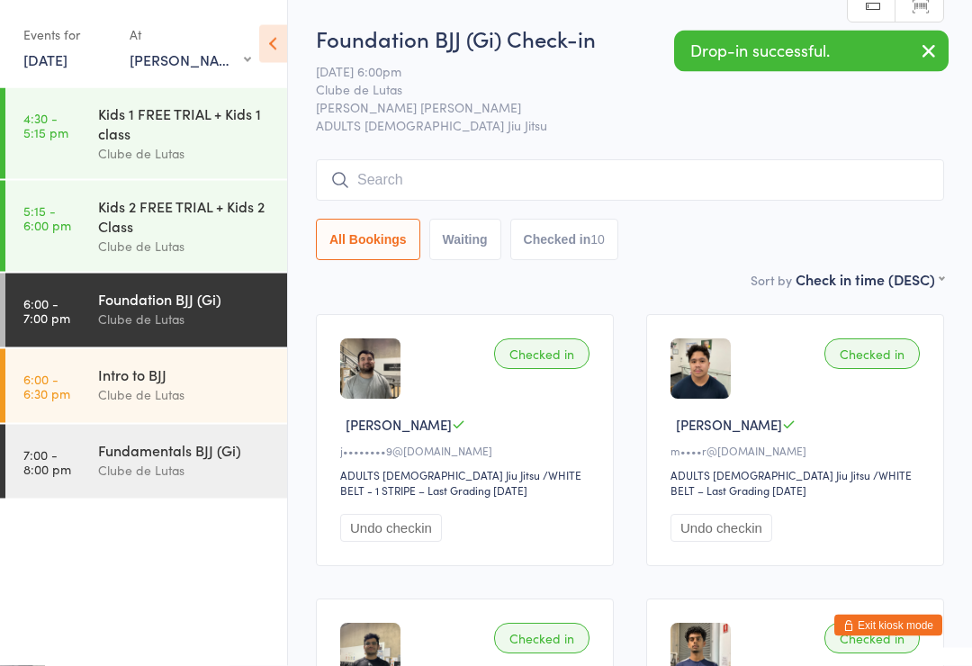
scroll to position [0, 0]
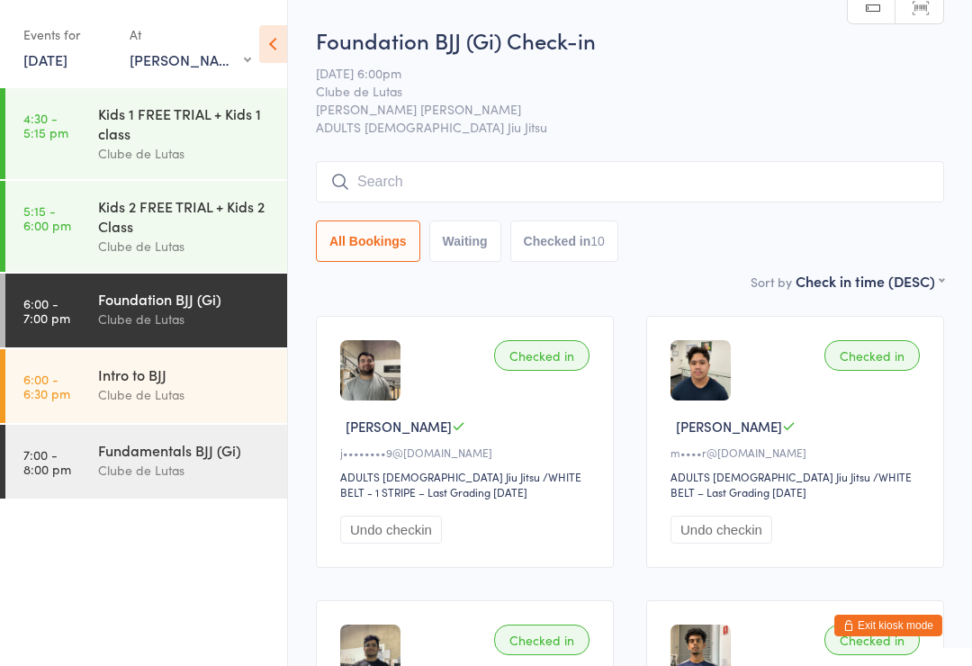
click at [470, 166] on input "search" at bounding box center [630, 181] width 628 height 41
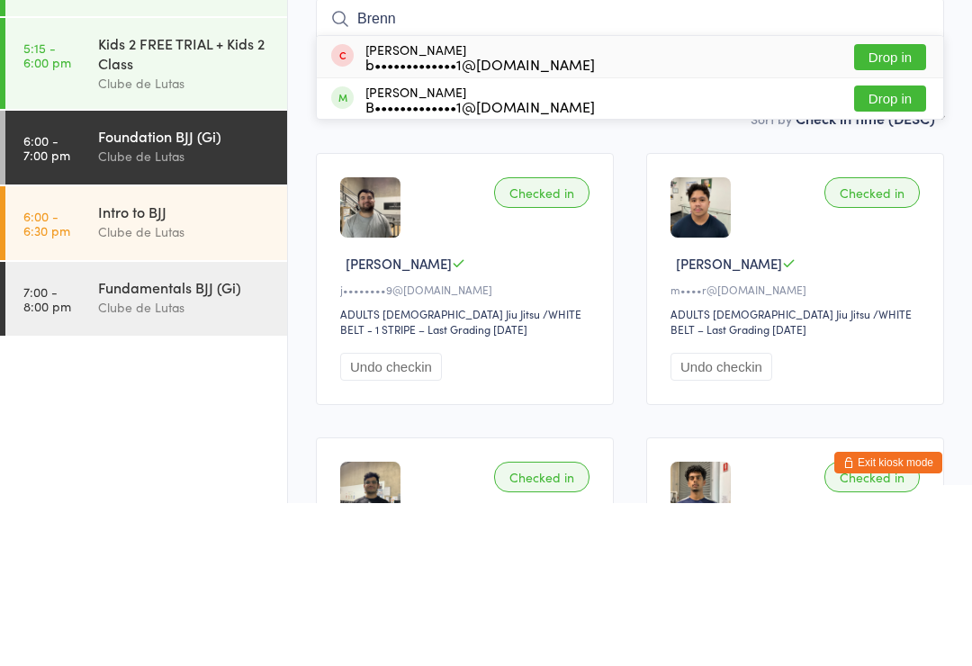
type input "Brenn"
click at [913, 207] on button "Drop in" at bounding box center [890, 220] width 72 height 26
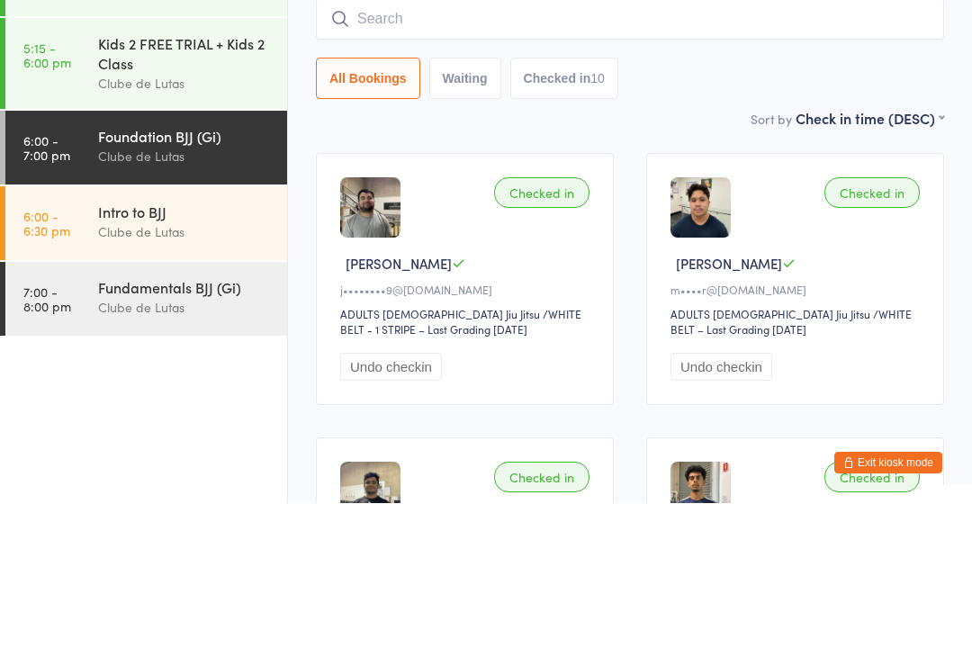
scroll to position [163, 0]
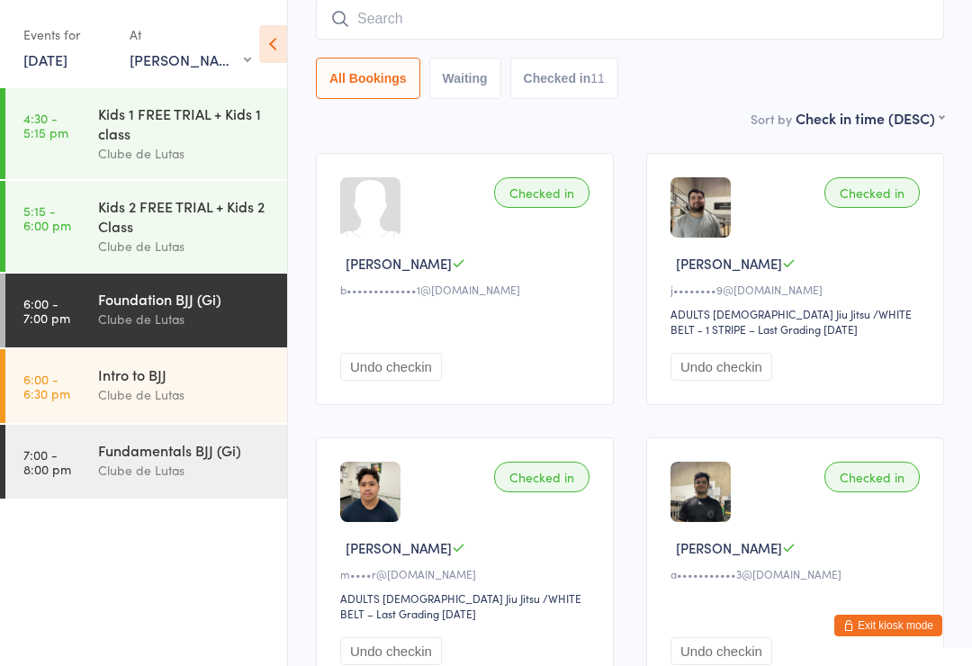
click at [451, 6] on input "search" at bounding box center [630, 18] width 628 height 41
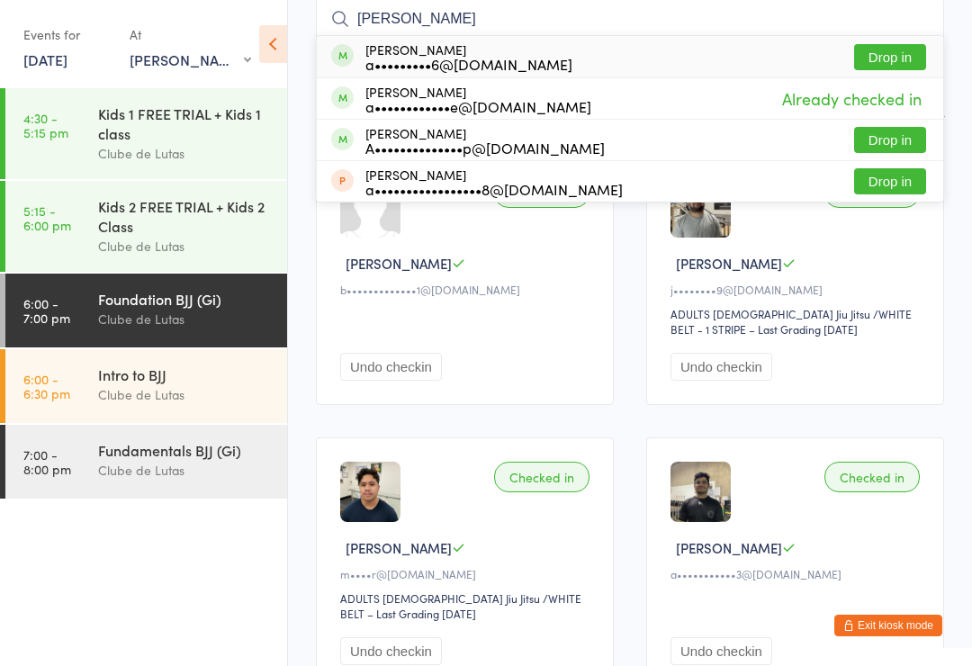
type input "[PERSON_NAME]"
click at [899, 53] on button "Drop in" at bounding box center [890, 57] width 72 height 26
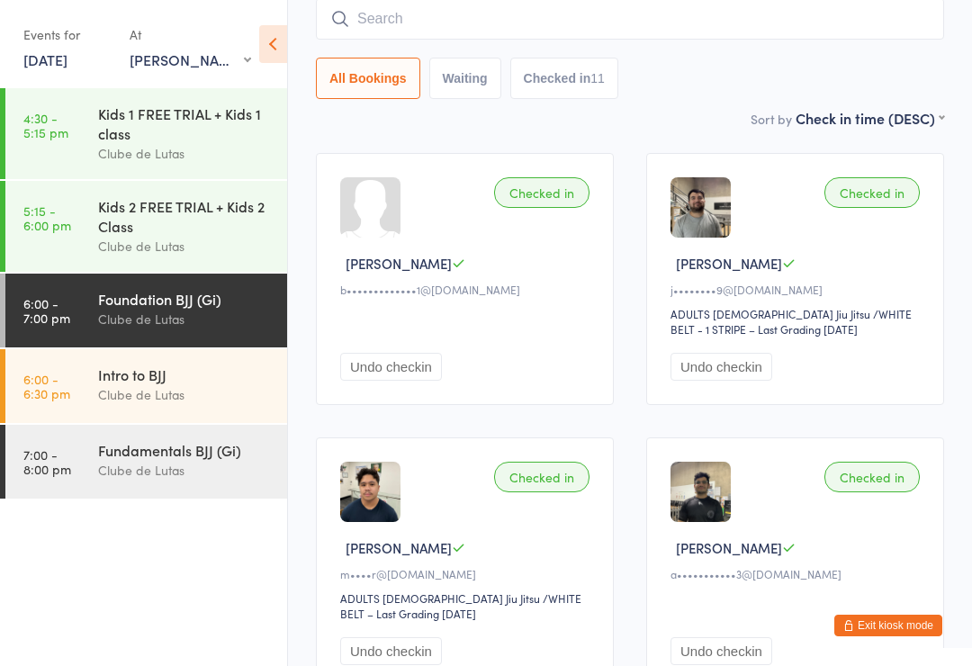
click at [205, 440] on div "Fundamentals BJJ (Gi) Clube de Lutas" at bounding box center [192, 460] width 189 height 71
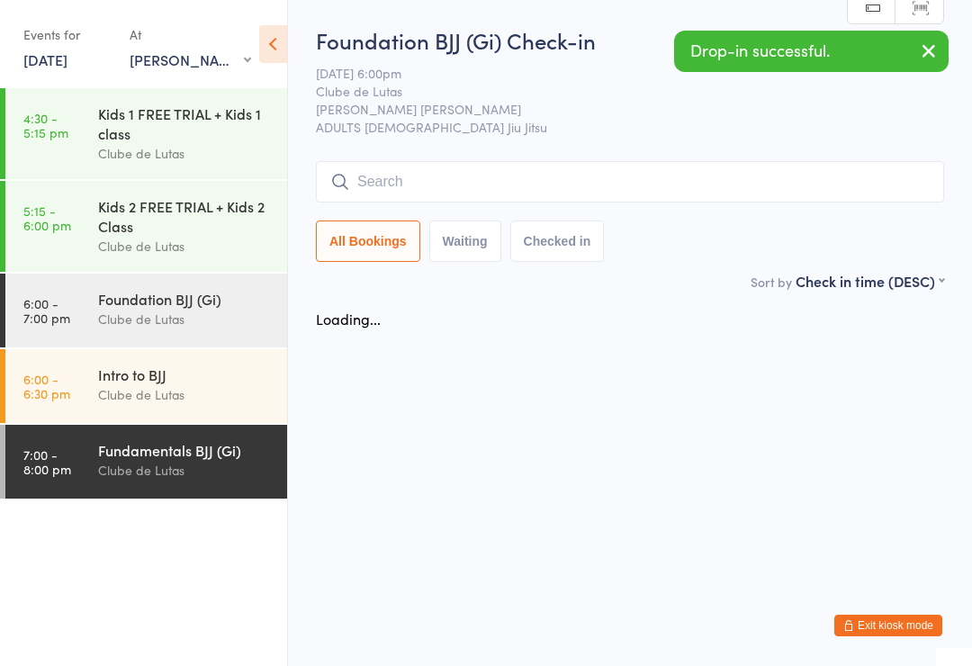
click at [199, 309] on div "Foundation BJJ (Gi)" at bounding box center [185, 299] width 174 height 20
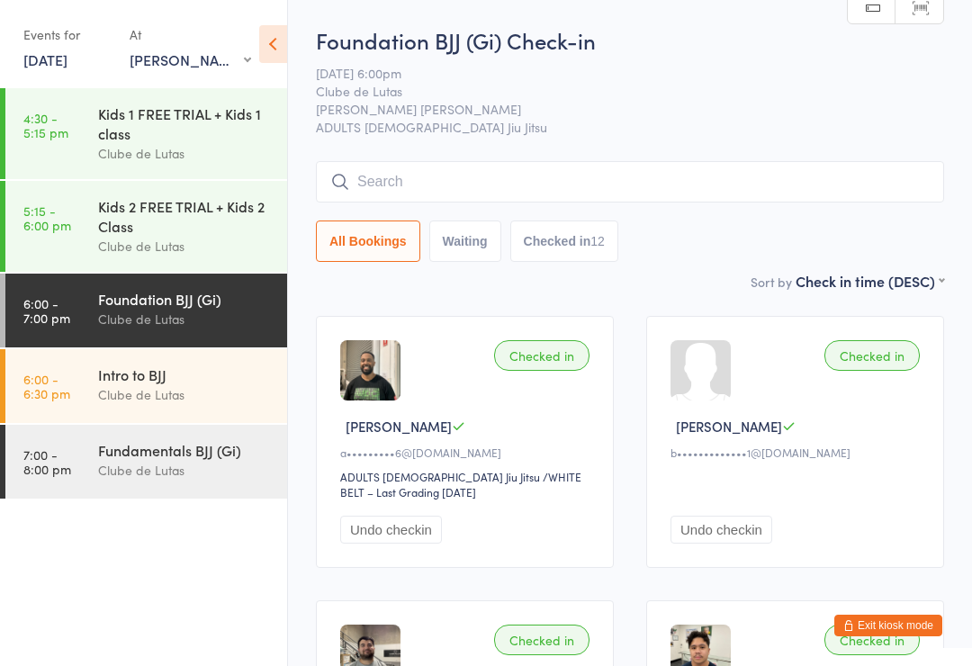
click at [614, 175] on input "search" at bounding box center [630, 181] width 628 height 41
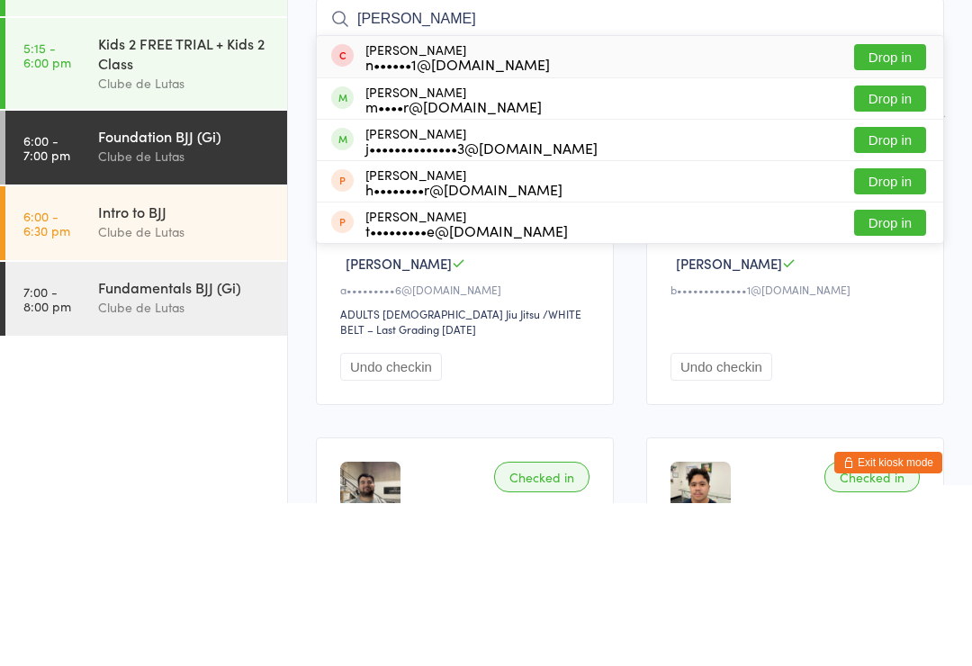
type input "[PERSON_NAME]"
click at [904, 290] on button "Drop in" at bounding box center [890, 303] width 72 height 26
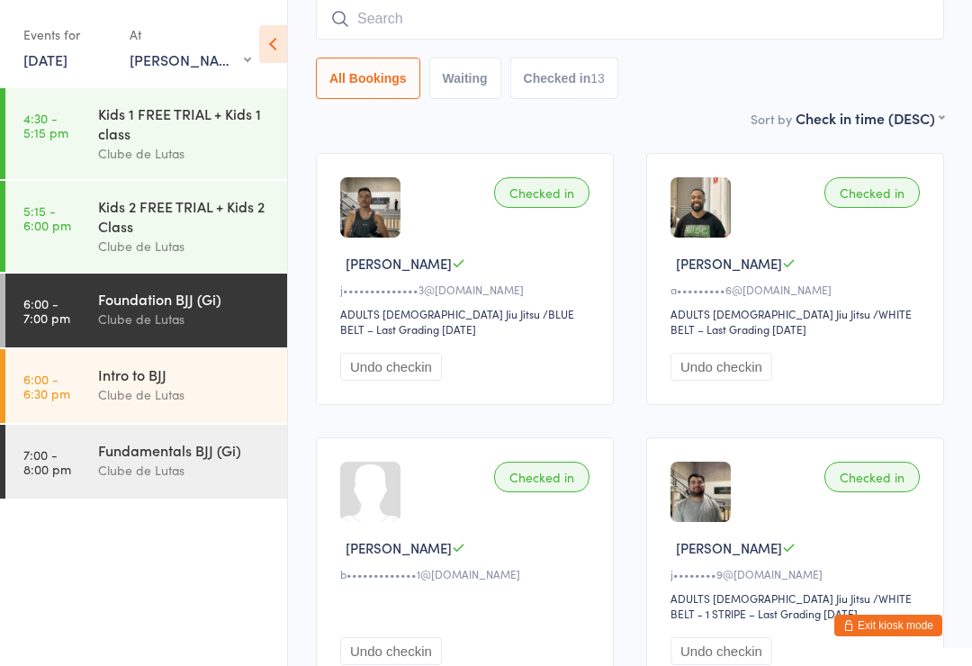
click at [151, 155] on div "Clube de Lutas" at bounding box center [185, 153] width 174 height 21
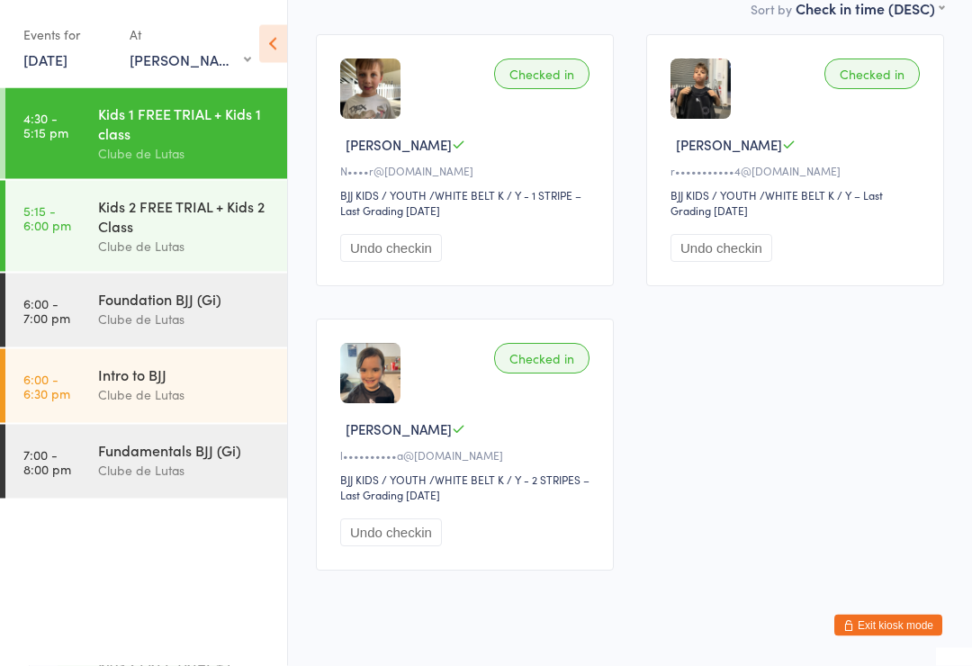
scroll to position [307, 0]
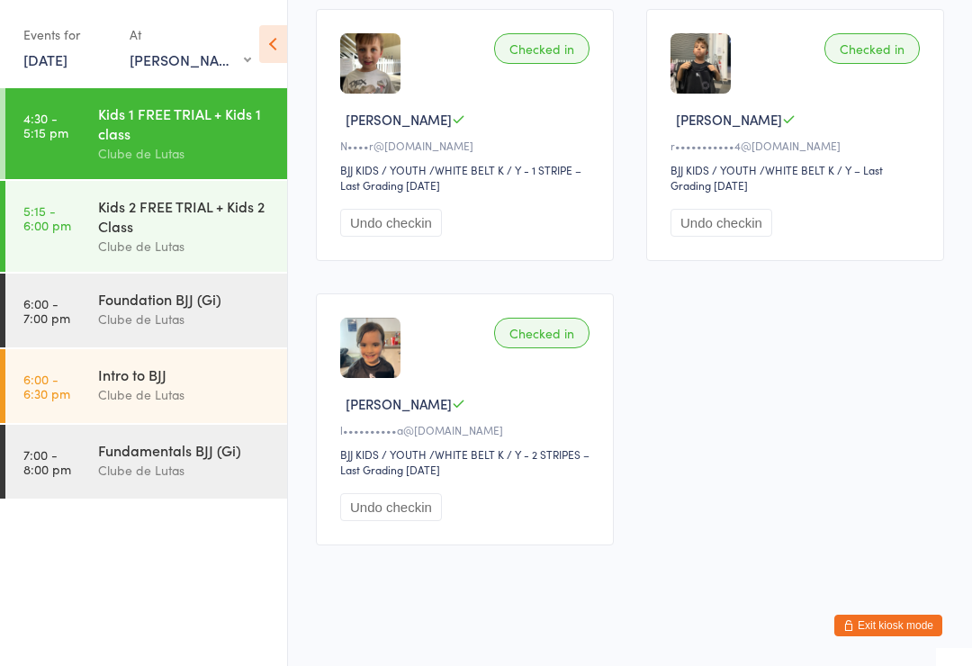
click at [230, 220] on div "Kids 2 FREE TRIAL + Kids 2 Class" at bounding box center [185, 216] width 174 height 40
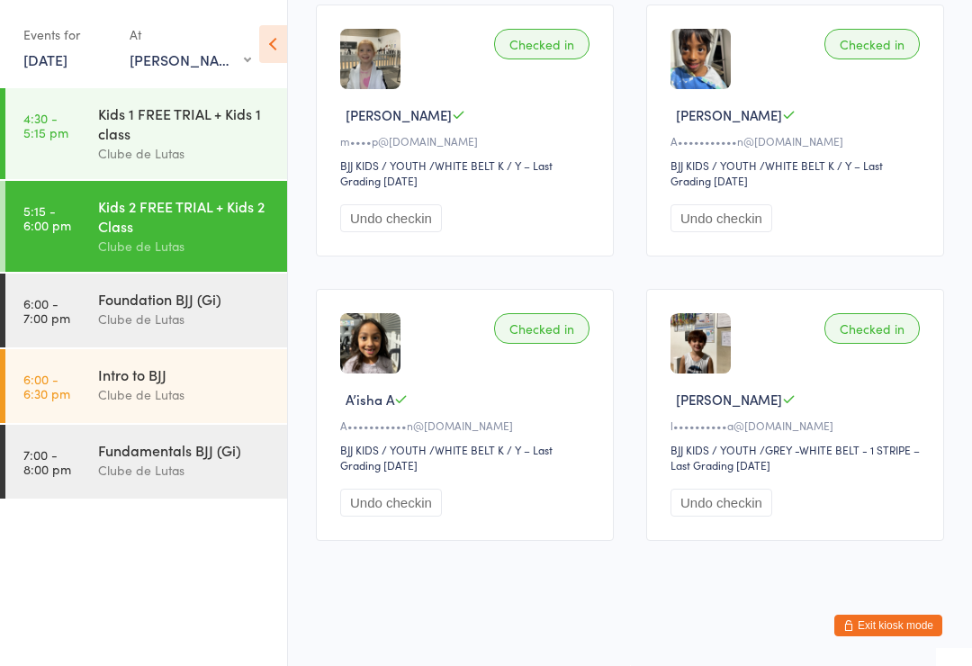
scroll to position [1181, 0]
click at [760, 232] on button "Undo checkin" at bounding box center [721, 218] width 102 height 28
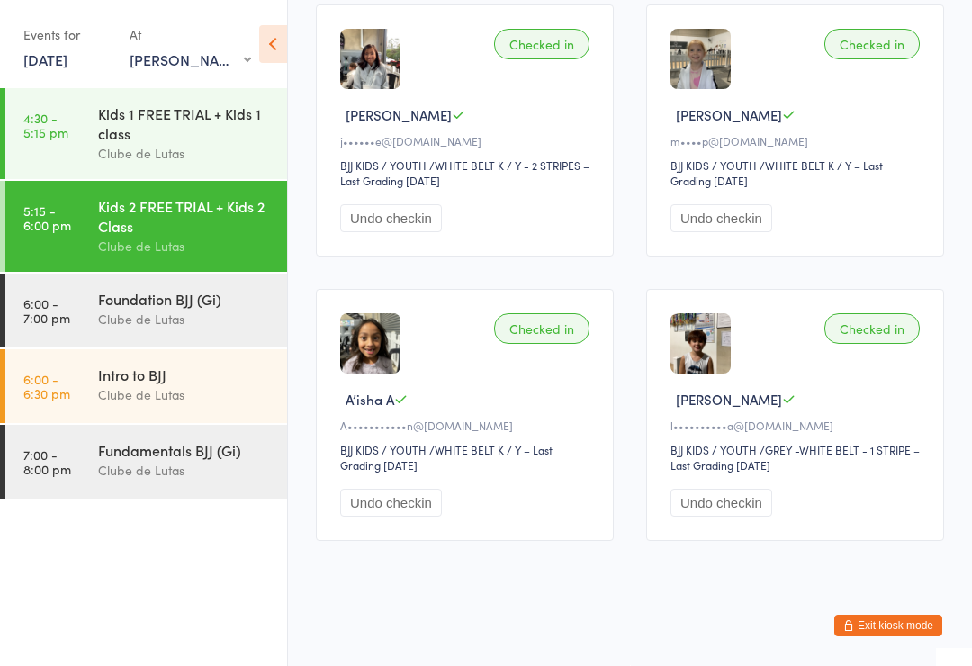
click at [141, 420] on div "Intro to BJJ Clube de Lutas" at bounding box center [192, 384] width 189 height 71
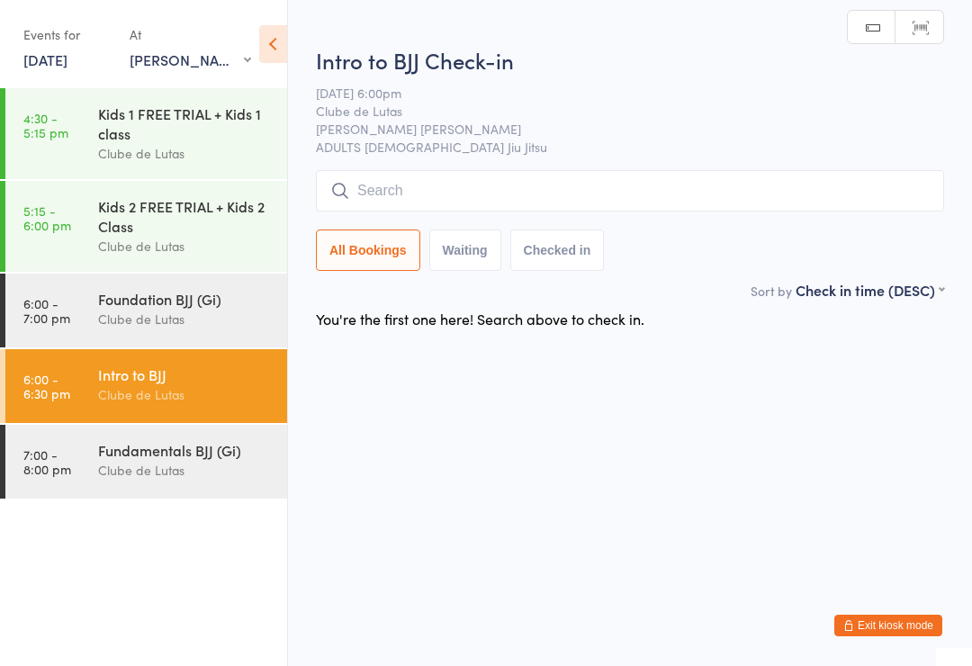
click at [157, 325] on div "Clube de Lutas" at bounding box center [185, 319] width 174 height 21
